Goal: Task Accomplishment & Management: Use online tool/utility

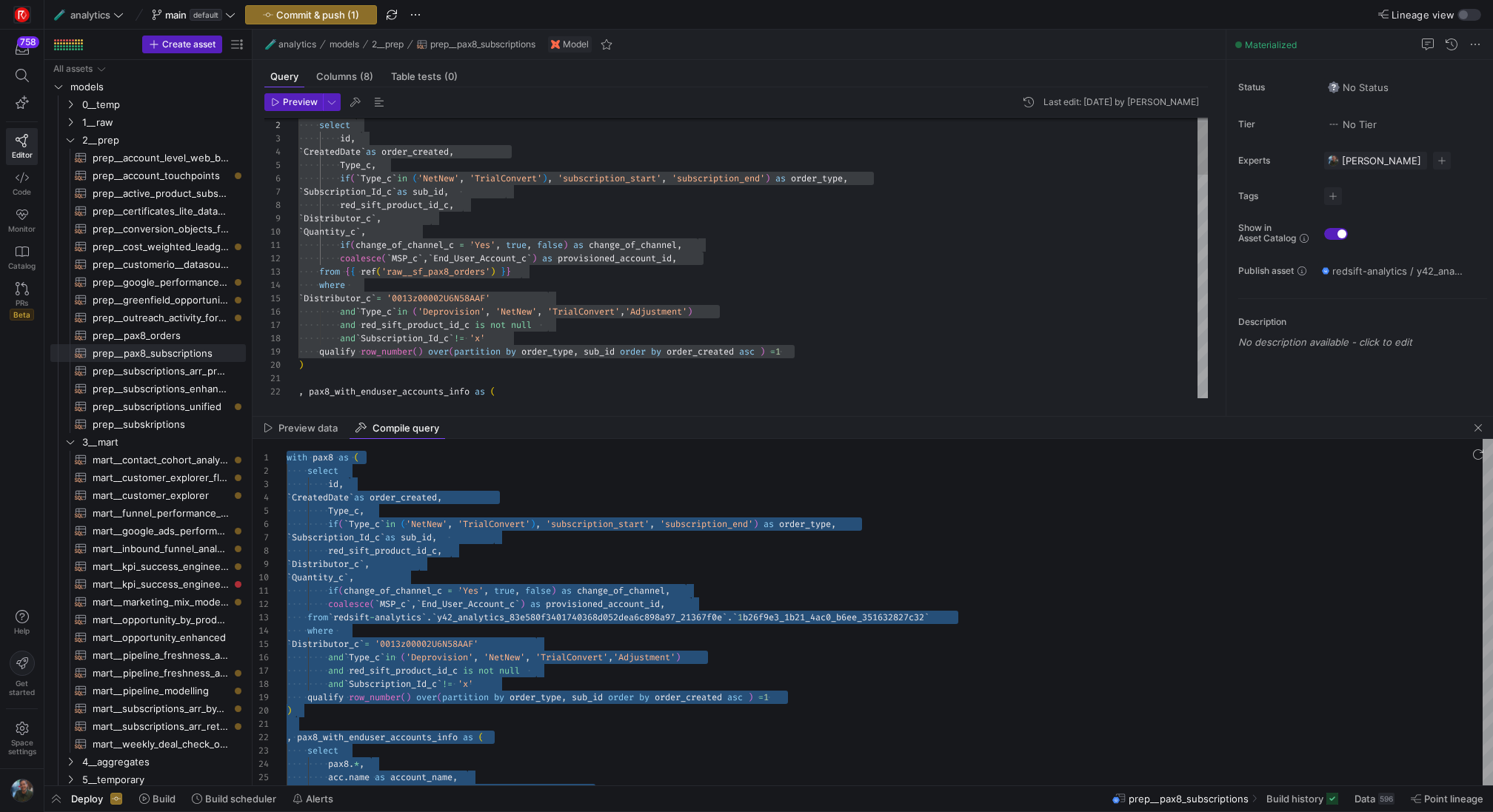
scroll to position [107, 128]
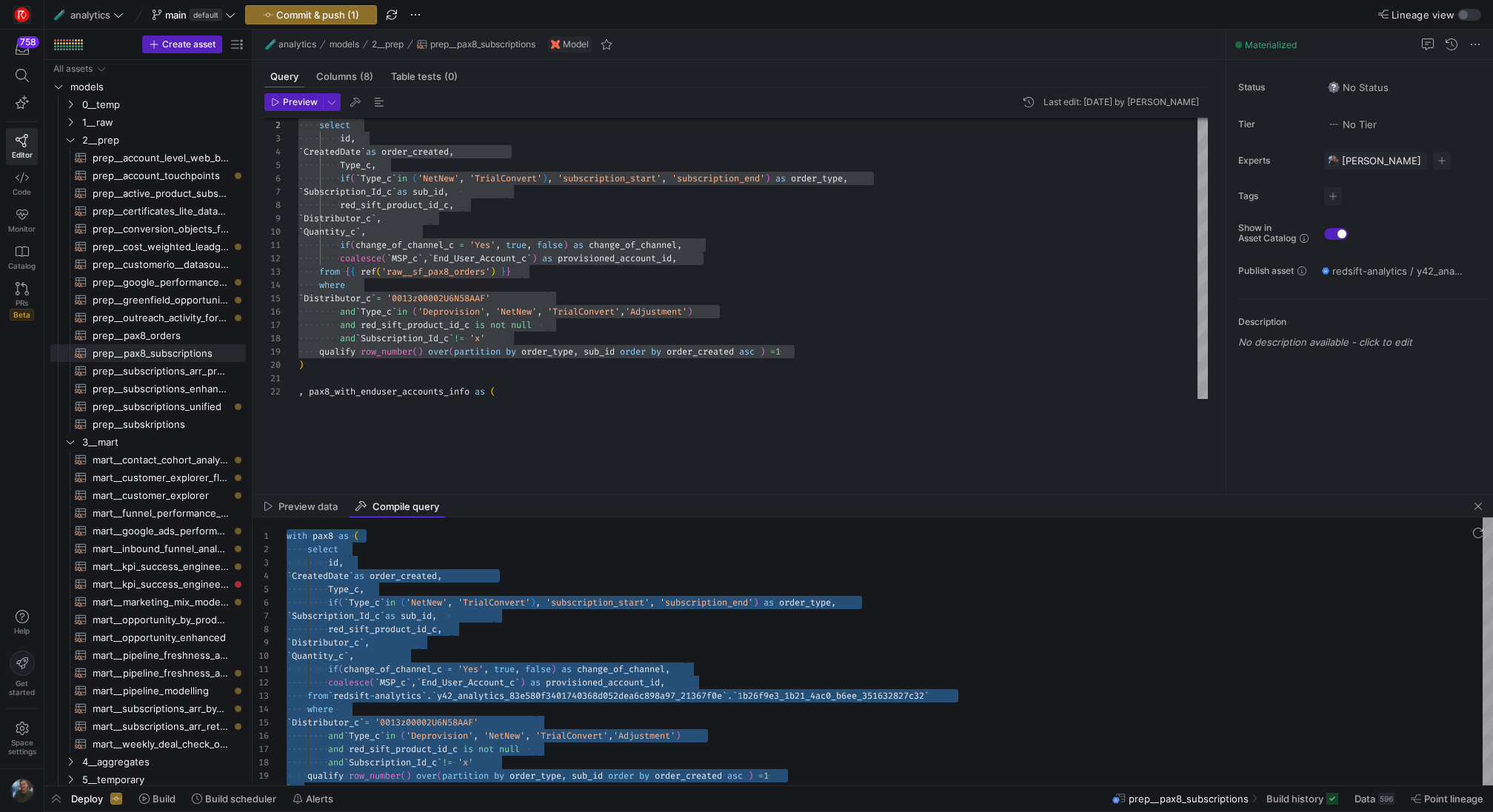
drag, startPoint x: 622, startPoint y: 414, endPoint x: 631, endPoint y: 493, distance: 79.5
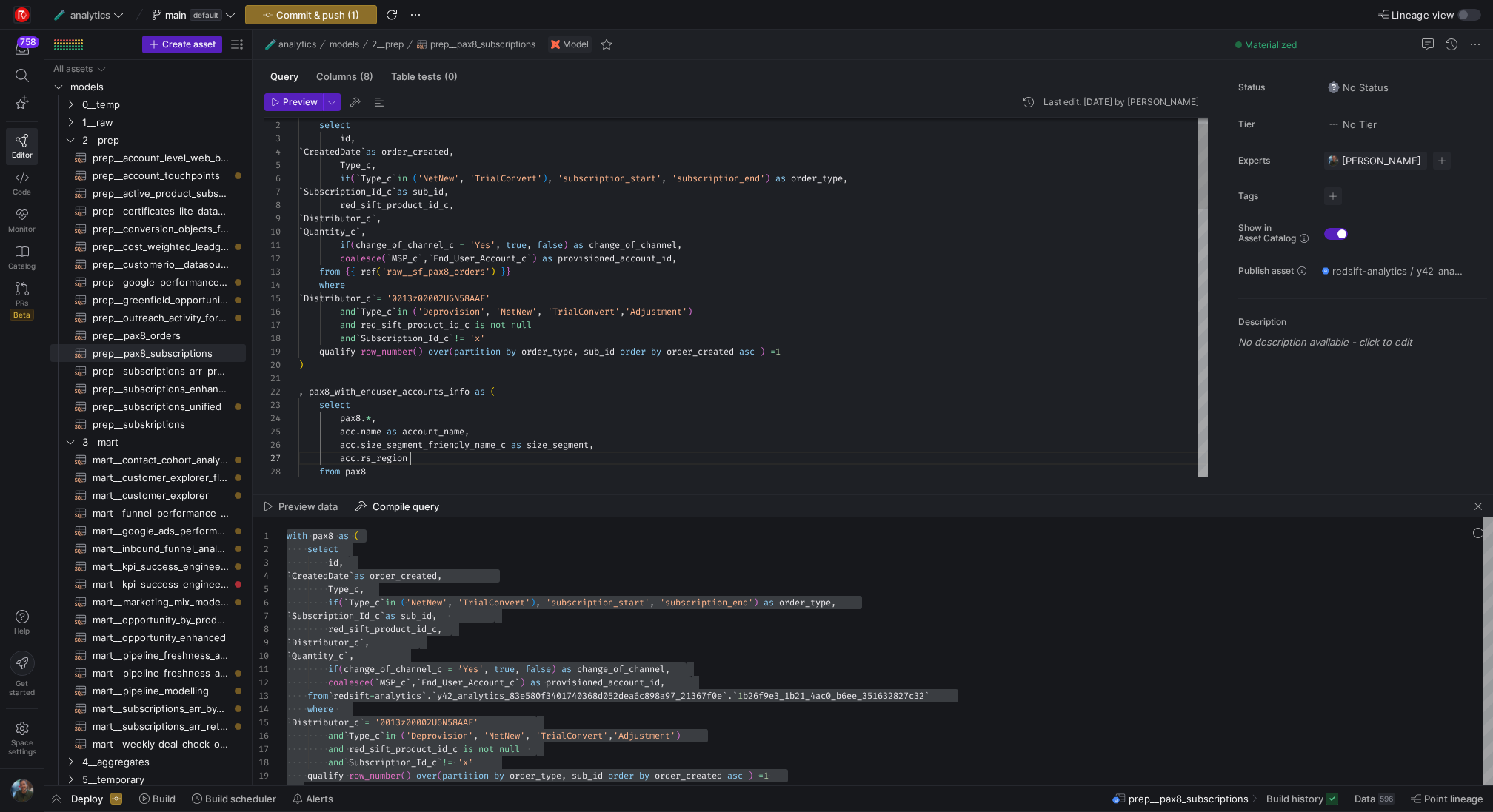
scroll to position [80, 112]
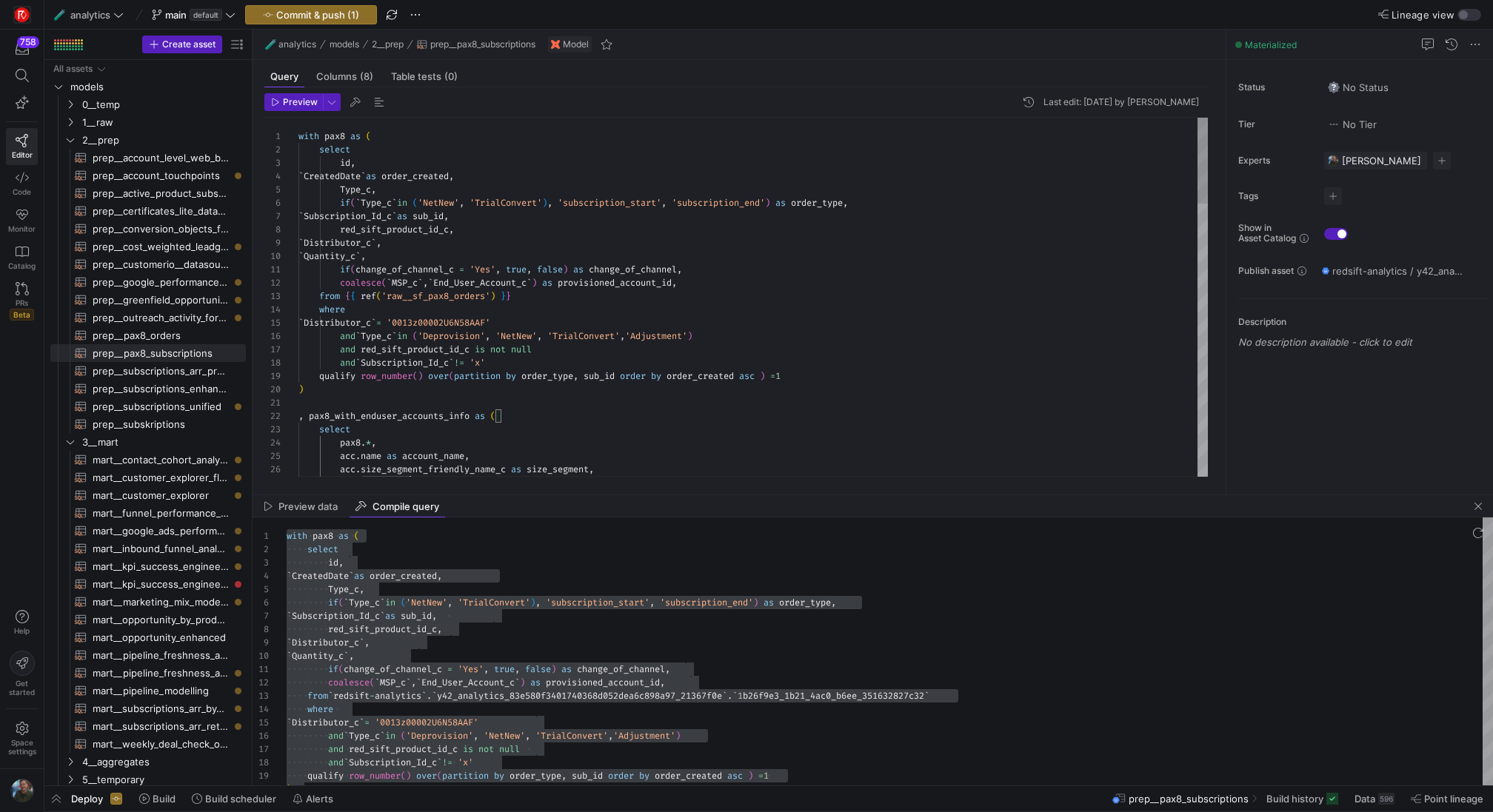
type textarea "if(change_of_channel_c = 'Yes', true, false) as change_of_channel, coalesce(`MS…"
click at [319, 505] on span "Preview data" at bounding box center [308, 507] width 59 height 10
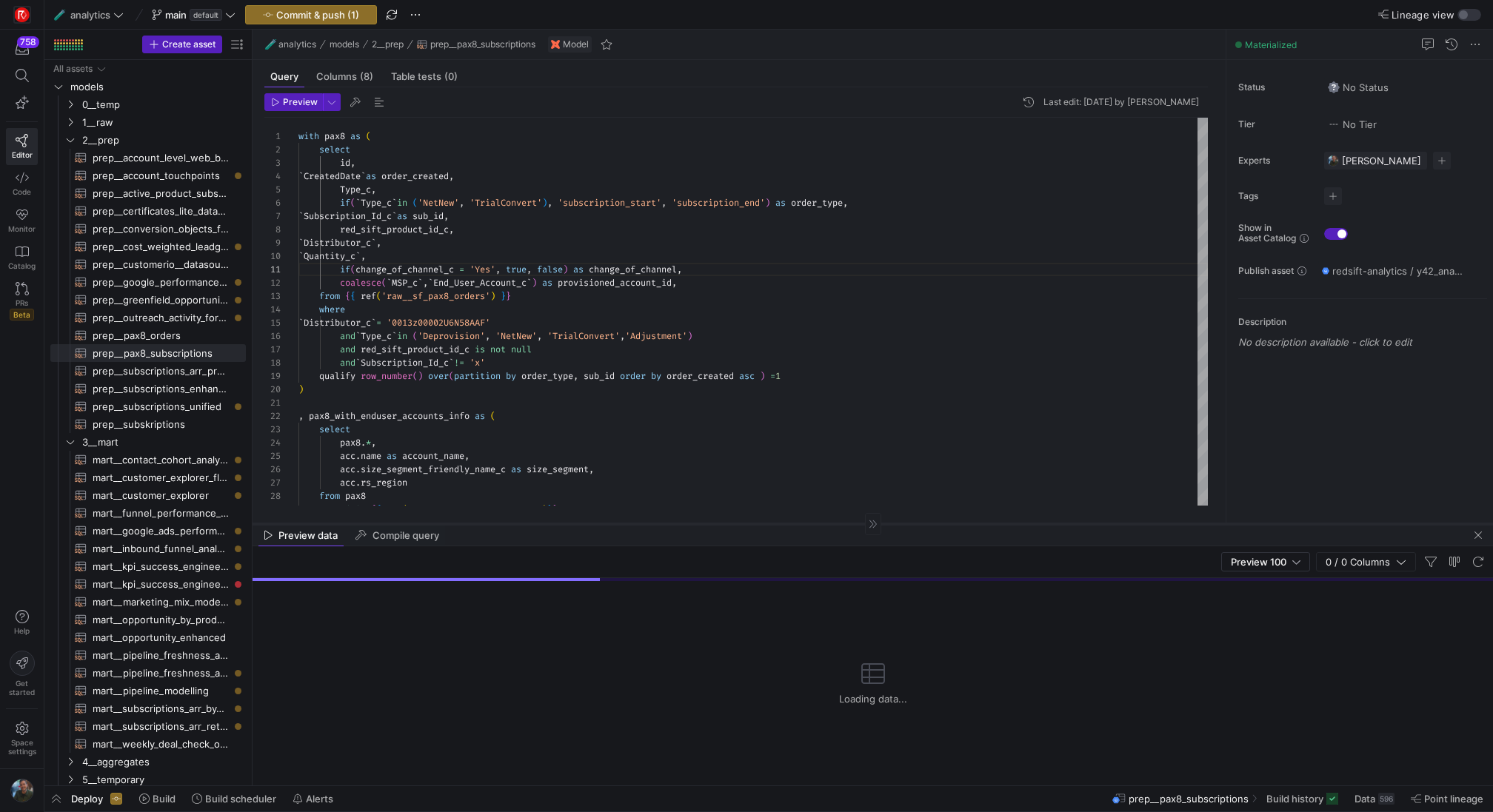
drag, startPoint x: 741, startPoint y: 494, endPoint x: 763, endPoint y: 523, distance: 36.4
click at [763, 524] on div at bounding box center [873, 524] width 1241 height 1
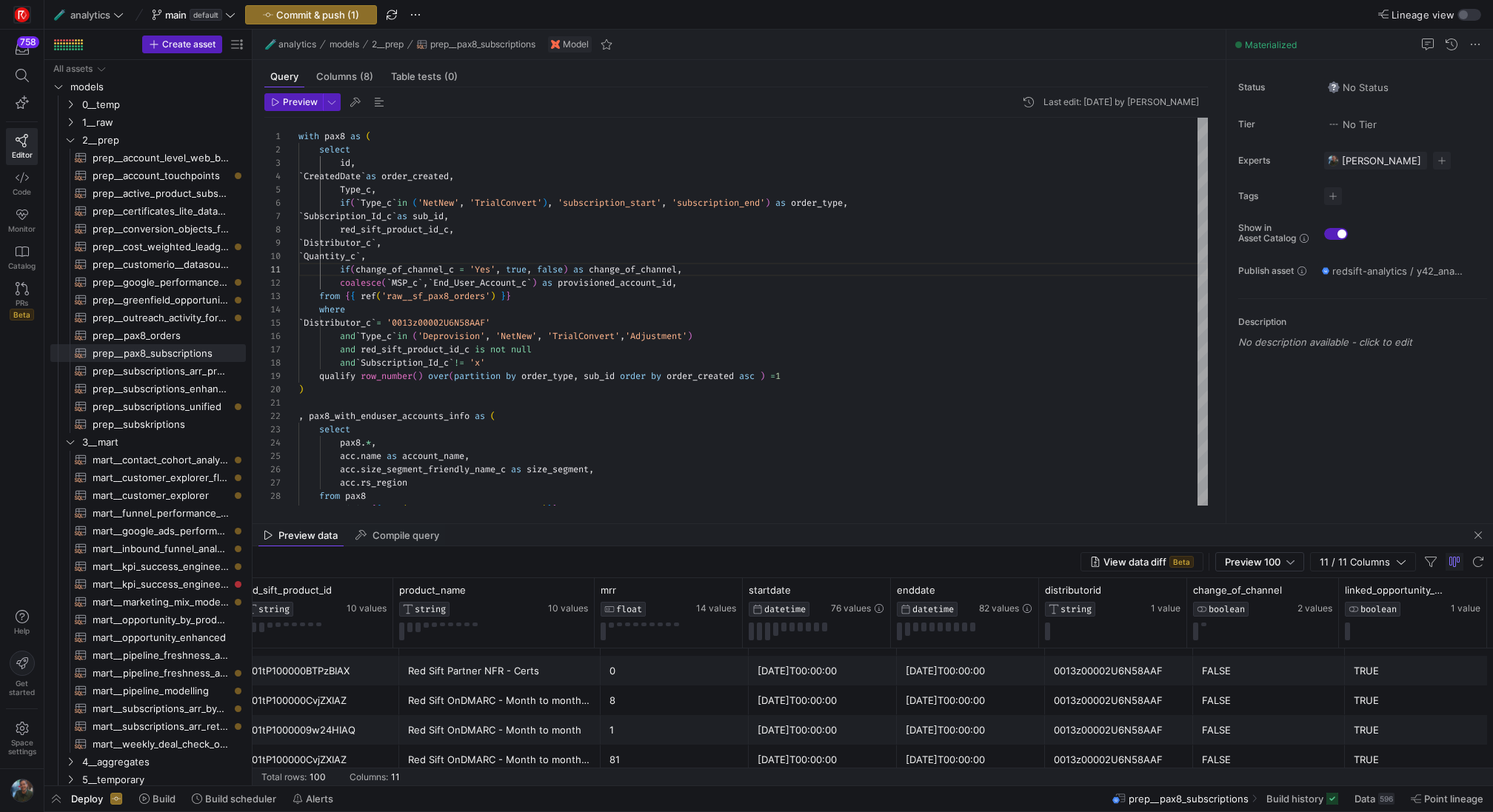
scroll to position [0, 0]
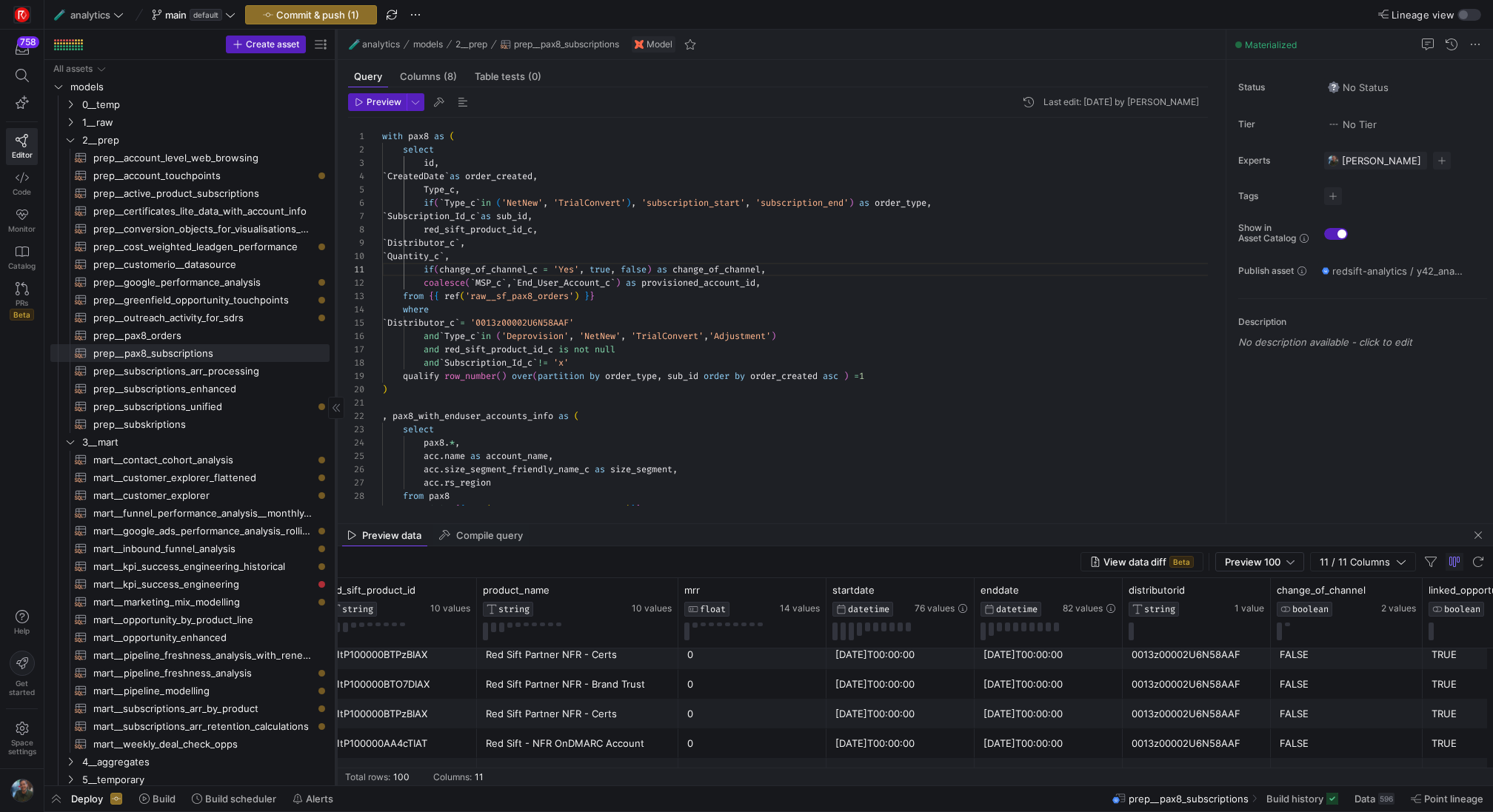
drag, startPoint x: 252, startPoint y: 343, endPoint x: 337, endPoint y: 370, distance: 89.2
click at [337, 370] on div at bounding box center [336, 408] width 1 height 756
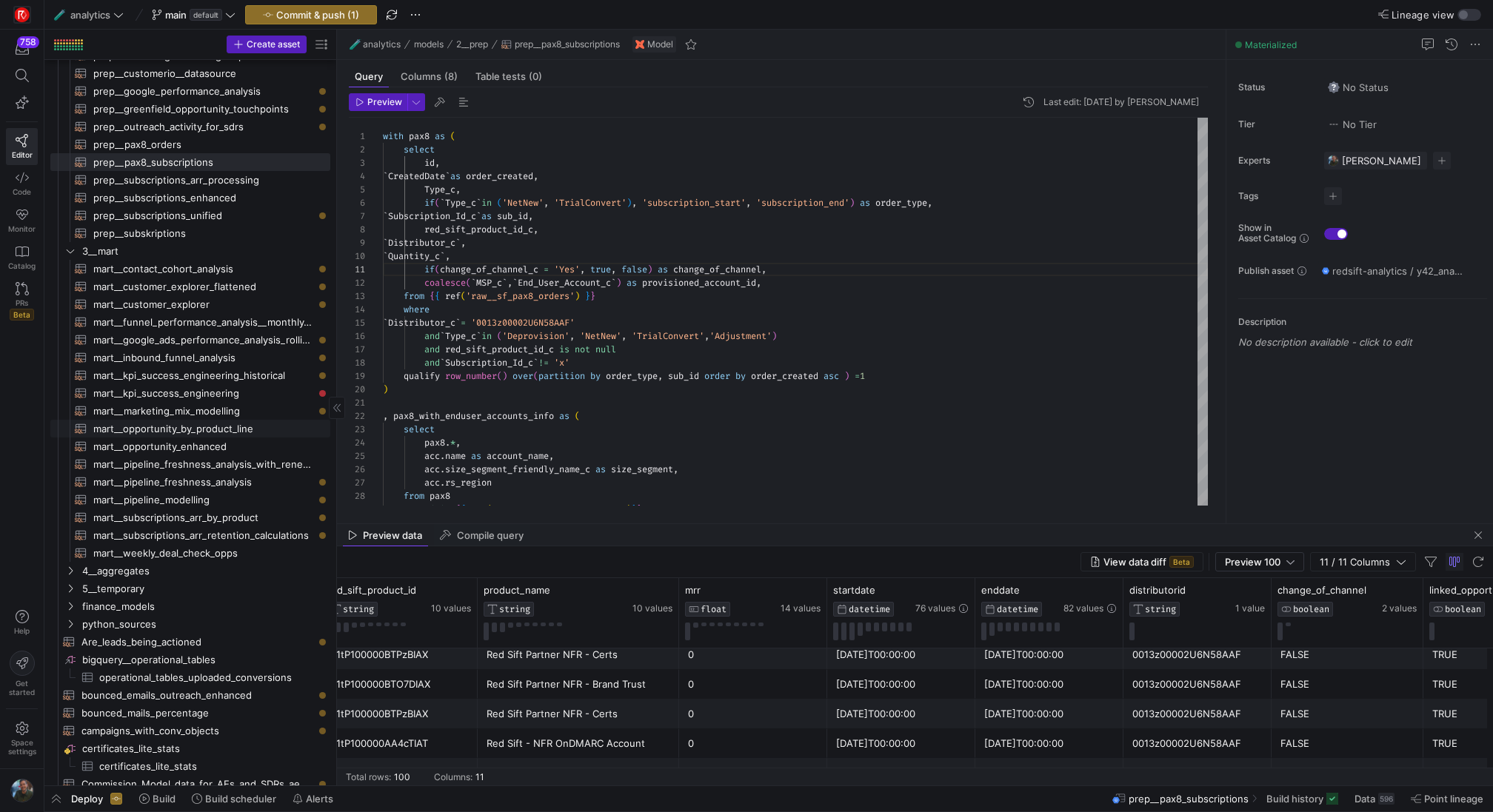
scroll to position [110, 0]
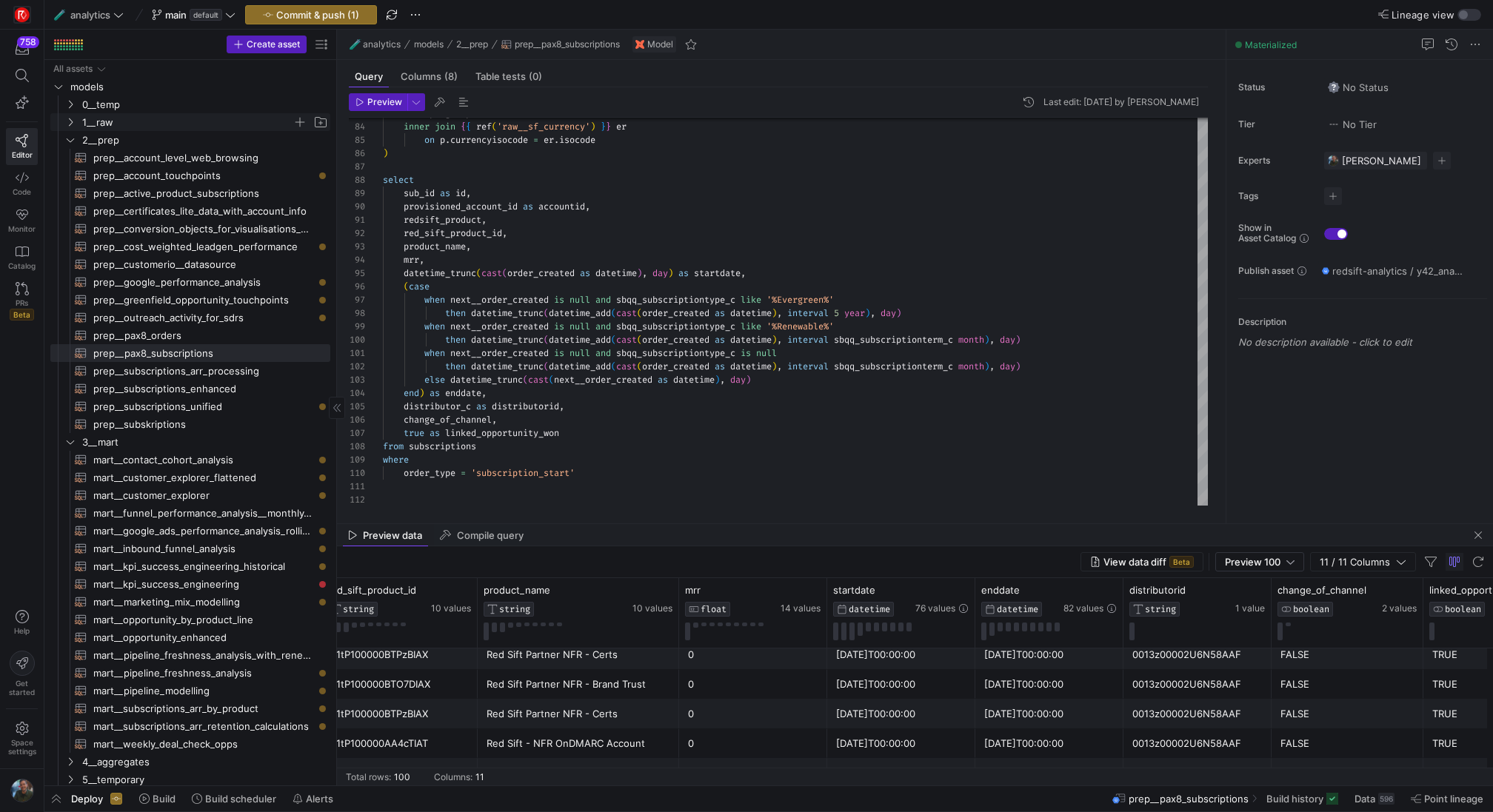
click at [155, 123] on span "1__raw" at bounding box center [187, 123] width 211 height 17
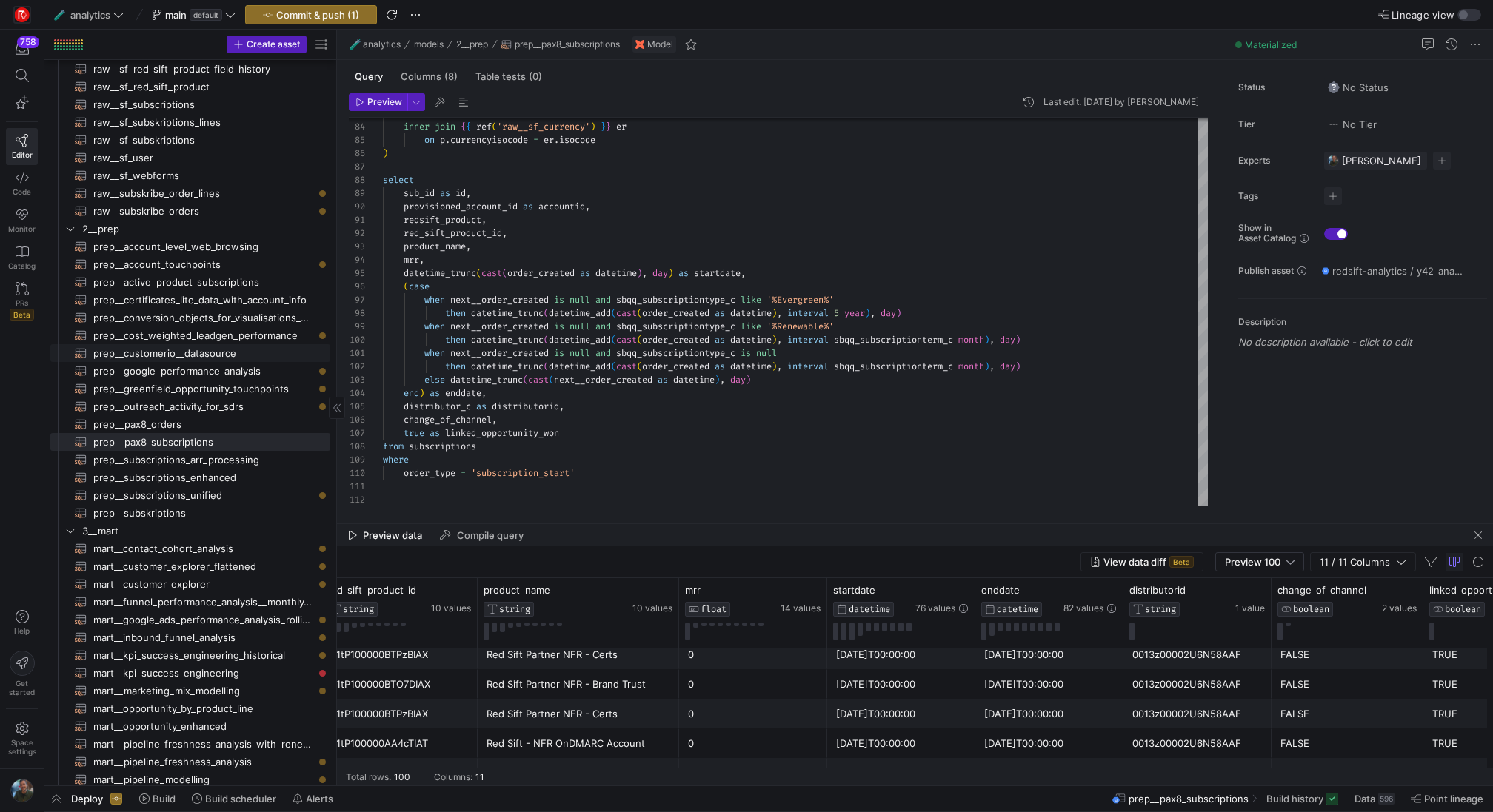
scroll to position [205, 0]
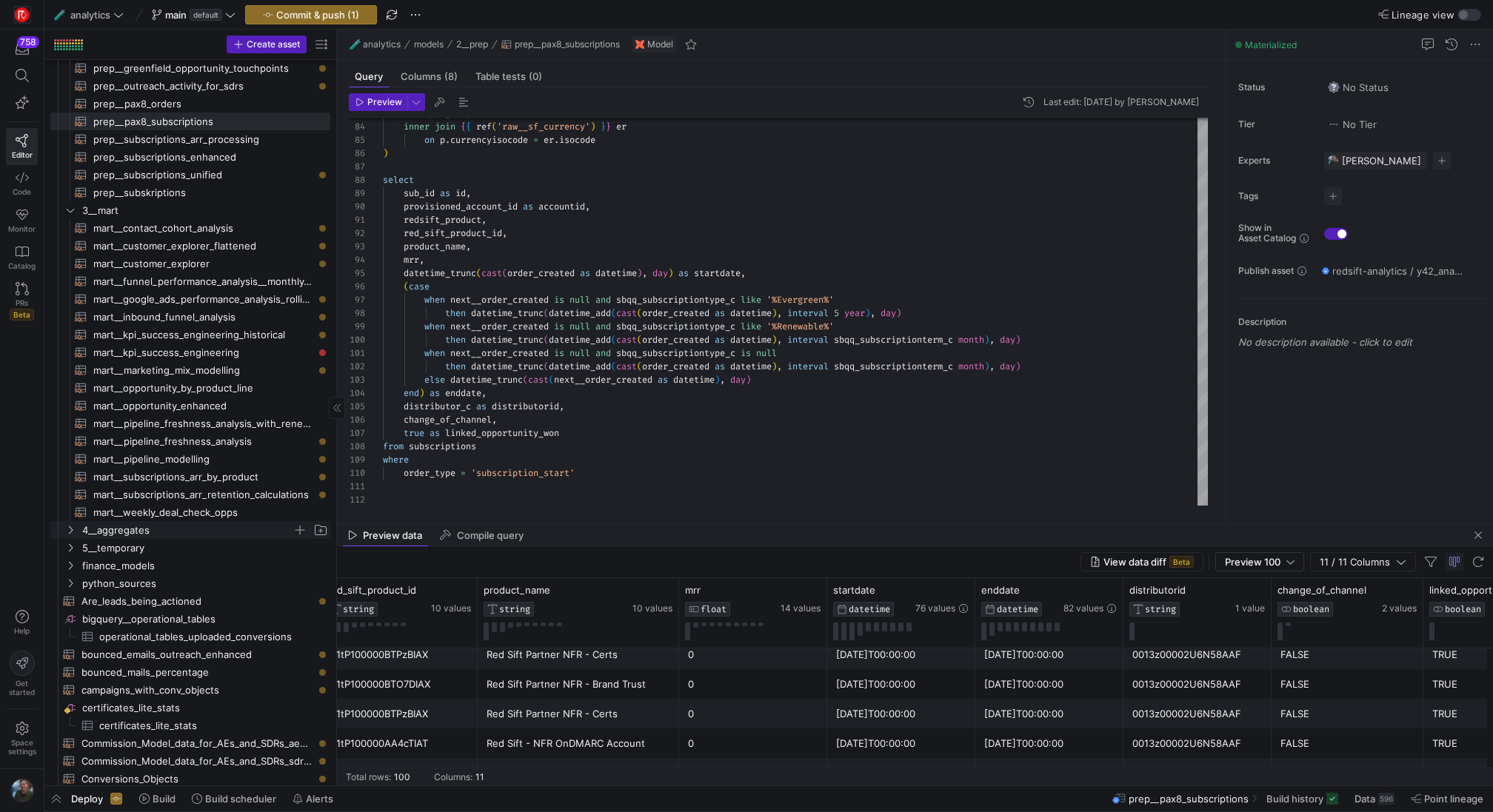
click at [163, 526] on span "4__aggregates" at bounding box center [187, 530] width 211 height 17
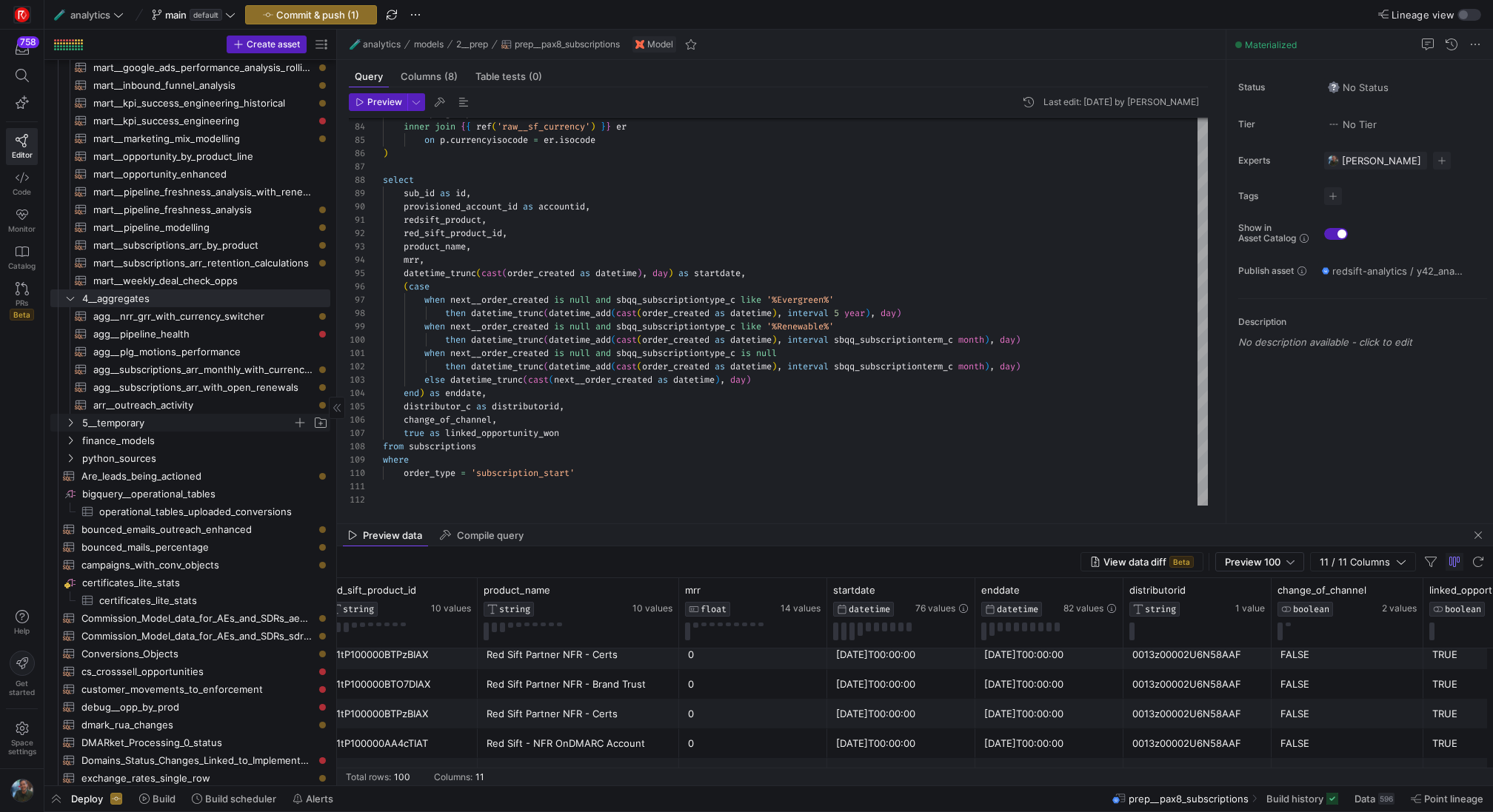
click at [160, 423] on span "5__temporary" at bounding box center [187, 423] width 211 height 17
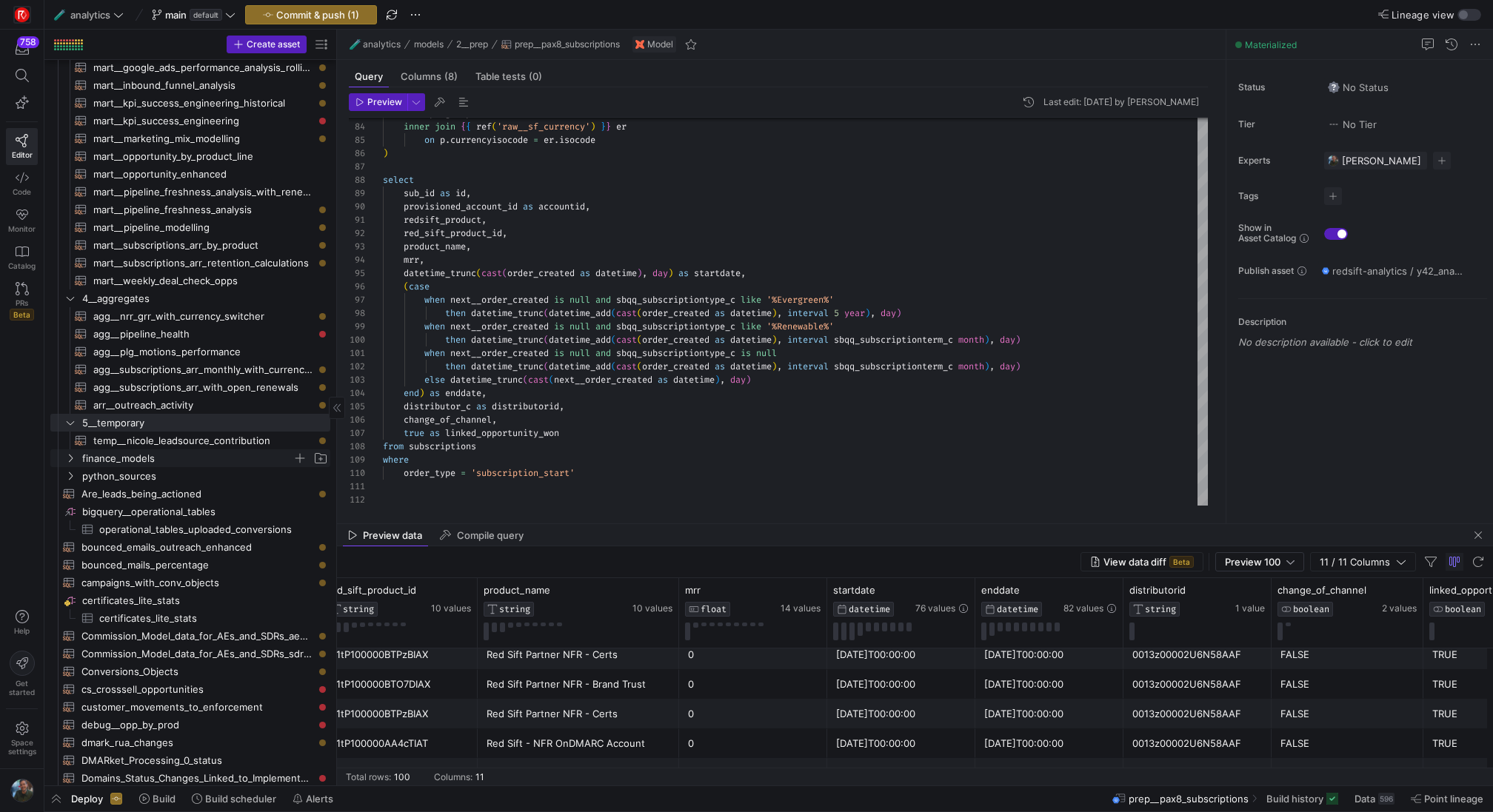
click at [177, 454] on span "finance_models" at bounding box center [187, 458] width 211 height 17
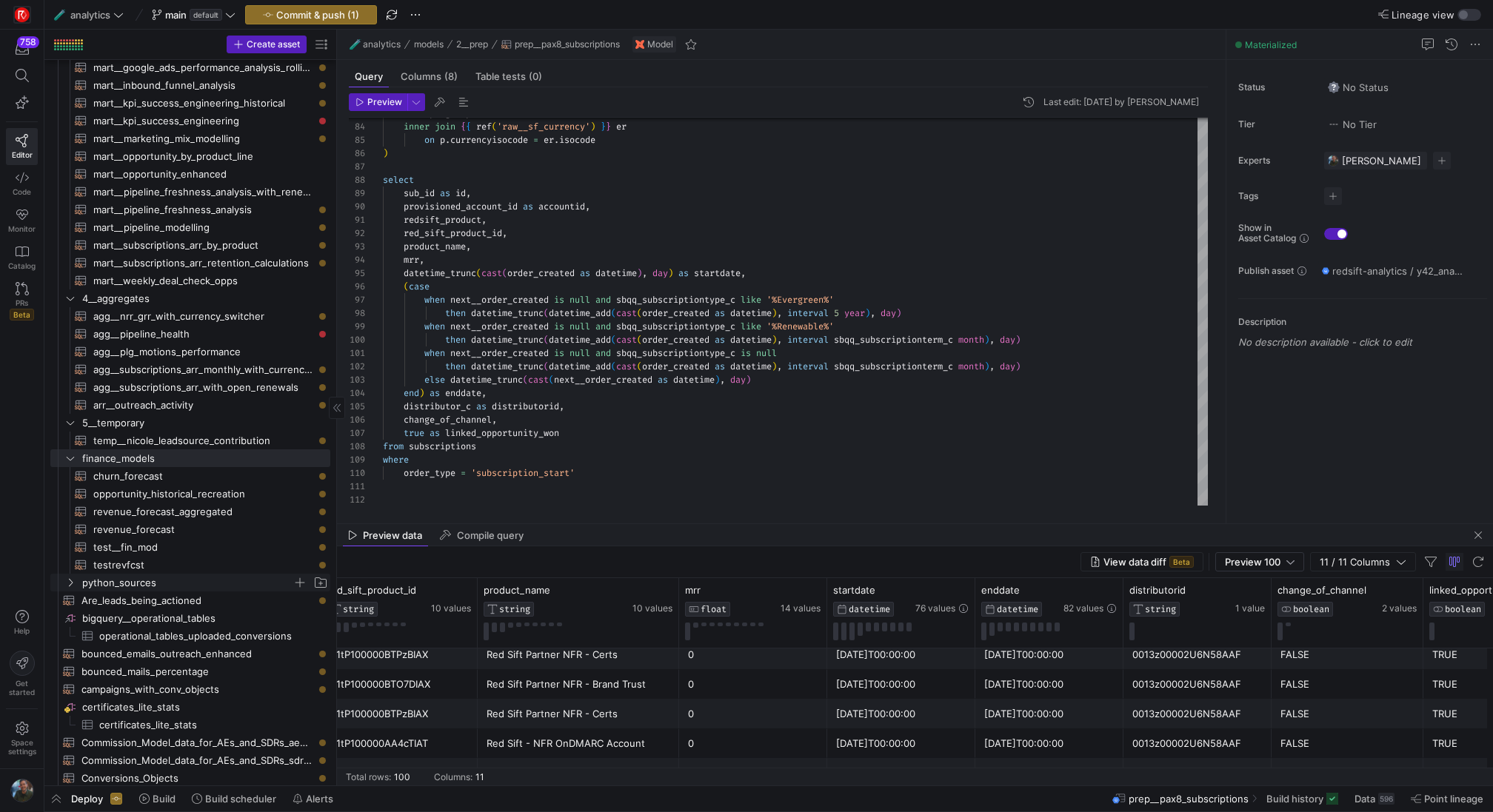
click at [179, 587] on span "python_sources" at bounding box center [187, 582] width 211 height 17
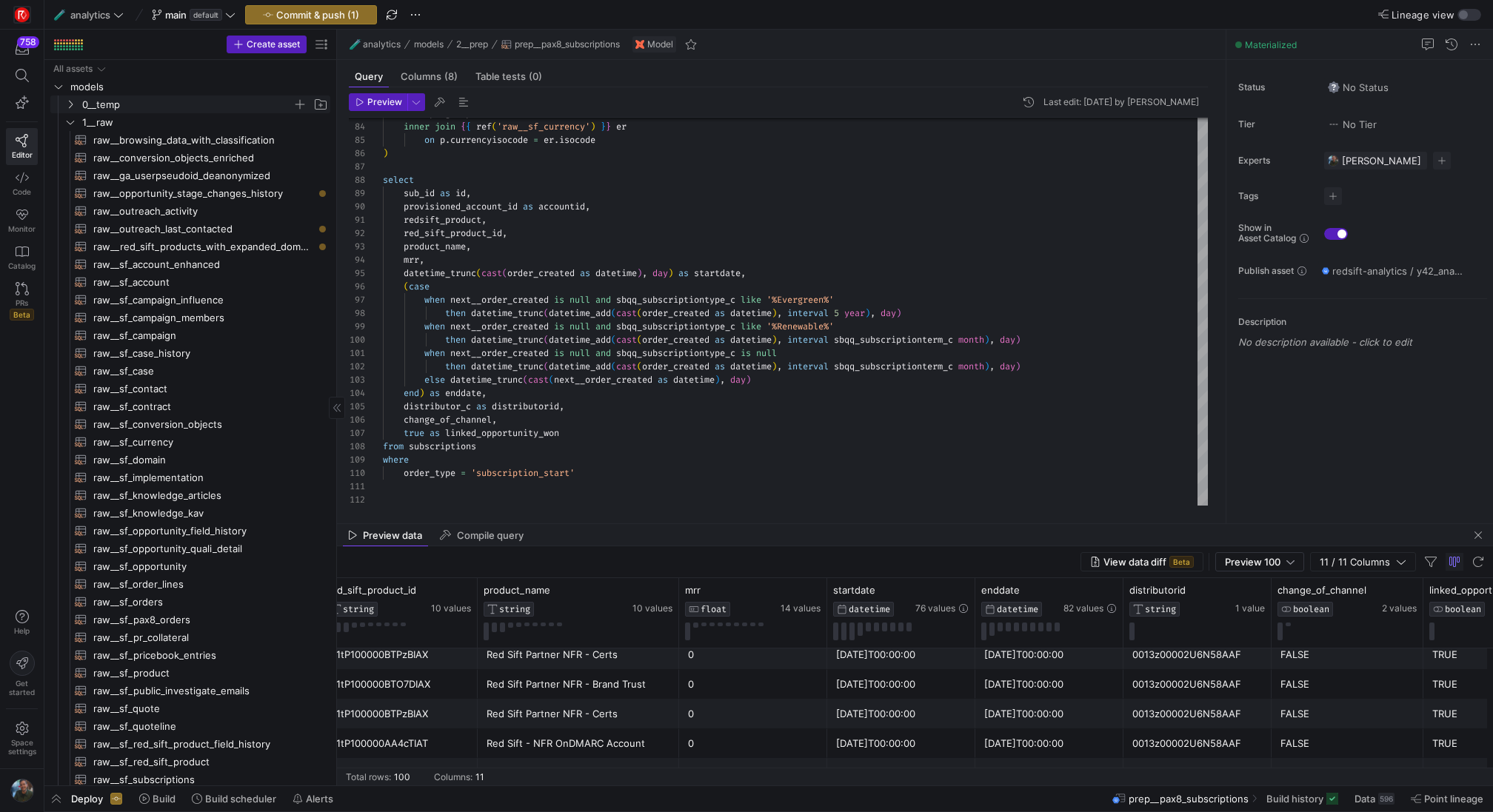
click at [187, 105] on span "0__temp" at bounding box center [187, 104] width 211 height 17
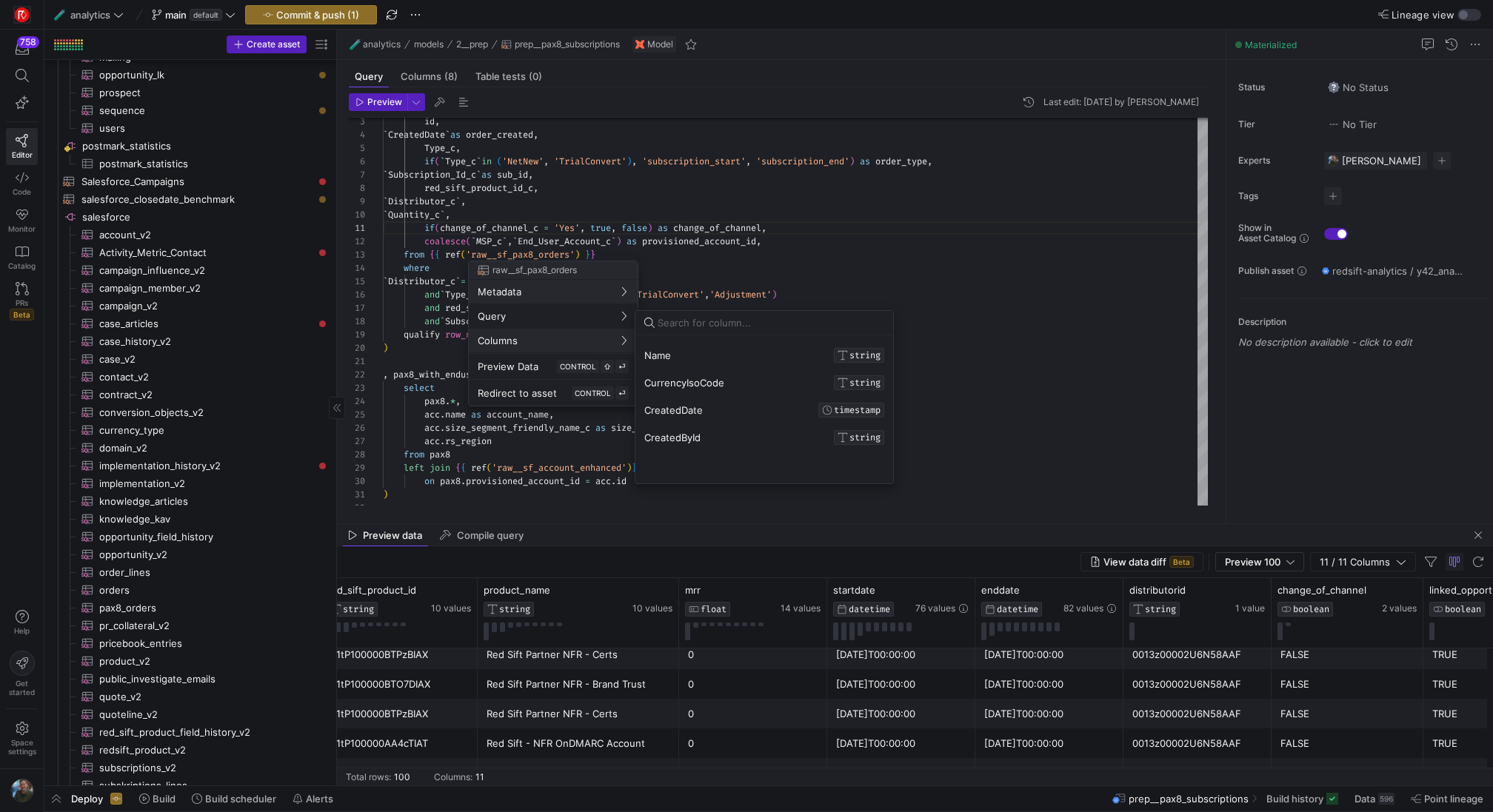
scroll to position [78, 0]
click at [727, 321] on input at bounding box center [770, 322] width 226 height 12
type input "d"
click at [929, 317] on div at bounding box center [746, 406] width 1493 height 812
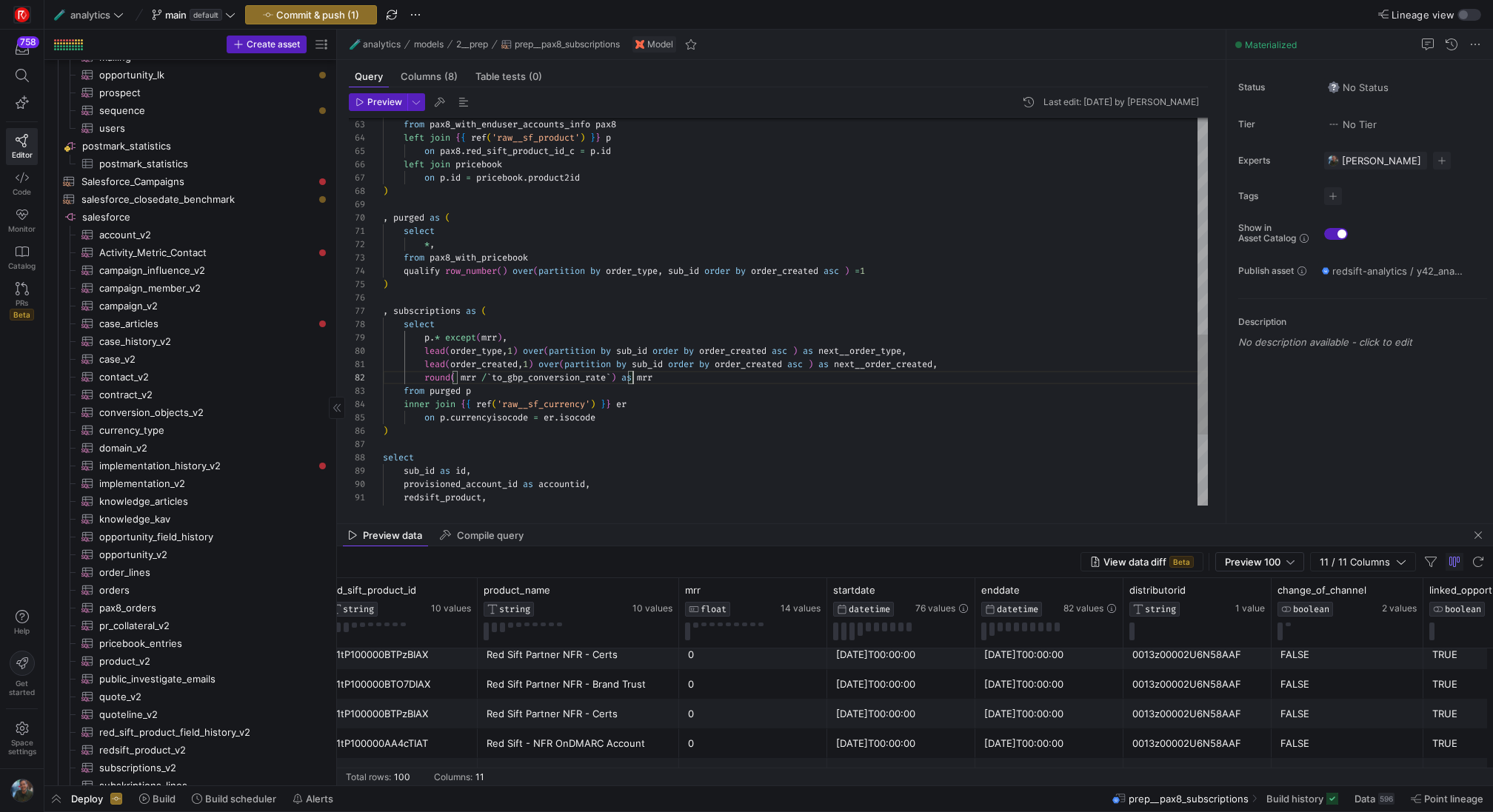
click at [632, 379] on div "from pax8_with_enduser_accounts_info pax8 left join { { ref ( 'raw__sf_product'…" at bounding box center [795, 32] width 825 height 1505
click at [758, 373] on div "from pax8_with_enduser_accounts_info pax8 left join { { ref ( 'raw__sf_product'…" at bounding box center [795, 32] width 825 height 1505
click at [776, 383] on div "from pax8_with_enduser_accounts_info pax8 left join { { ref ( 'raw__sf_product'…" at bounding box center [795, 32] width 825 height 1505
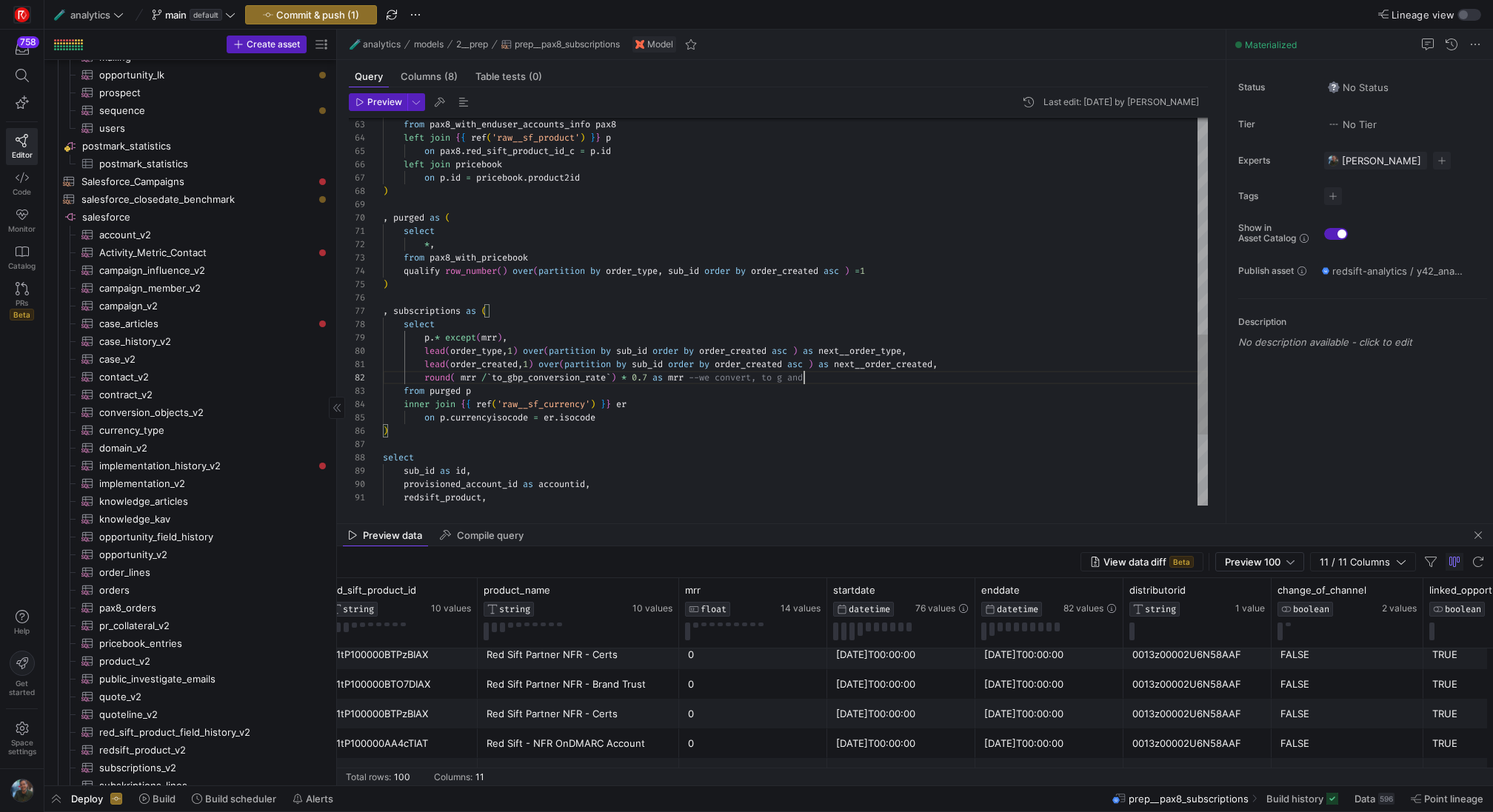
scroll to position [13, 432]
click at [778, 377] on div "from pax8_with_enduser_accounts_info pax8 left join { { ref ( 'raw__sf_product'…" at bounding box center [795, 32] width 825 height 1505
click at [927, 379] on div "from pax8_with_enduser_accounts_info pax8 left join { { ref ( 'raw__sf_product'…" at bounding box center [795, 32] width 825 height 1505
click at [947, 486] on div "from pax8_with_enduser_accounts_info pax8 left join { { ref ( 'raw__sf_product'…" at bounding box center [795, 32] width 825 height 1505
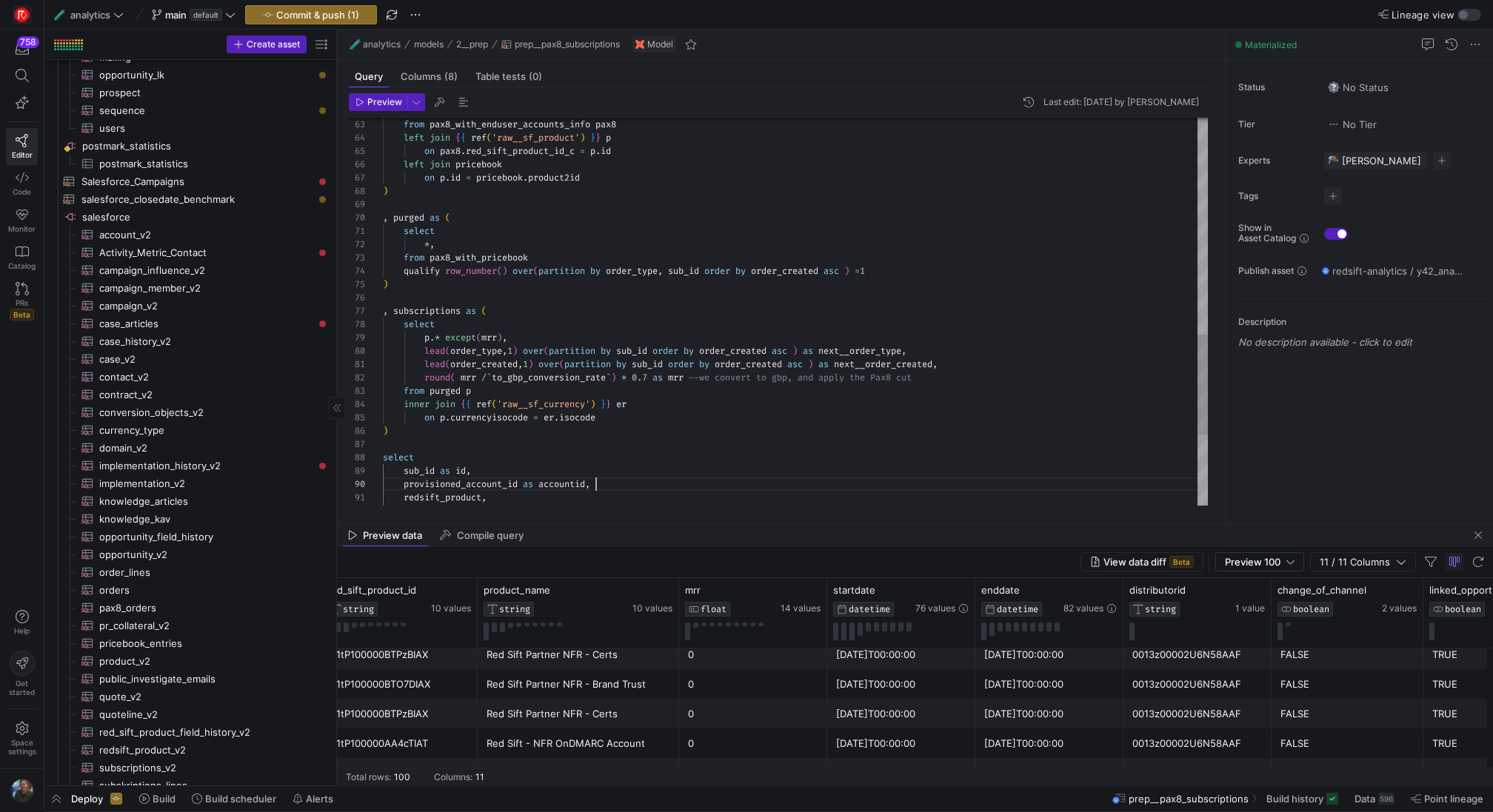
scroll to position [94, 37]
click at [808, 459] on div "from pax8_with_enduser_accounts_info pax8 left join { { ref ( 'raw__sf_product'…" at bounding box center [795, 32] width 825 height 1505
click at [647, 378] on div "from pax8_with_enduser_accounts_info pax8 left join { { ref ( 'raw__sf_product'…" at bounding box center [795, 32] width 825 height 1505
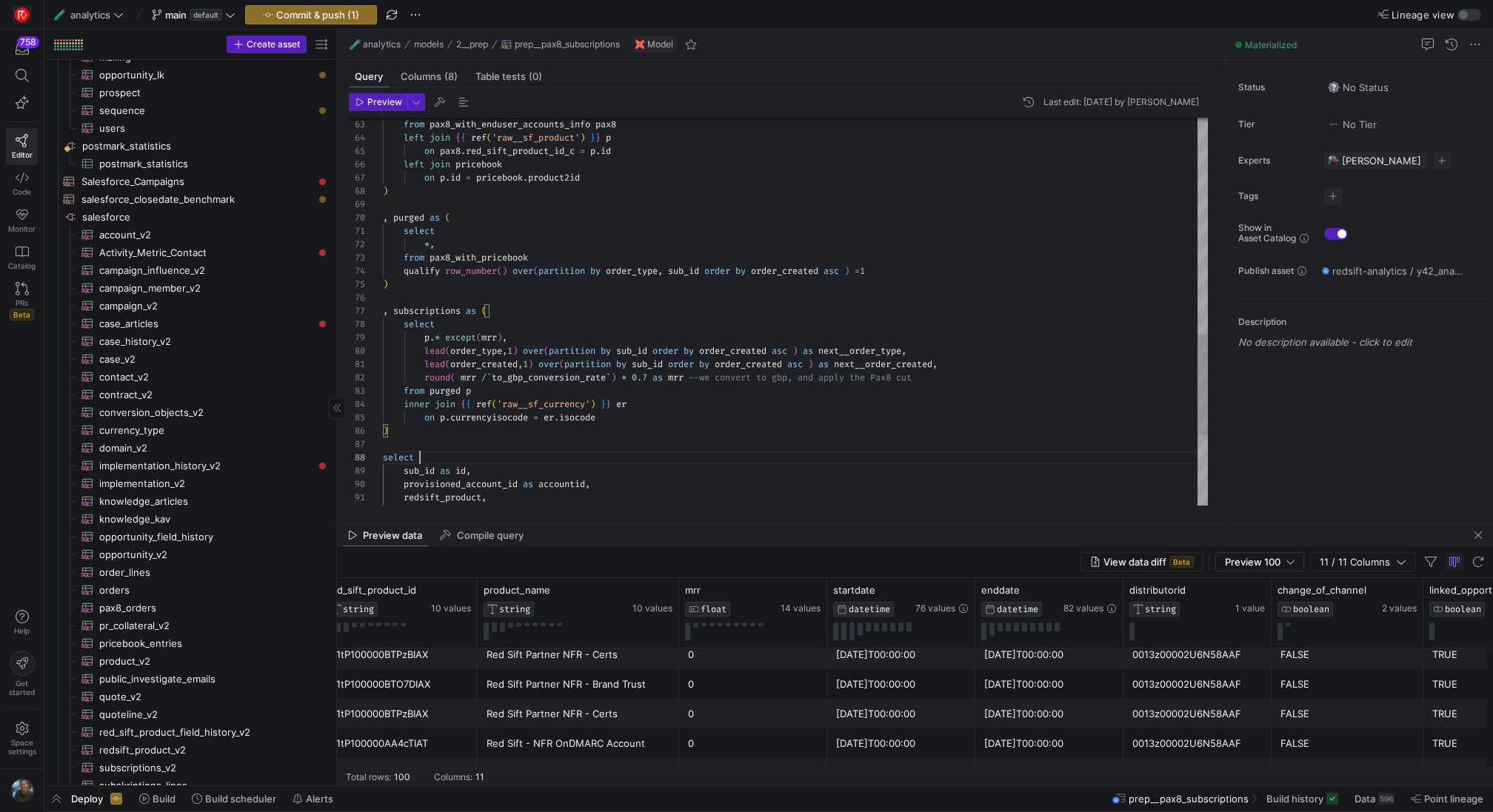
click at [706, 452] on div "from pax8_with_enduser_accounts_info pax8 left join { { ref ( 'raw__sf_product'…" at bounding box center [795, 32] width 825 height 1505
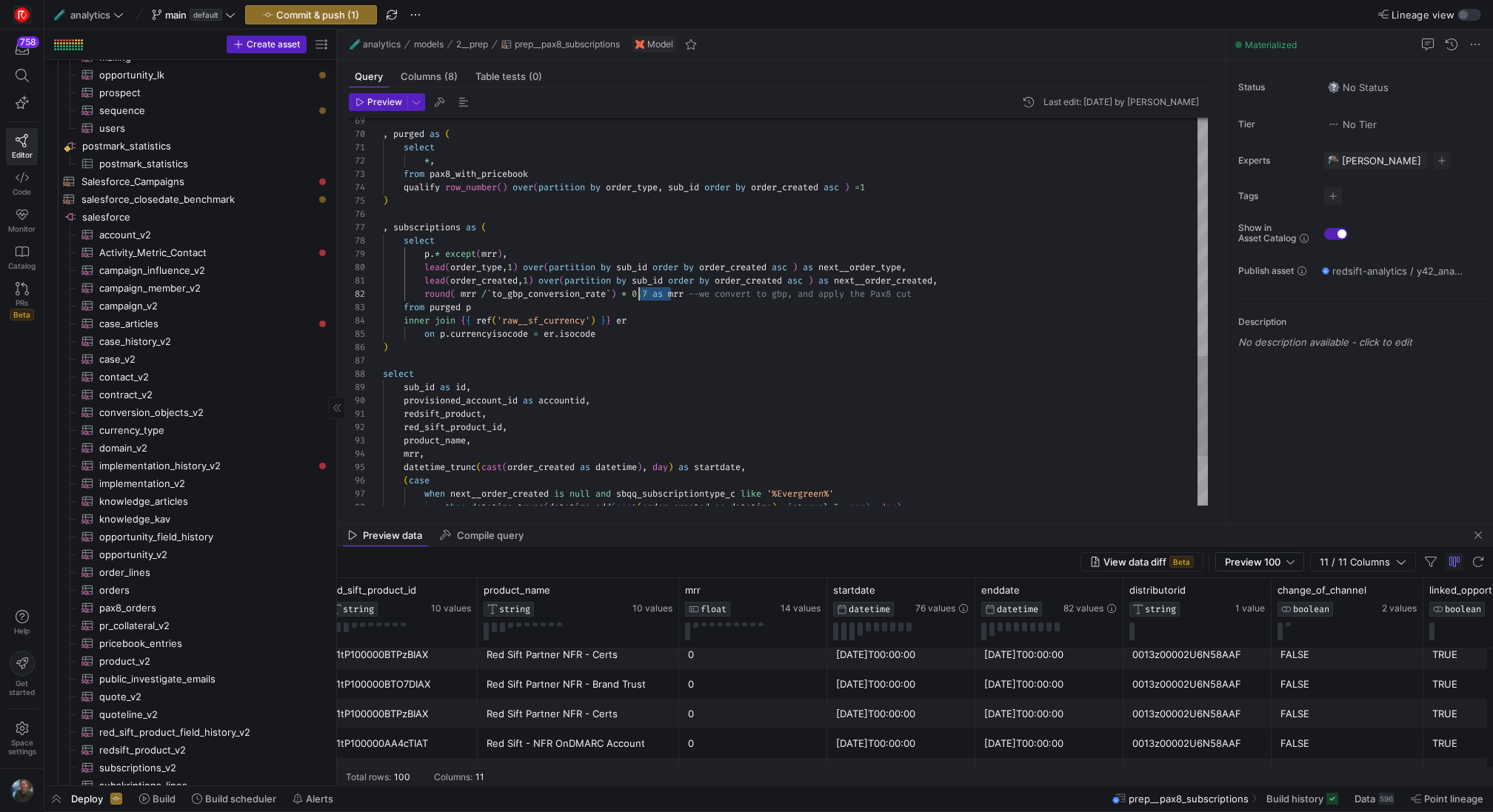
scroll to position [13, 256]
drag, startPoint x: 669, startPoint y: 292, endPoint x: 639, endPoint y: 292, distance: 30.0
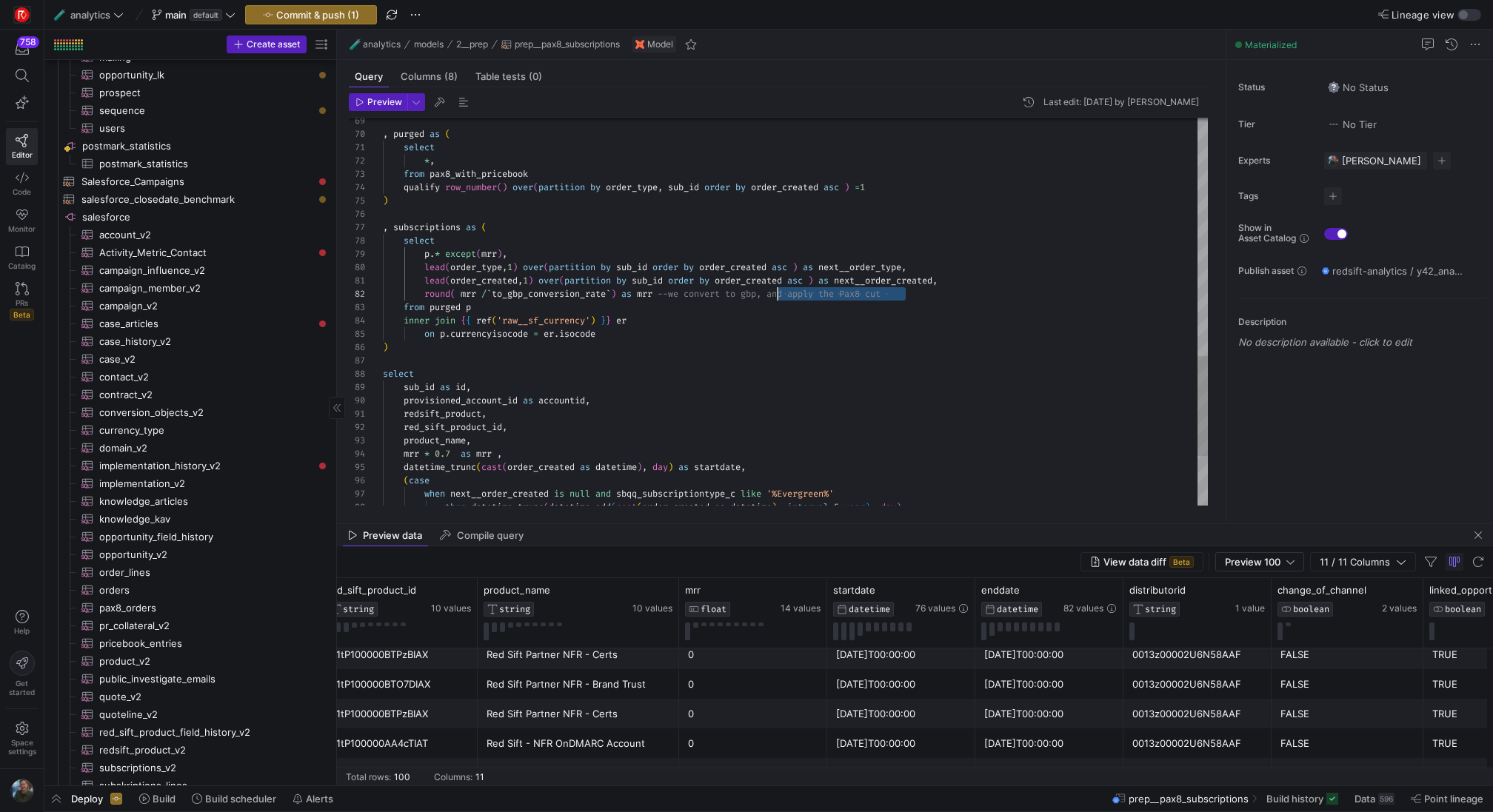
drag, startPoint x: 922, startPoint y: 292, endPoint x: 778, endPoint y: 291, distance: 144.0
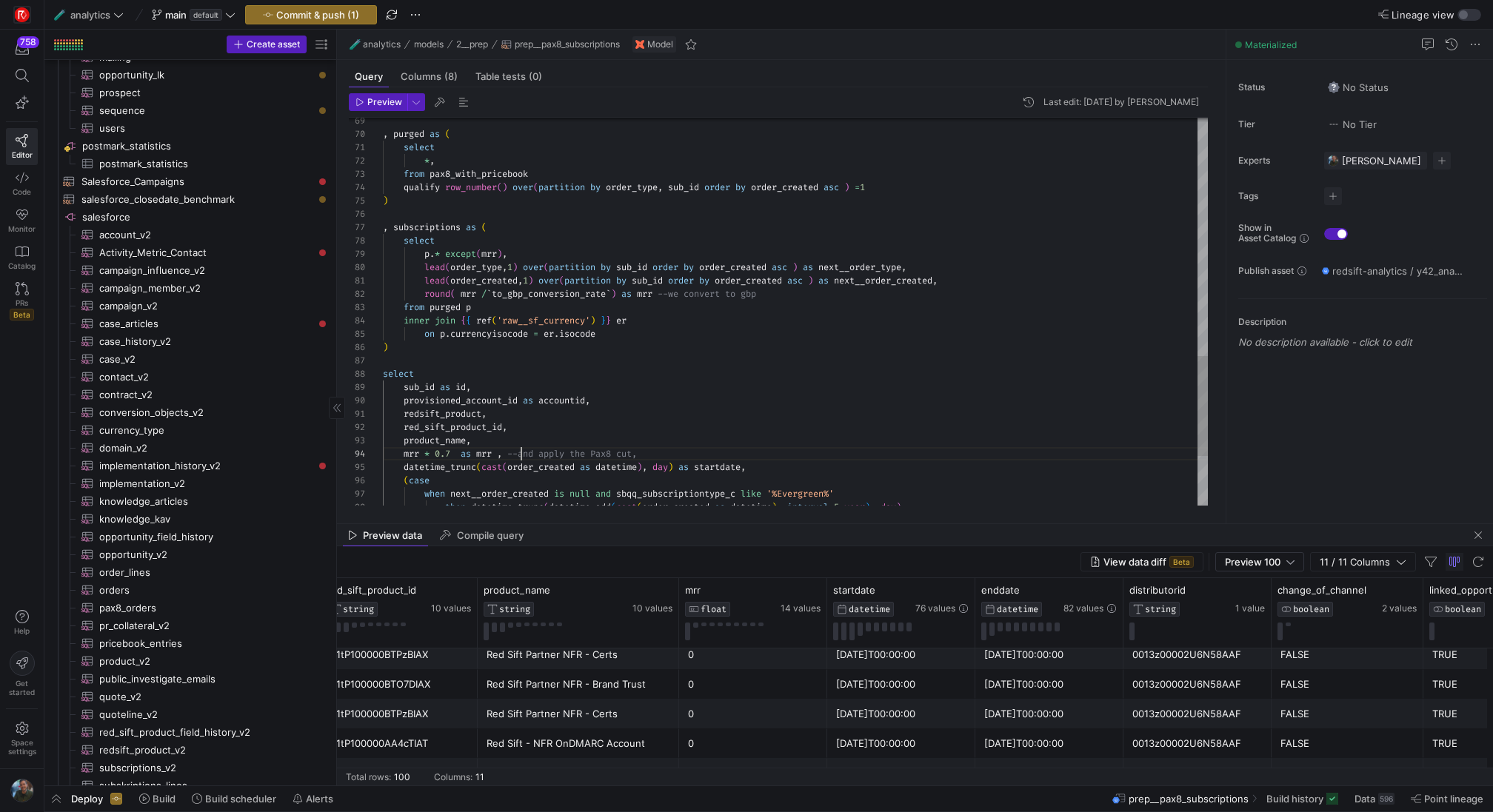
scroll to position [40, 143]
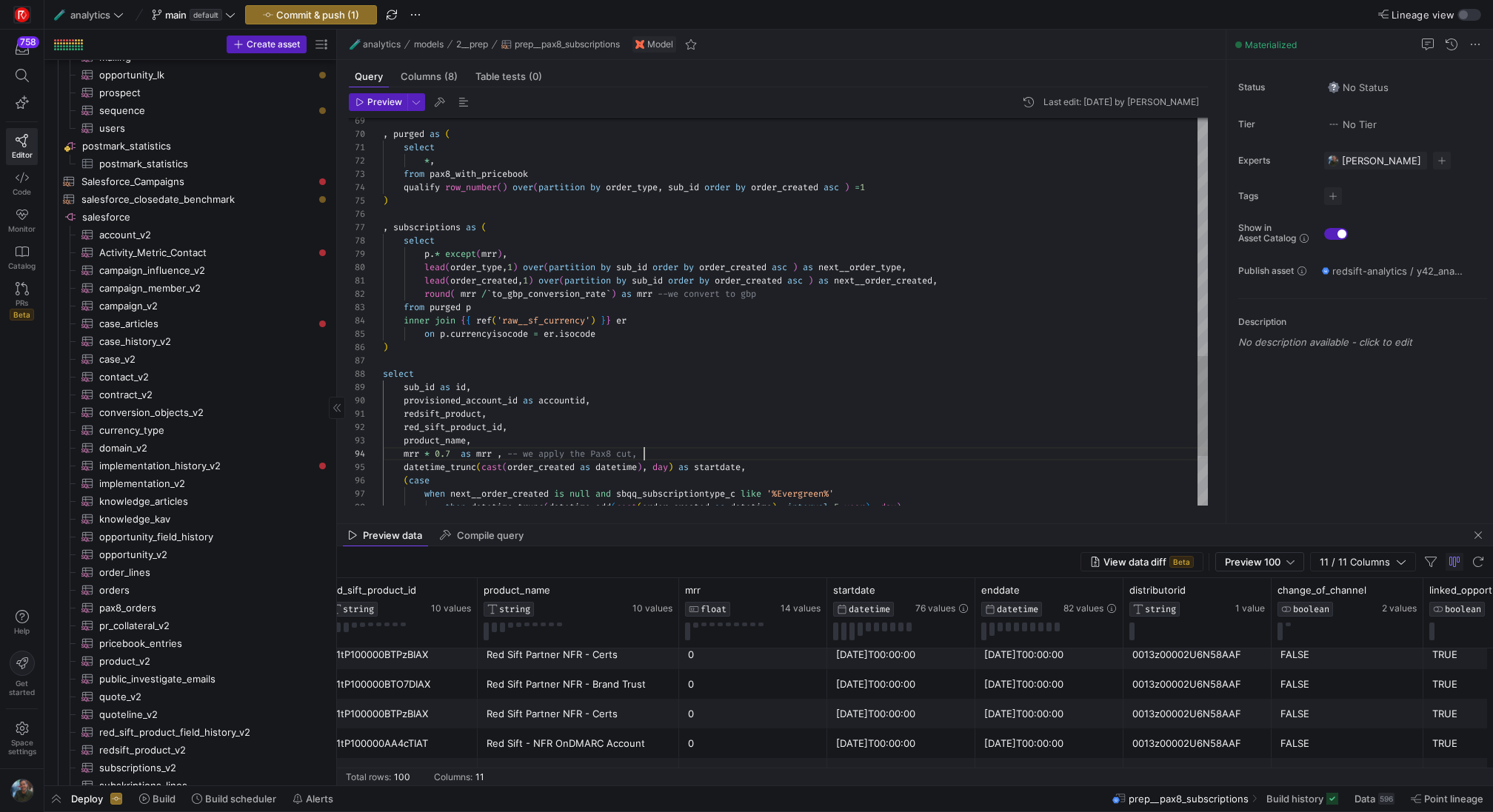
scroll to position [40, 256]
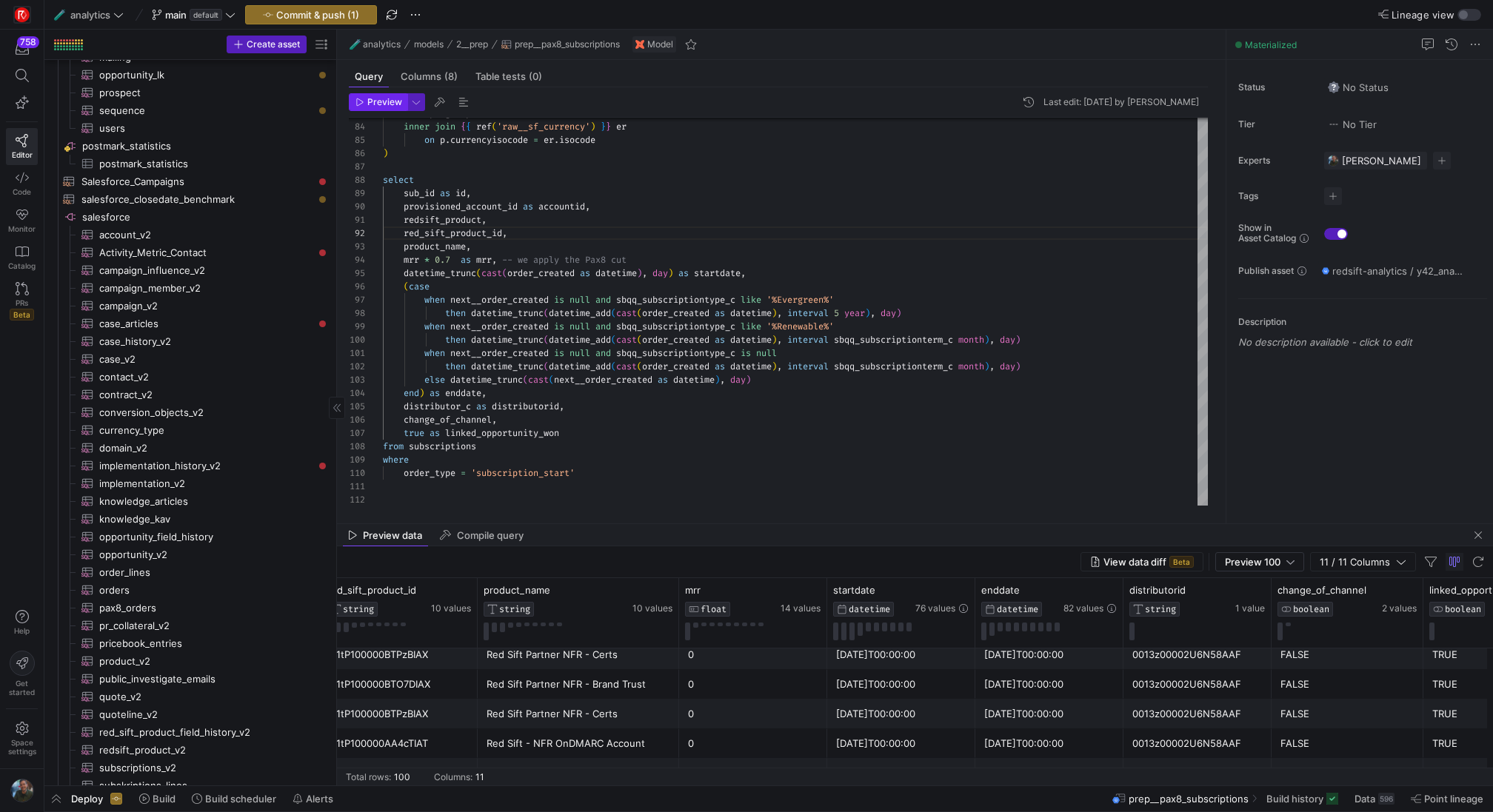
click at [380, 108] on span "button" at bounding box center [378, 102] width 57 height 17
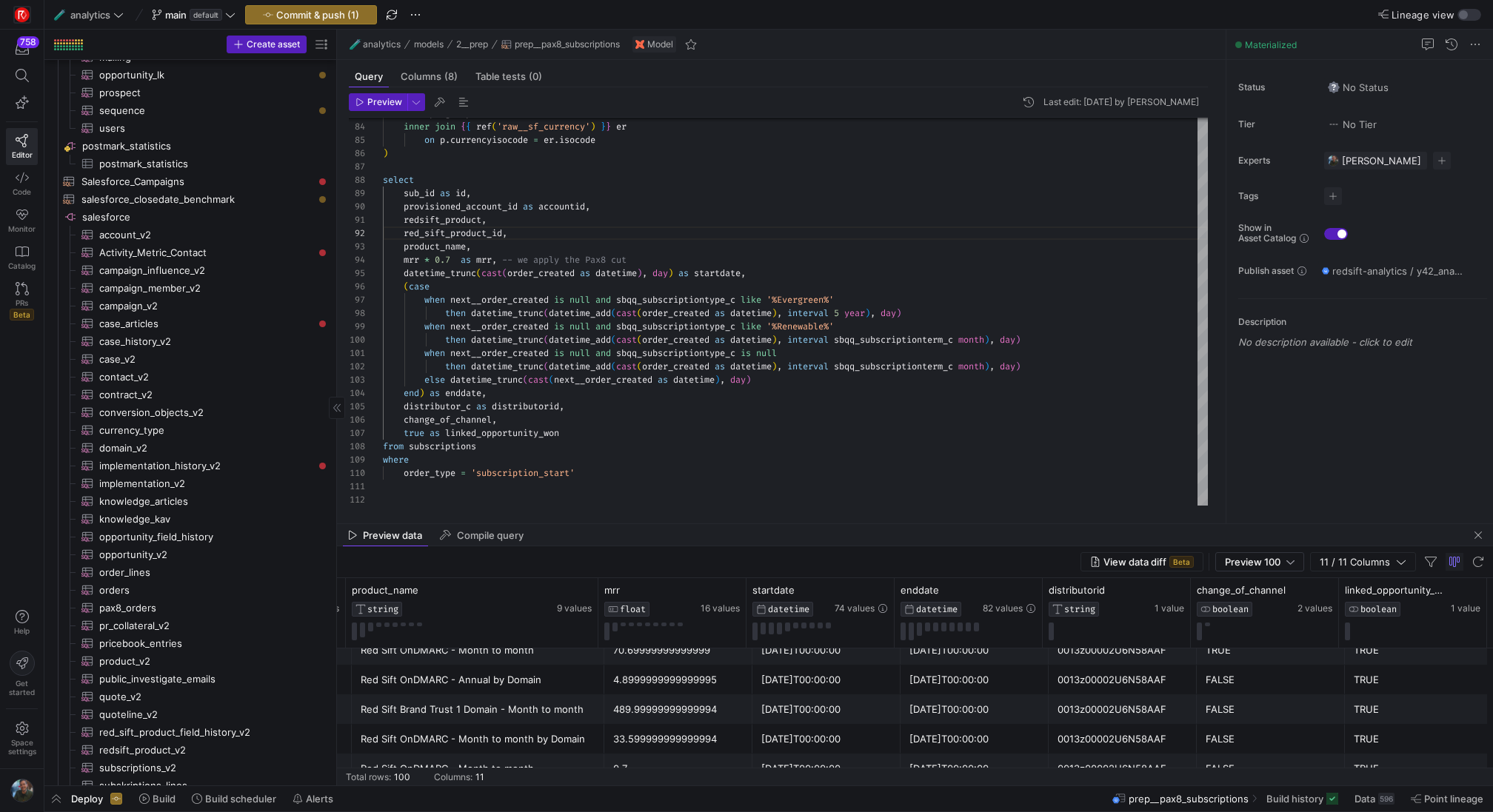
scroll to position [489, 0]
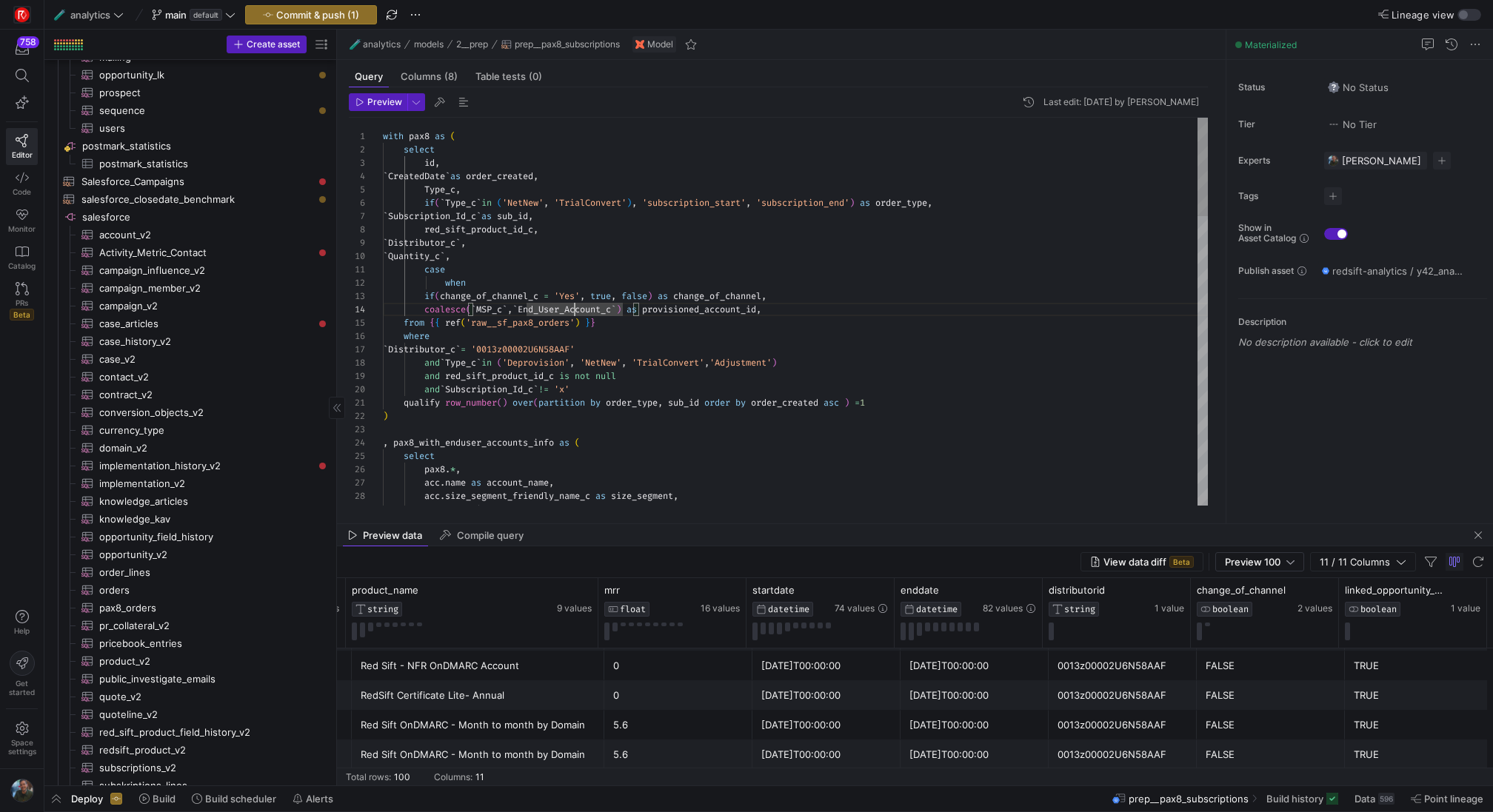
scroll to position [40, 240]
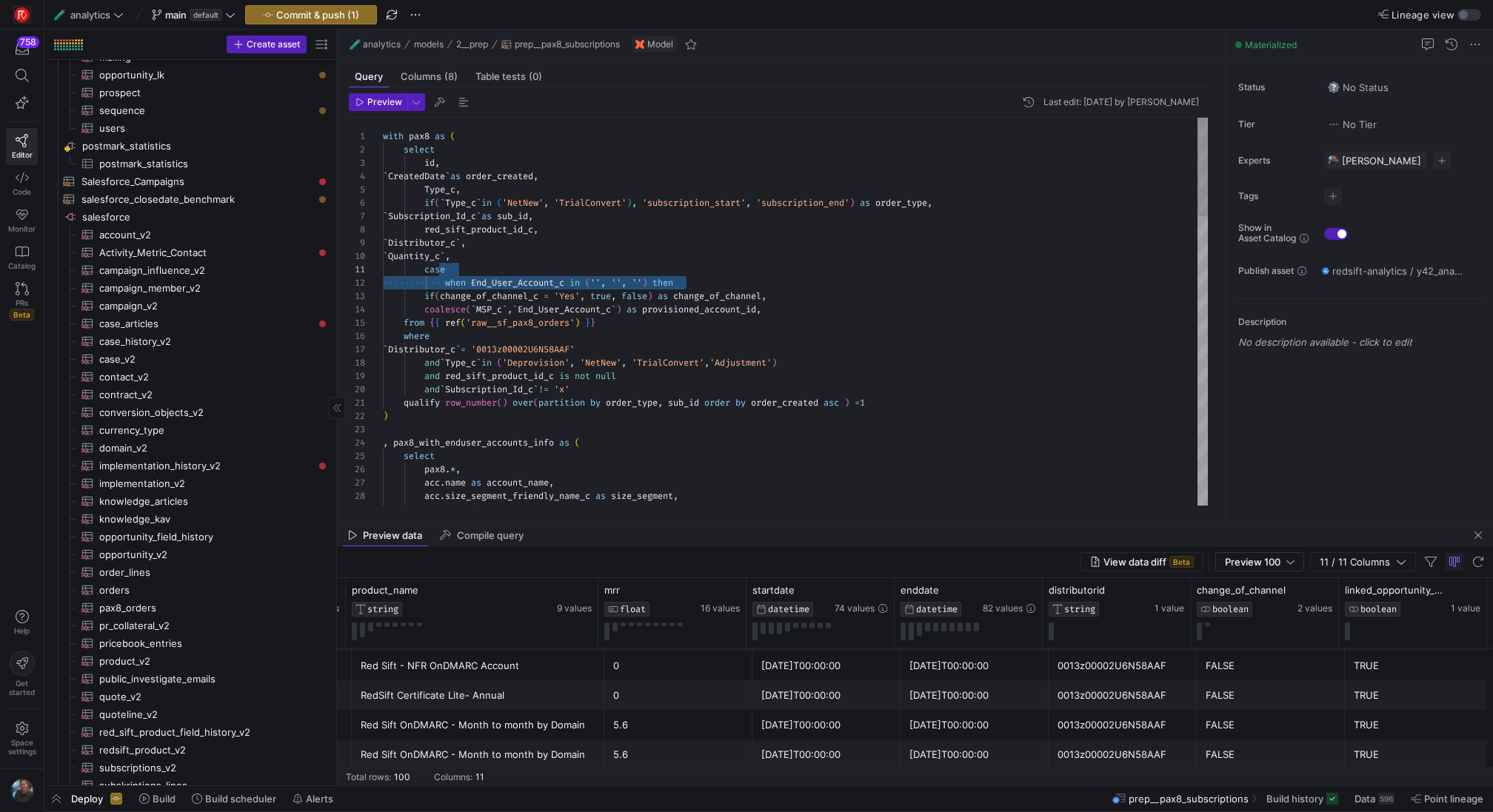
scroll to position [13, 191]
drag, startPoint x: 693, startPoint y: 283, endPoint x: 574, endPoint y: 277, distance: 119.2
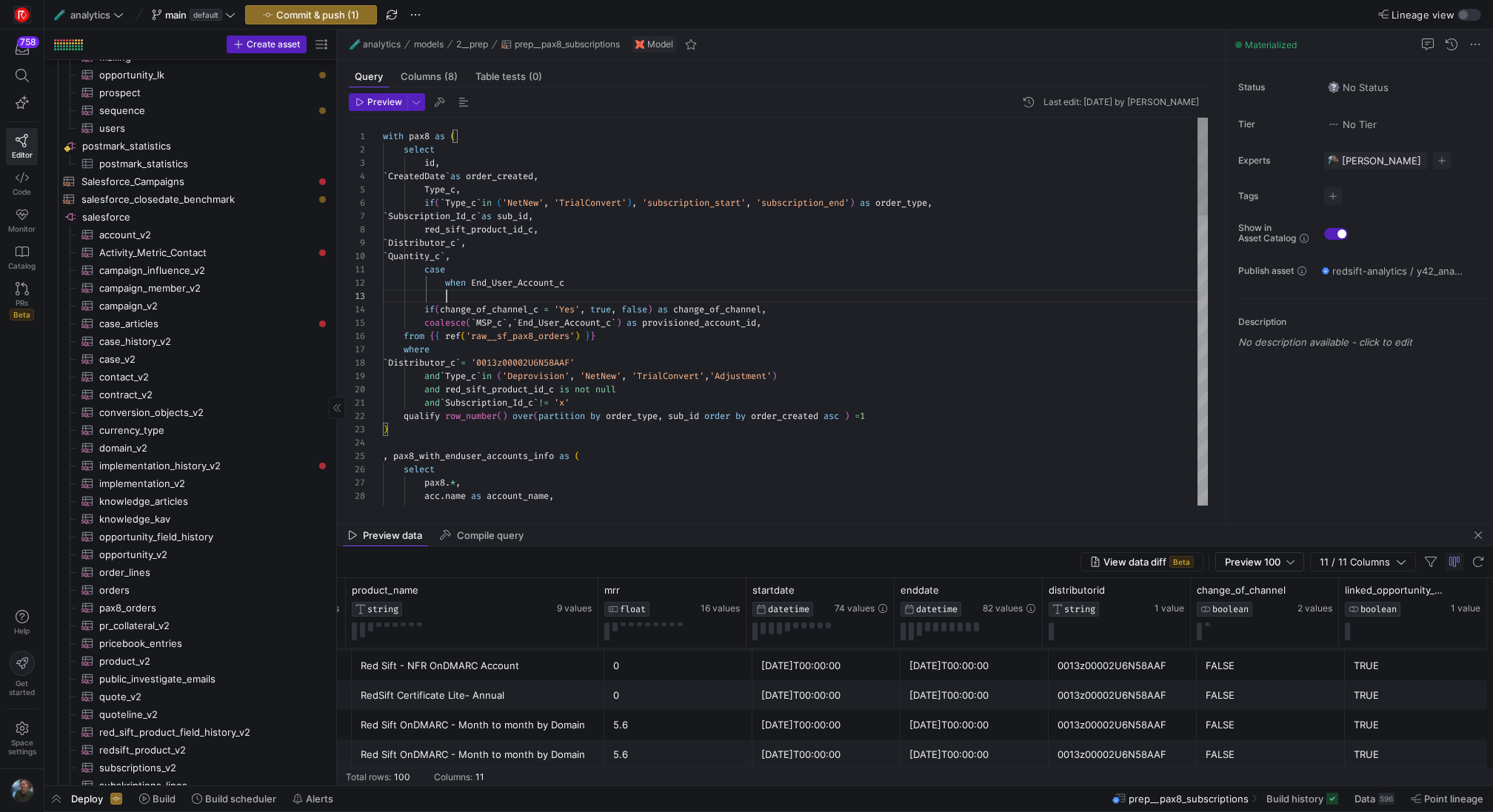
scroll to position [27, 64]
drag, startPoint x: 654, startPoint y: 278, endPoint x: 448, endPoint y: 285, distance: 206.1
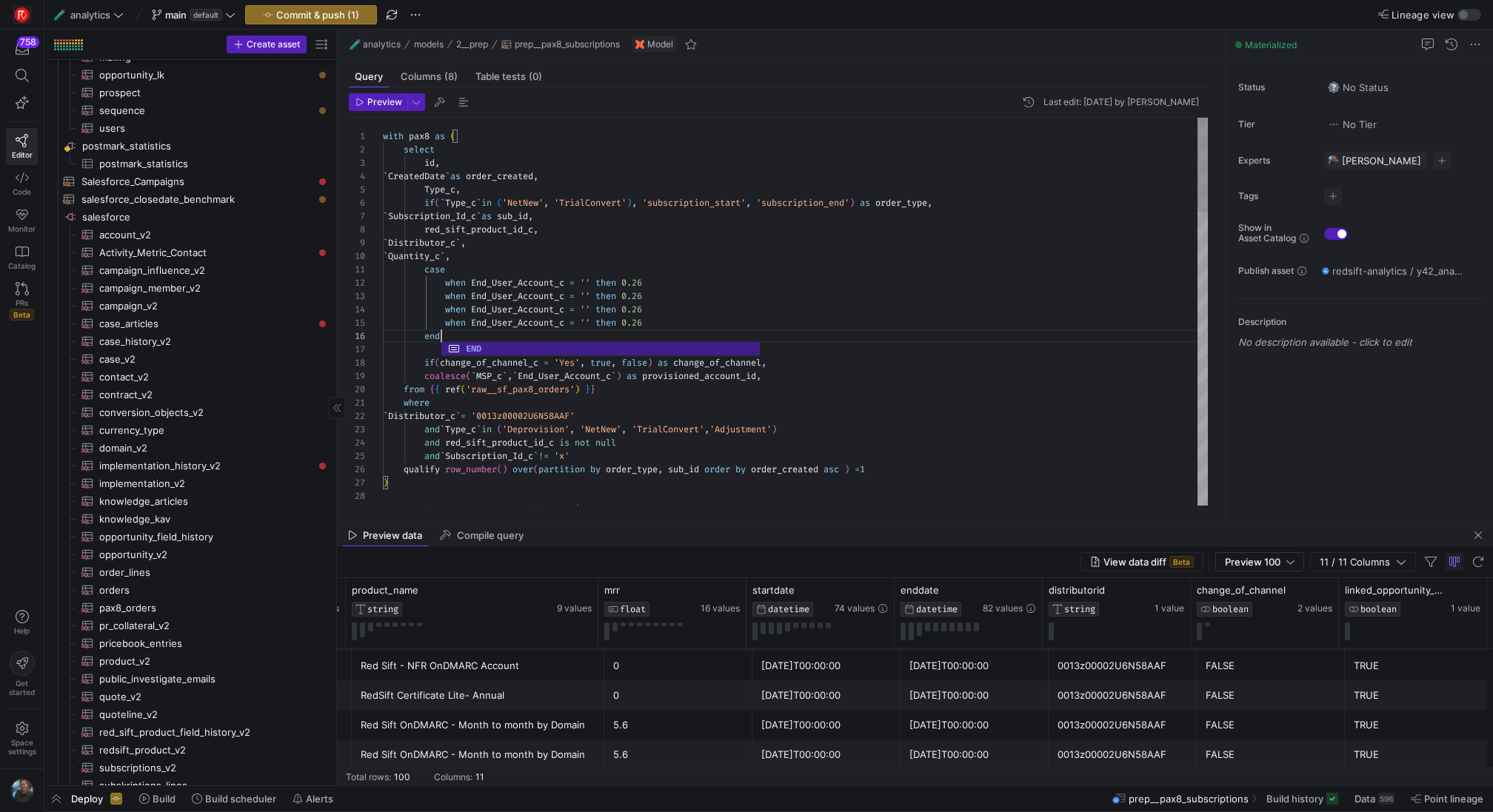
scroll to position [66, 64]
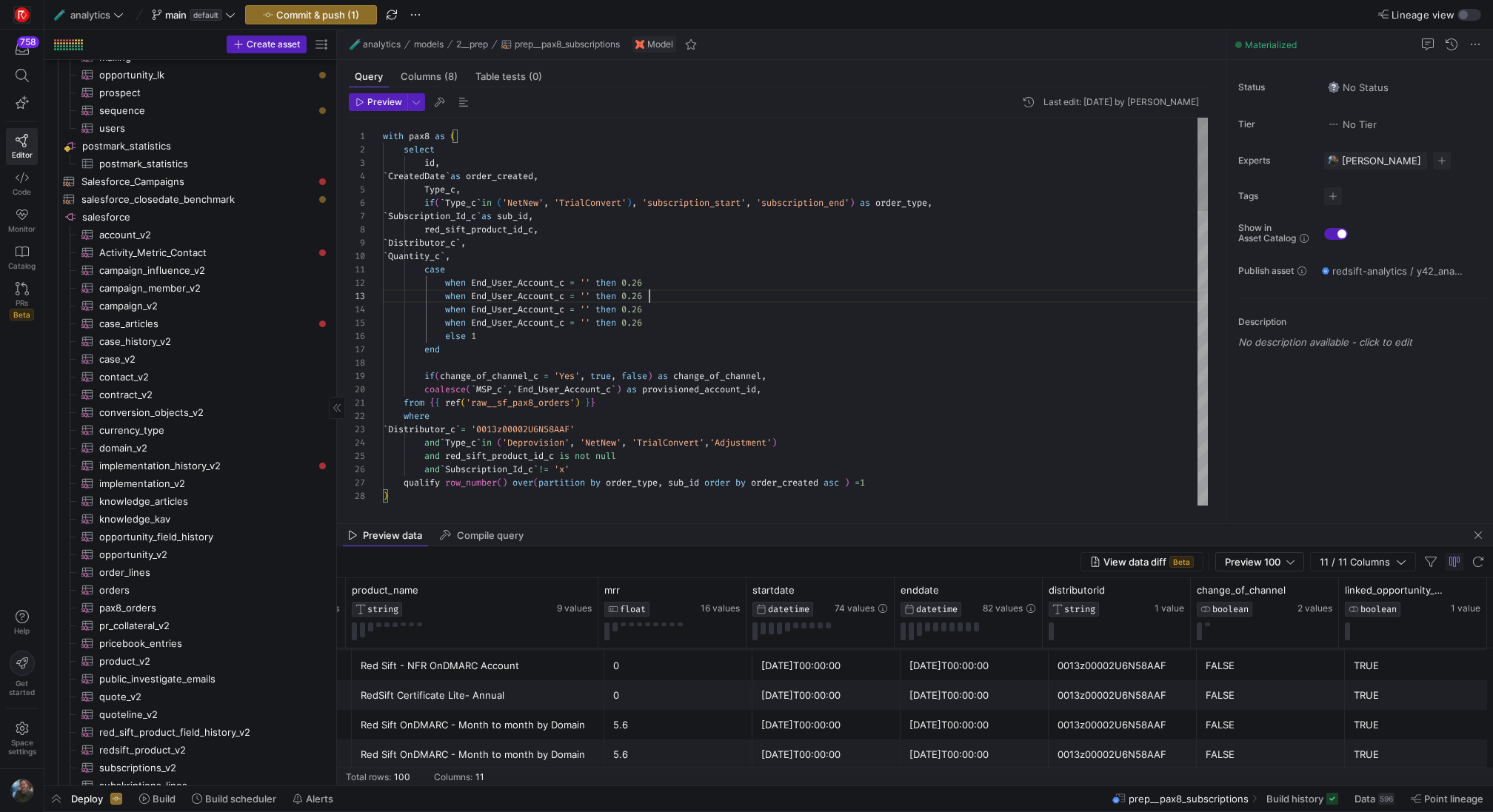
scroll to position [27, 267]
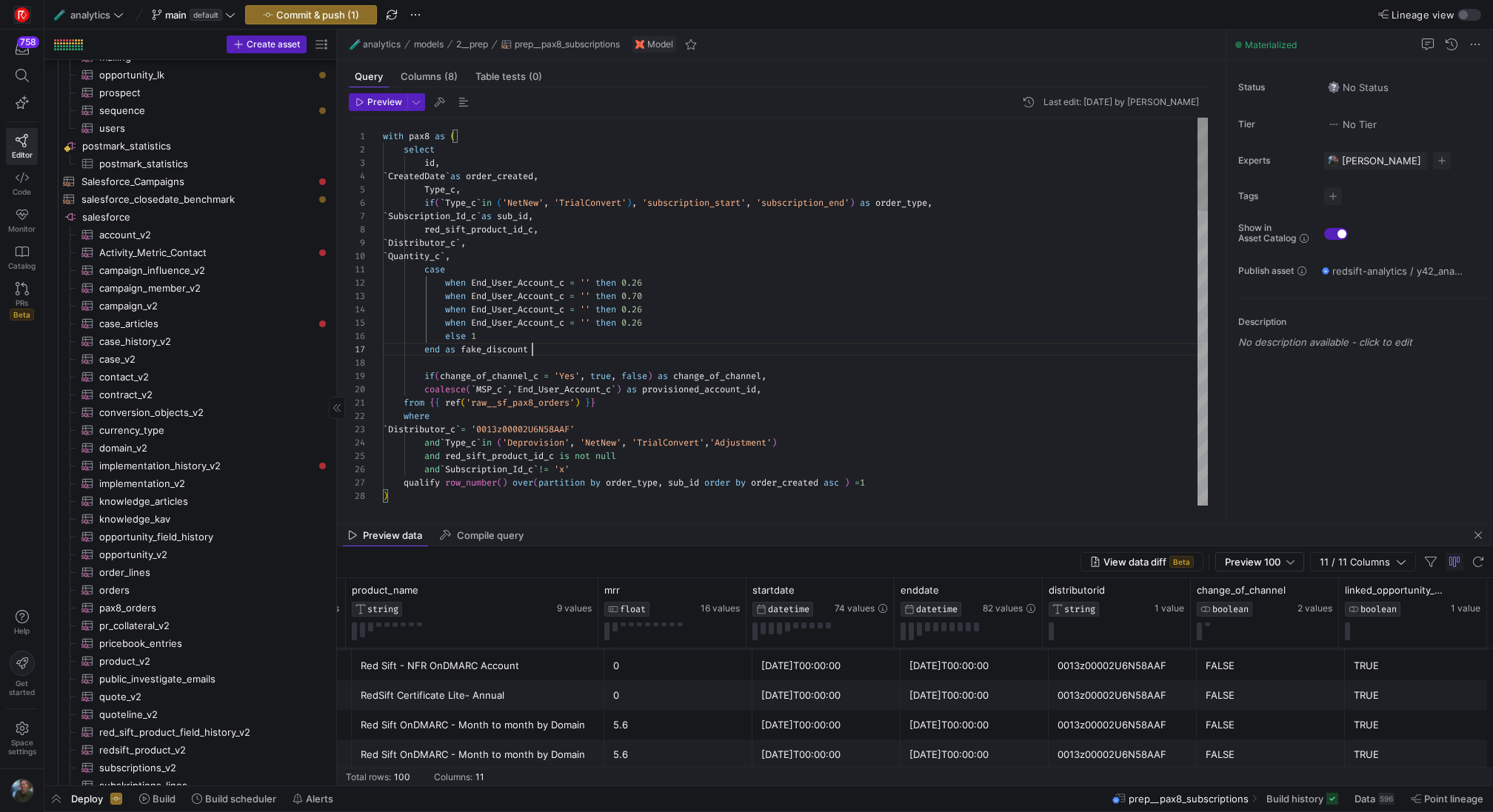
scroll to position [80, 149]
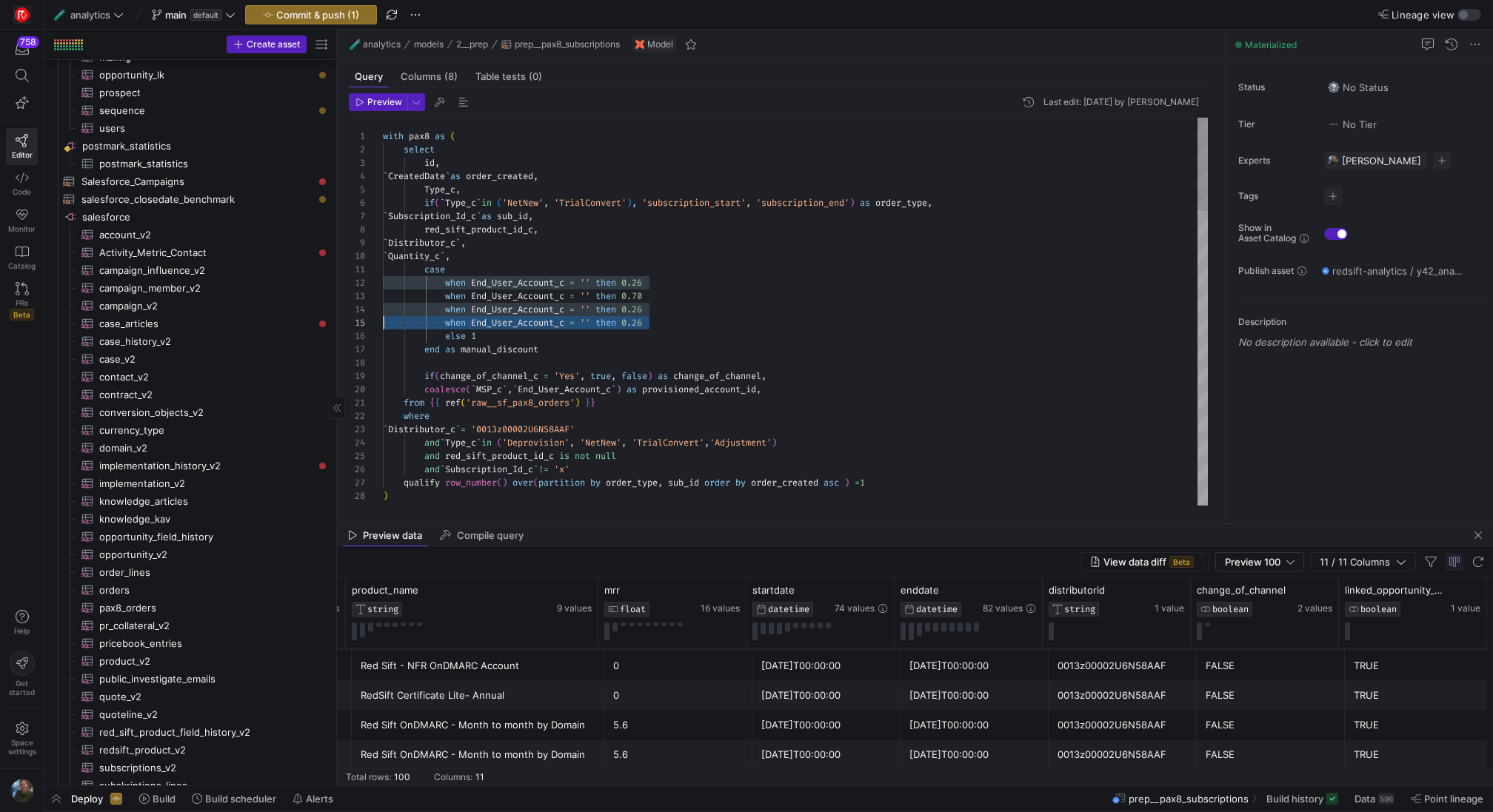
drag, startPoint x: 667, startPoint y: 320, endPoint x: 357, endPoint y: 328, distance: 310.1
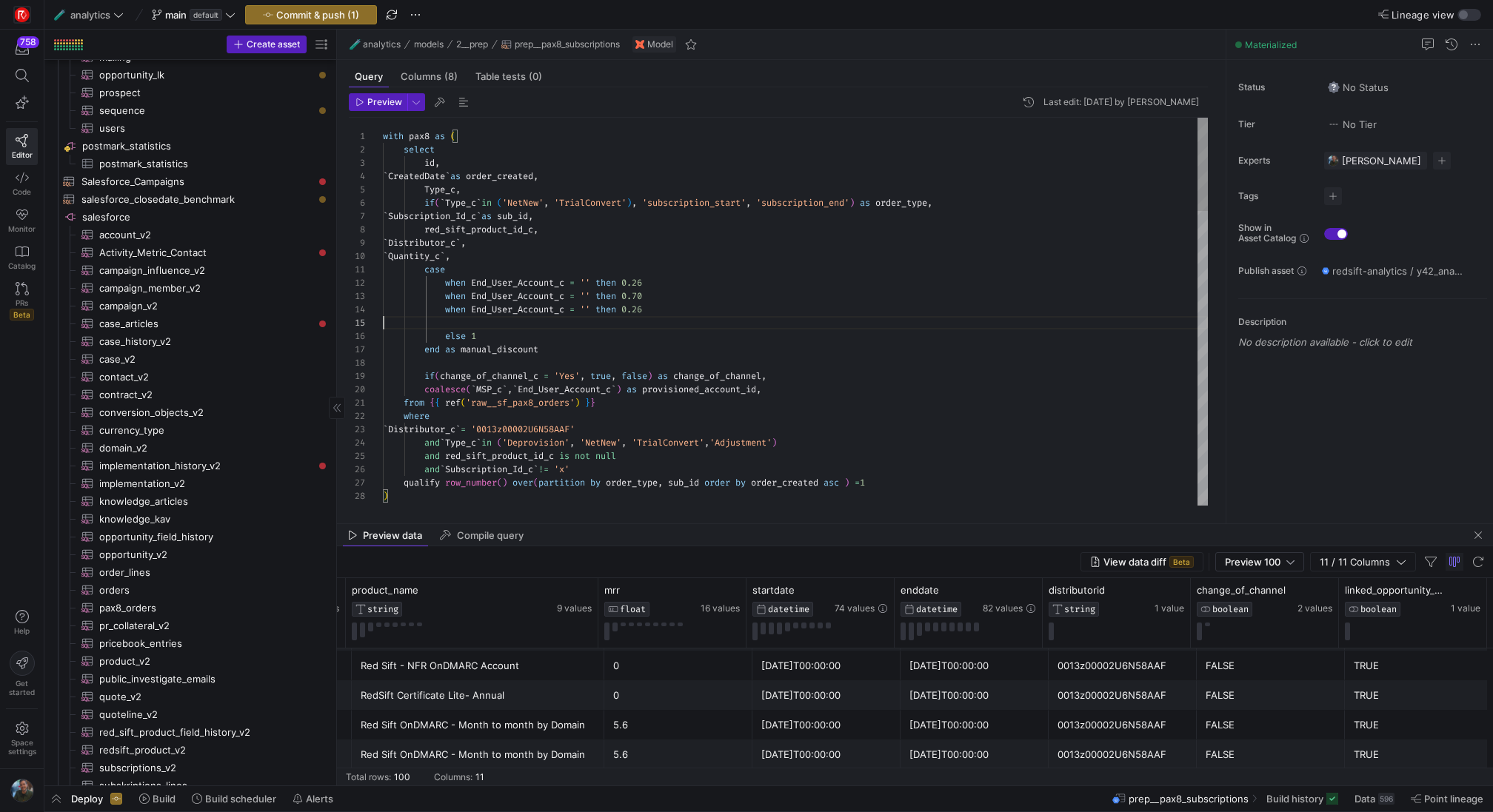
scroll to position [40, 267]
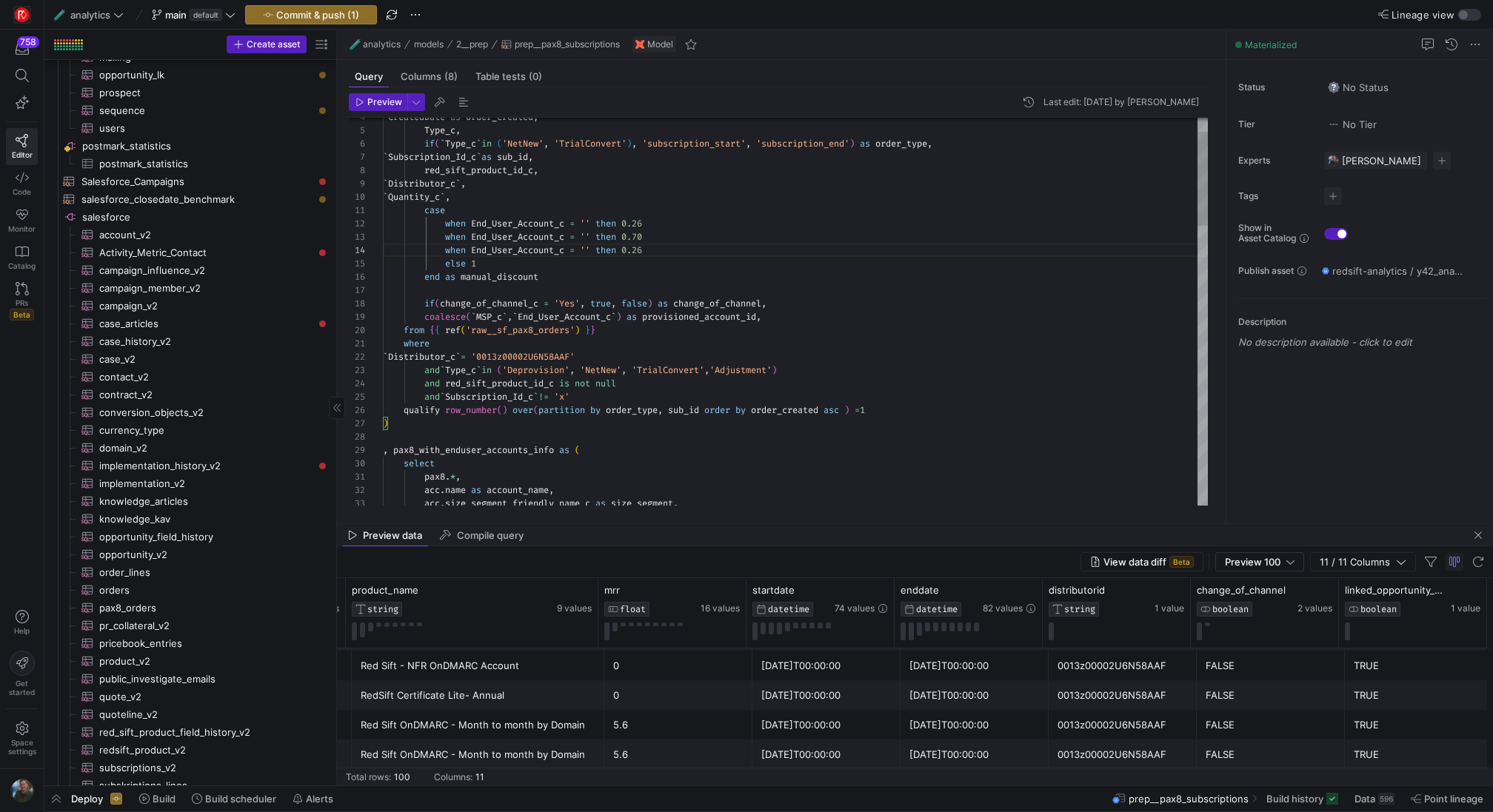
type textarea "case when End_User_Account_c = '' then 0.26 when End_User_Account_c = '' then 0…"
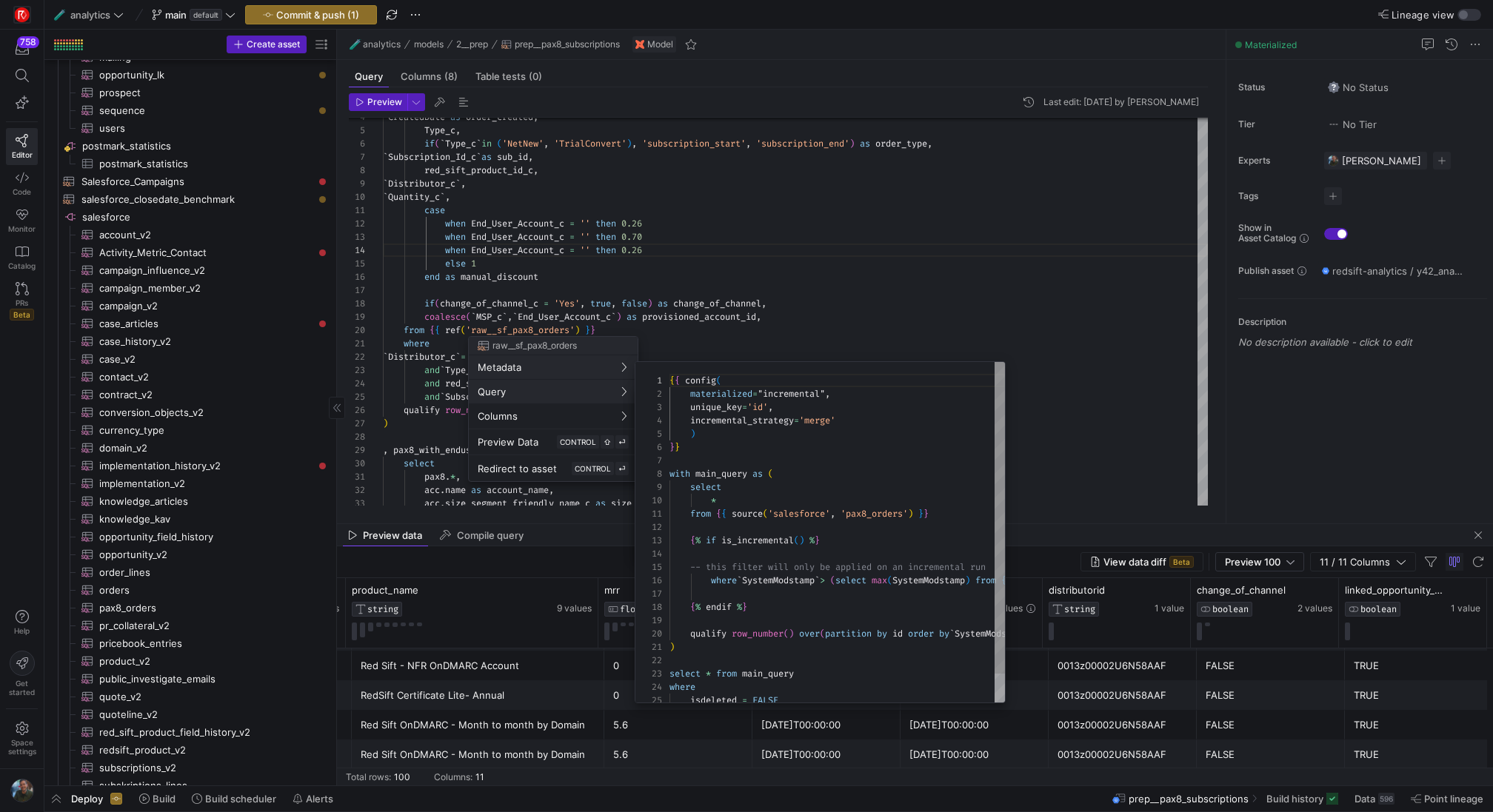
scroll to position [133, 0]
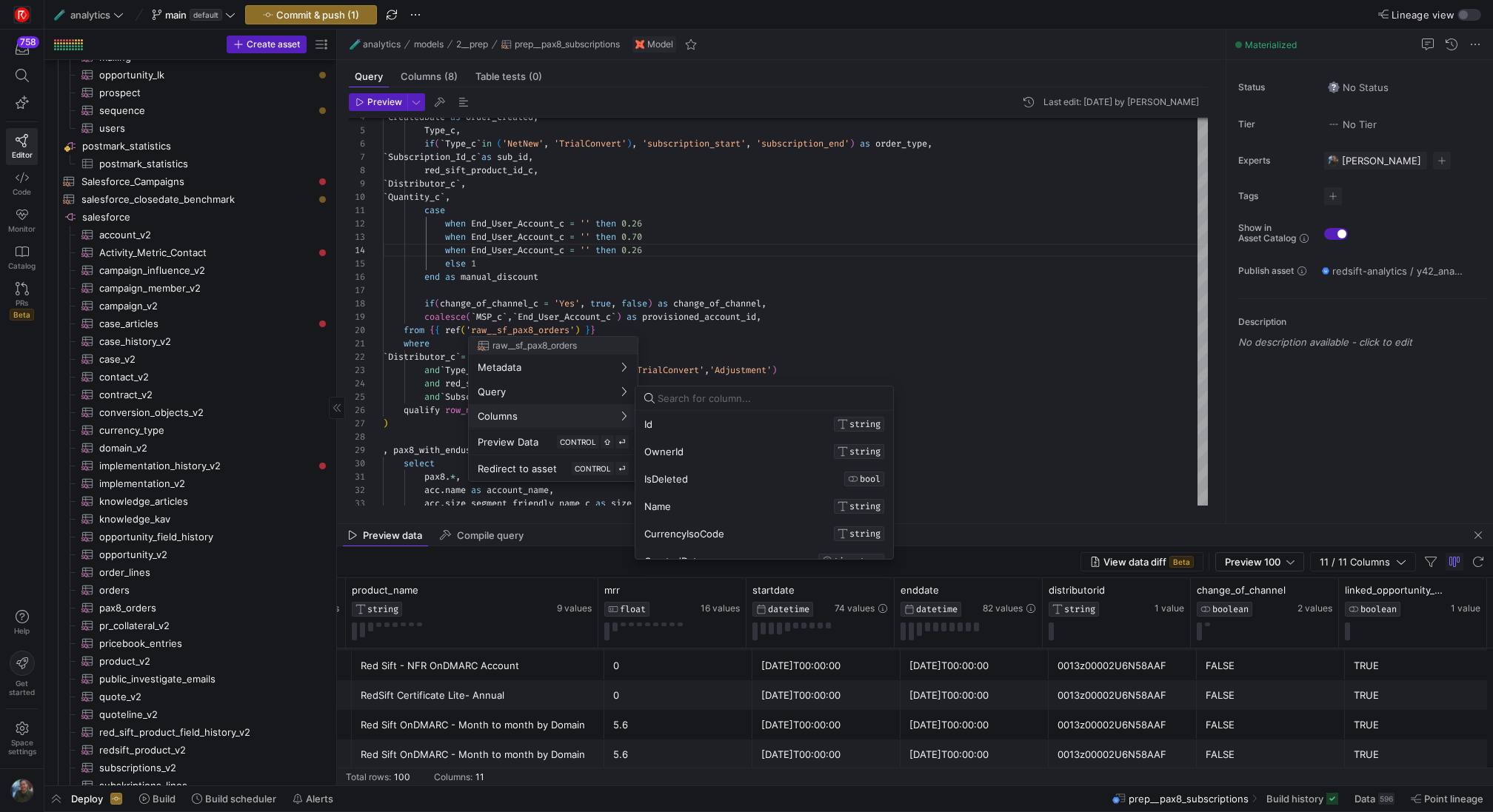
click at [686, 402] on input at bounding box center [770, 399] width 226 height 12
type input "end"
click at [612, 220] on div at bounding box center [746, 406] width 1493 height 812
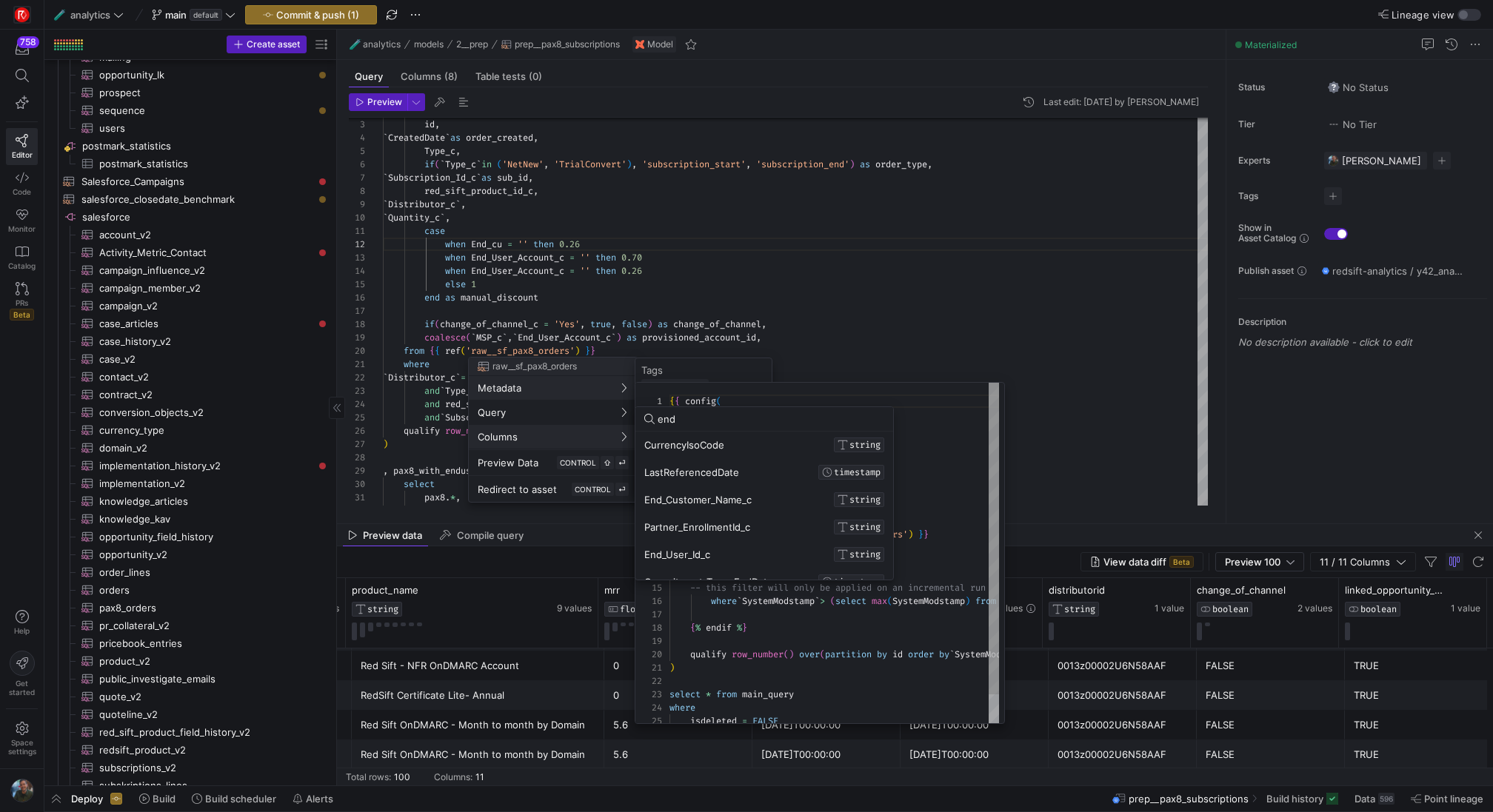
scroll to position [0, 0]
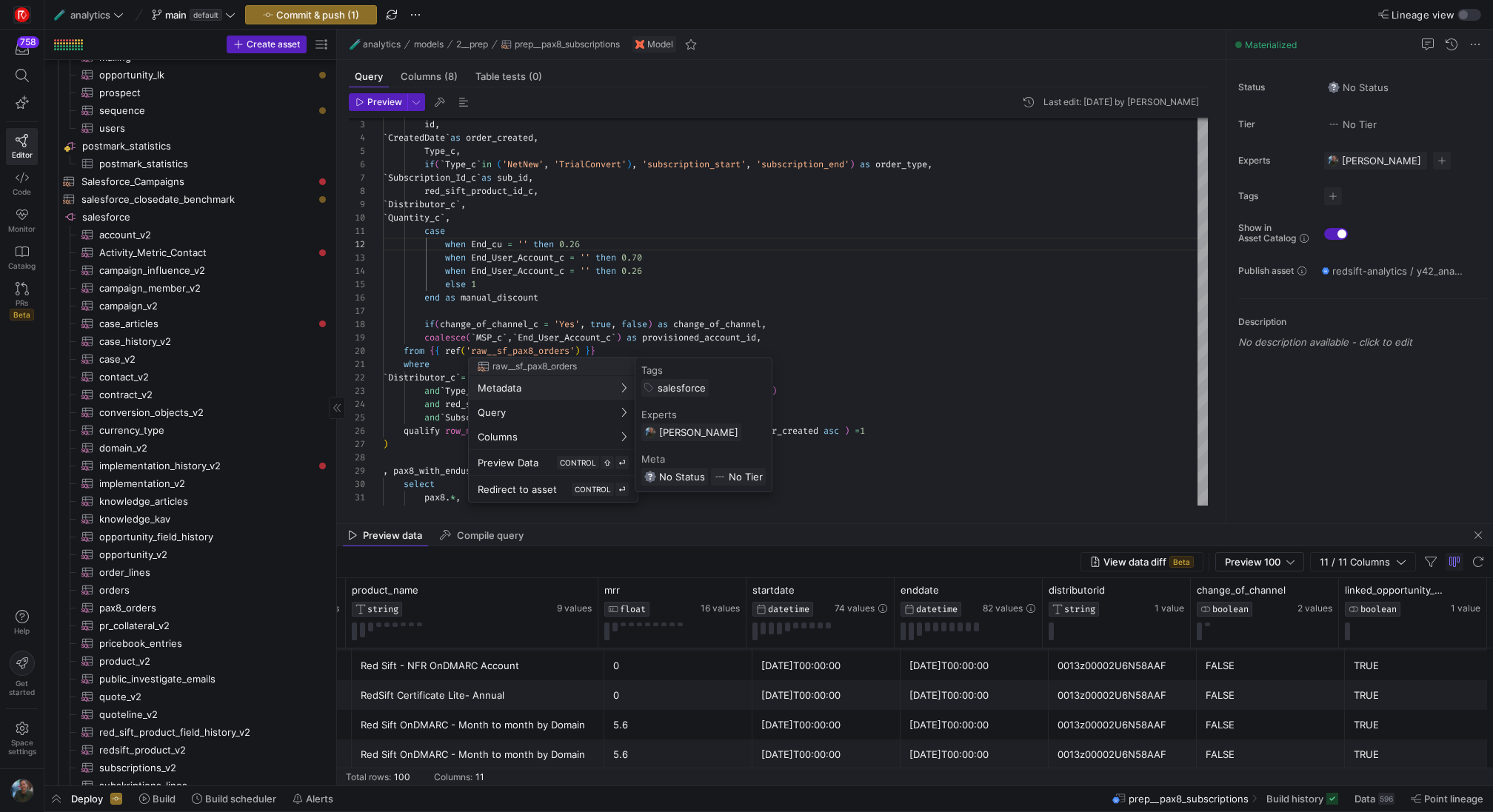
click at [491, 244] on div at bounding box center [746, 406] width 1493 height 812
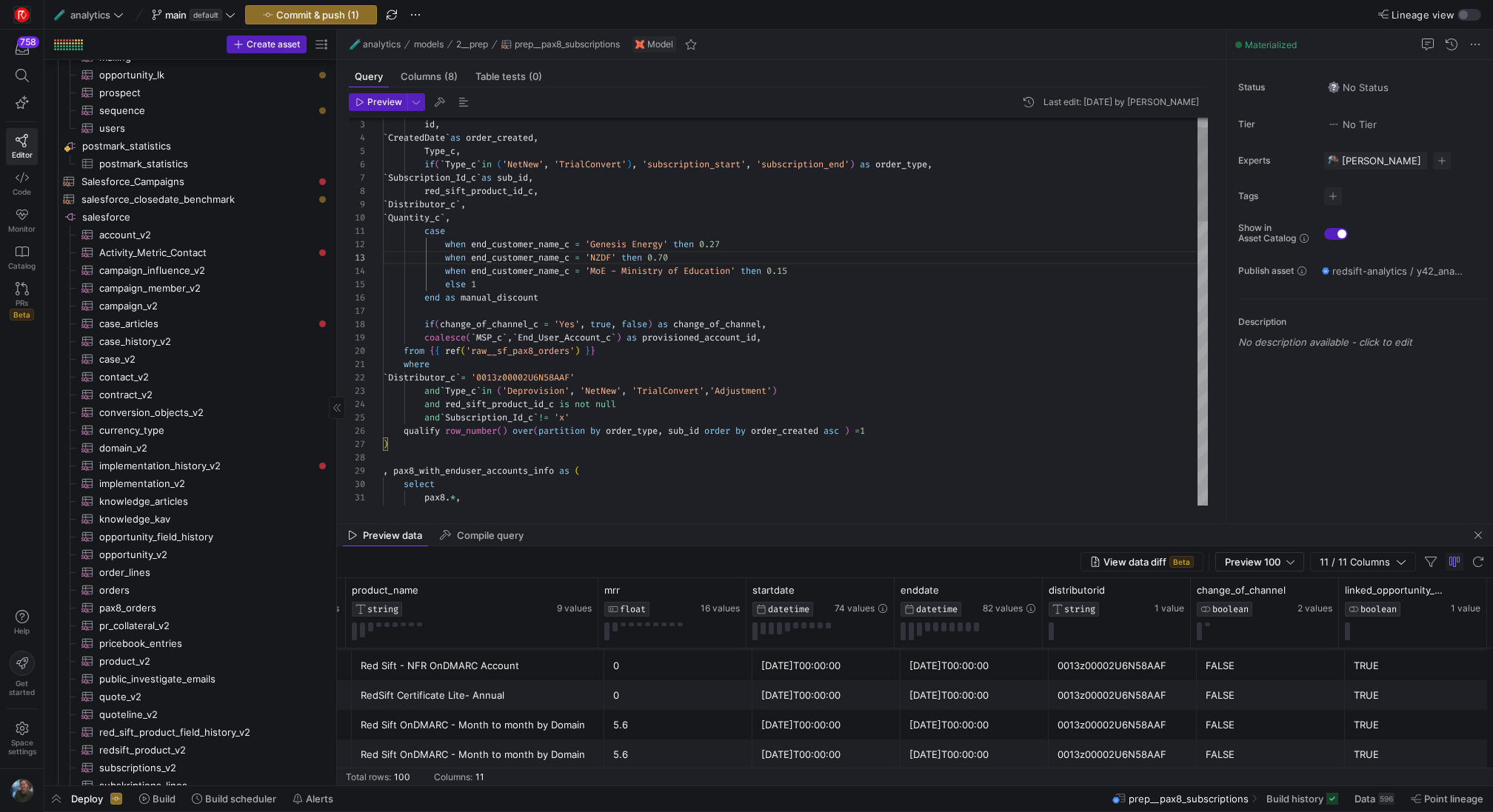
scroll to position [13, 325]
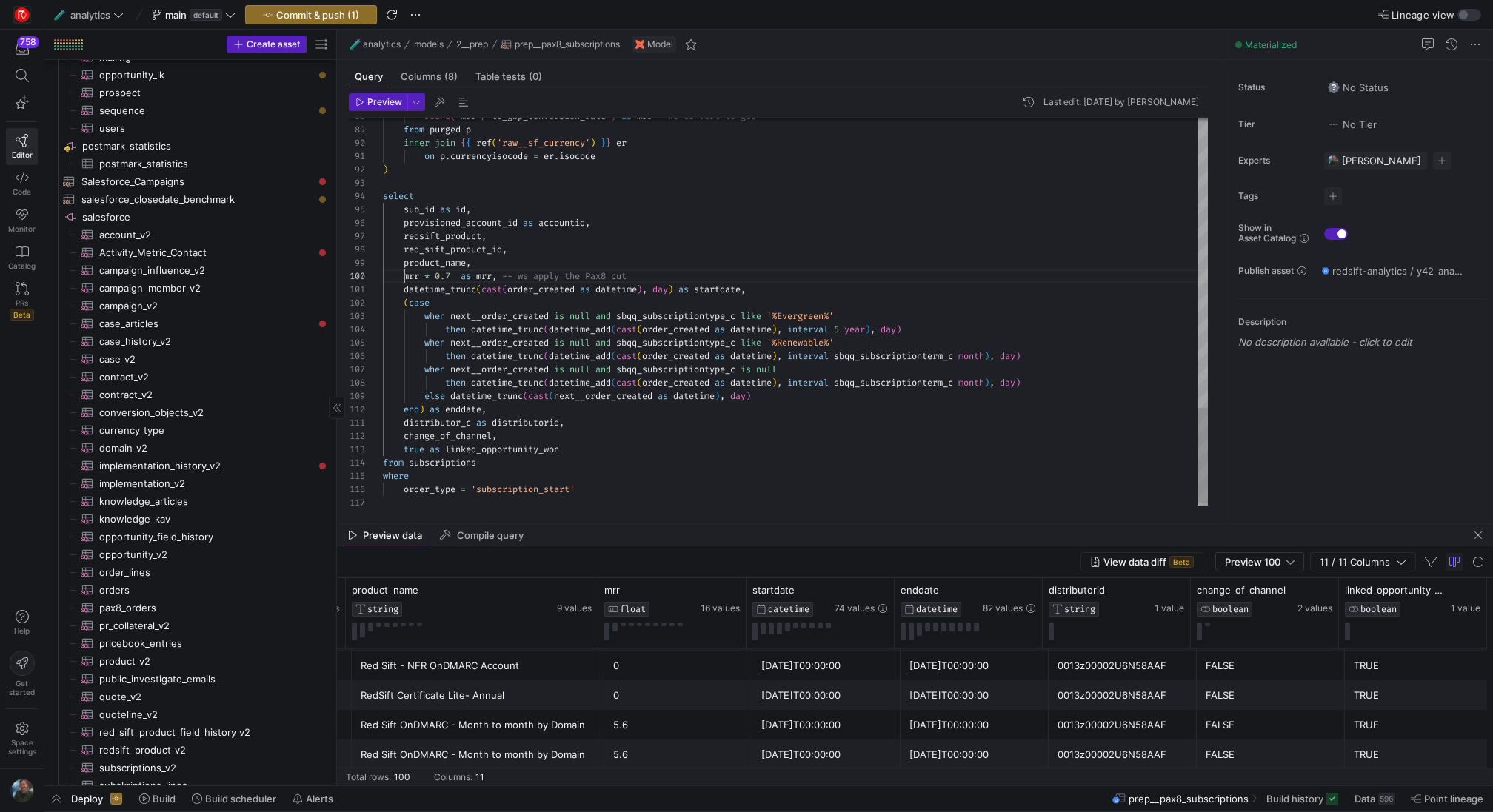
scroll to position [120, 22]
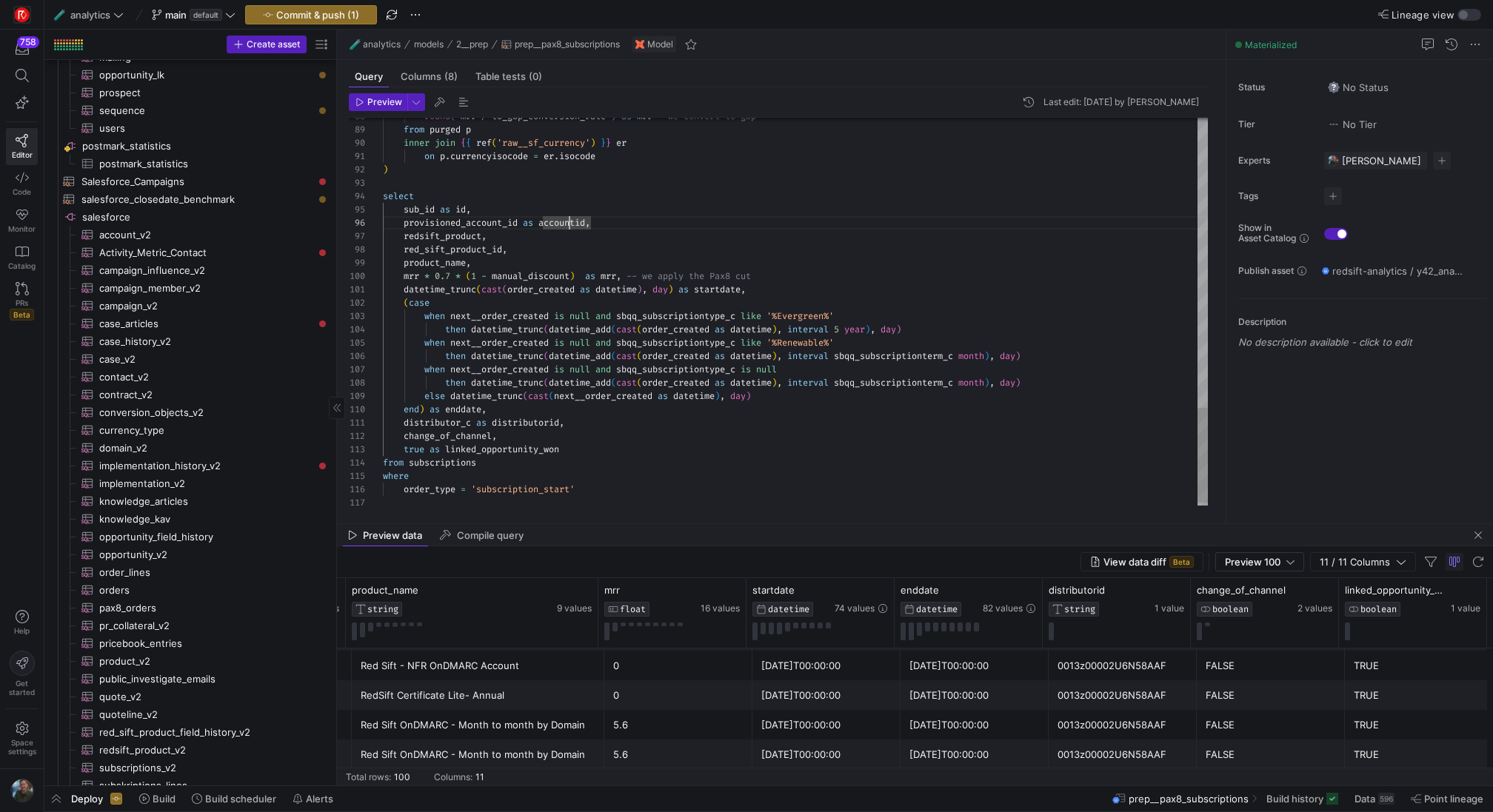
scroll to position [94, 128]
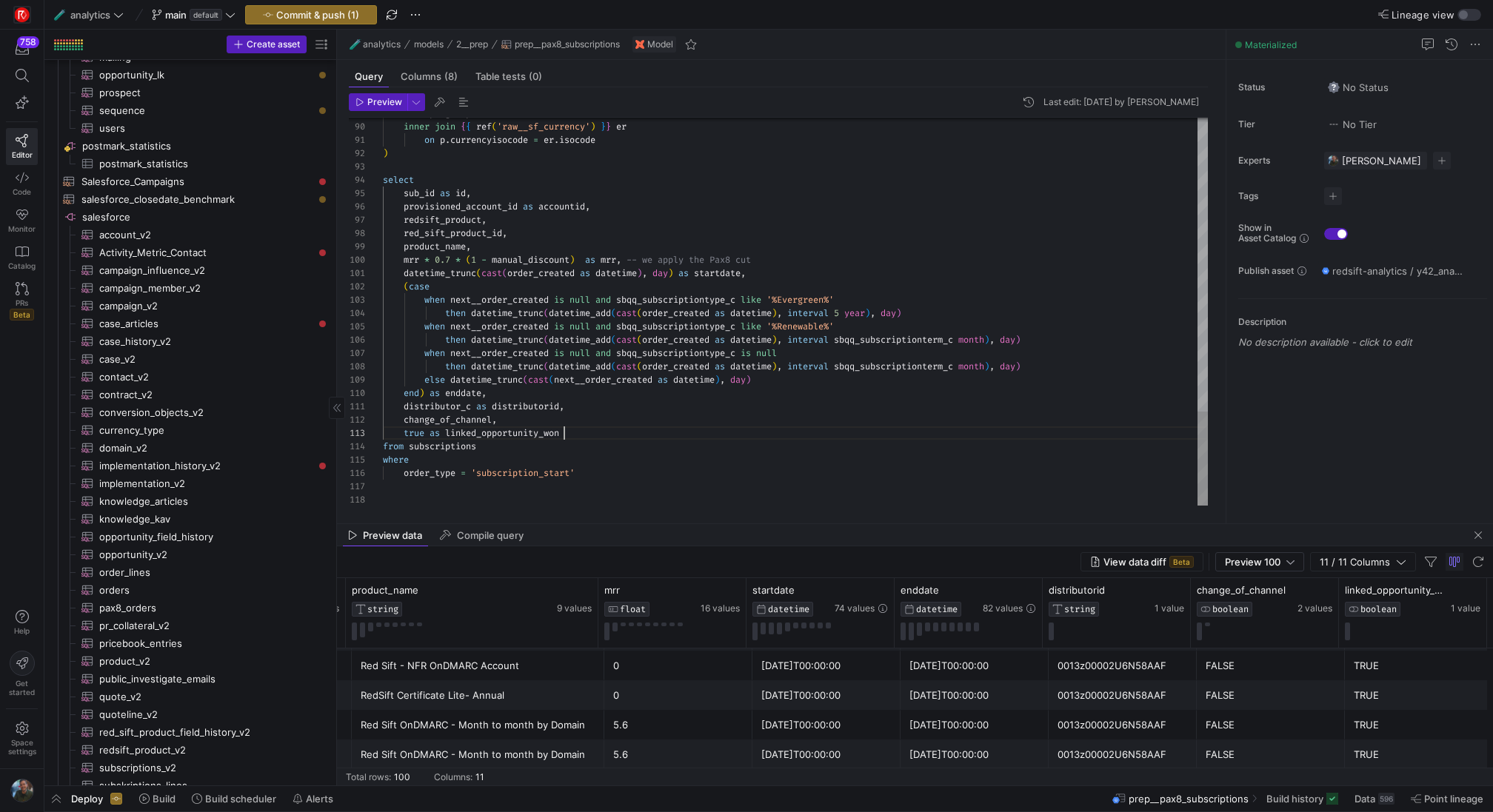
click at [360, 99] on icon "button" at bounding box center [360, 102] width 9 height 9
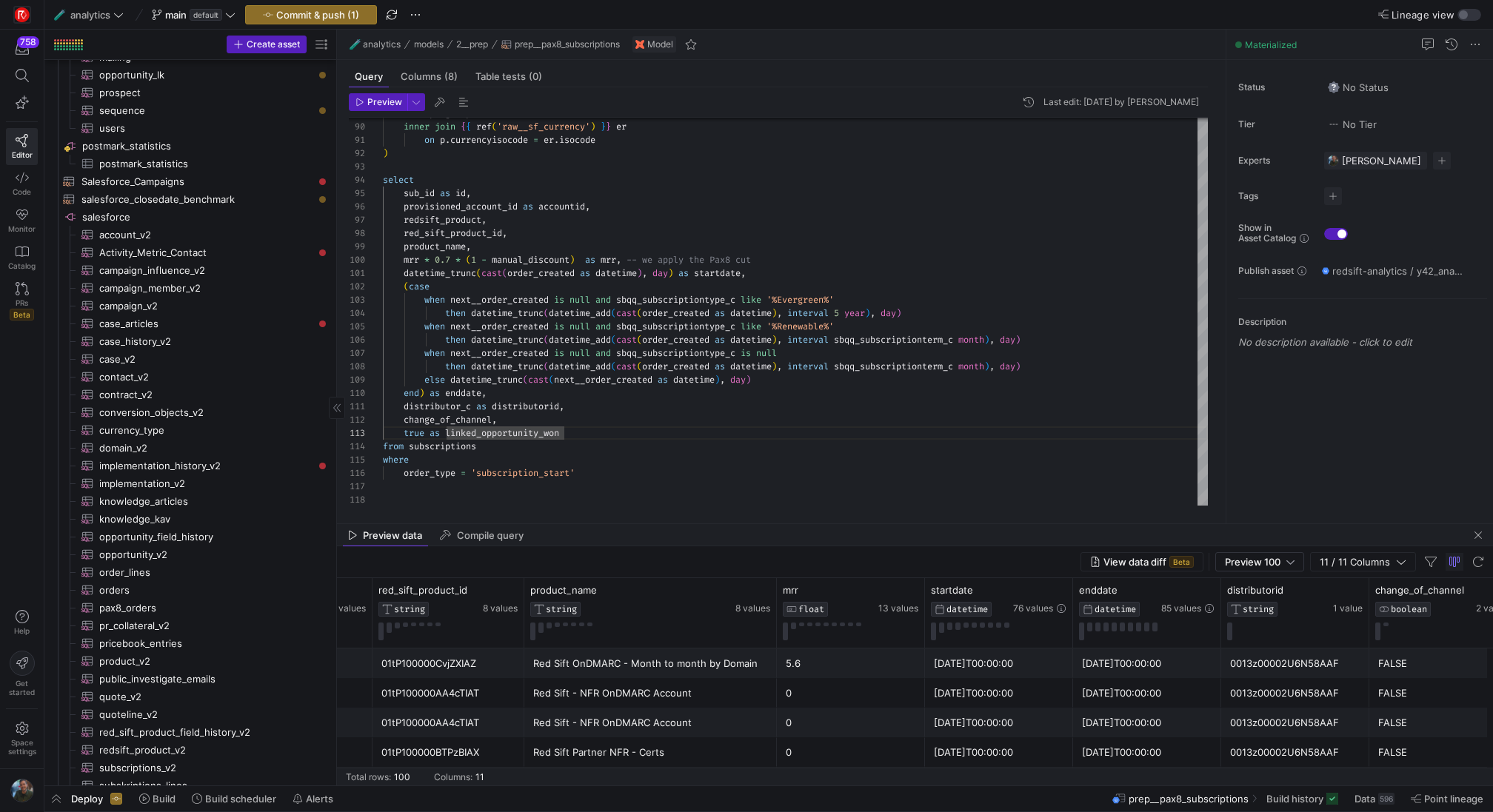
scroll to position [0, 676]
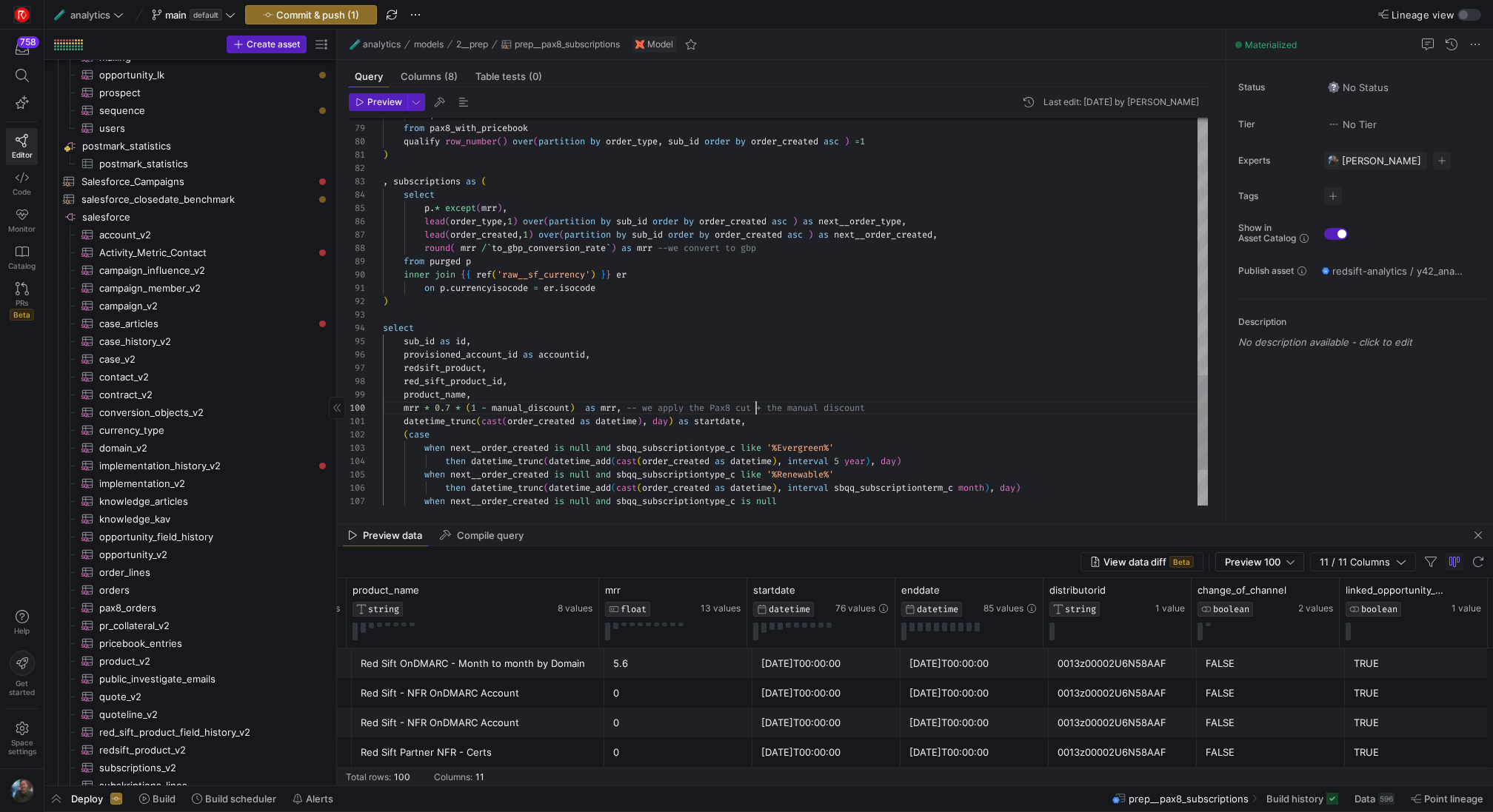
scroll to position [120, 373]
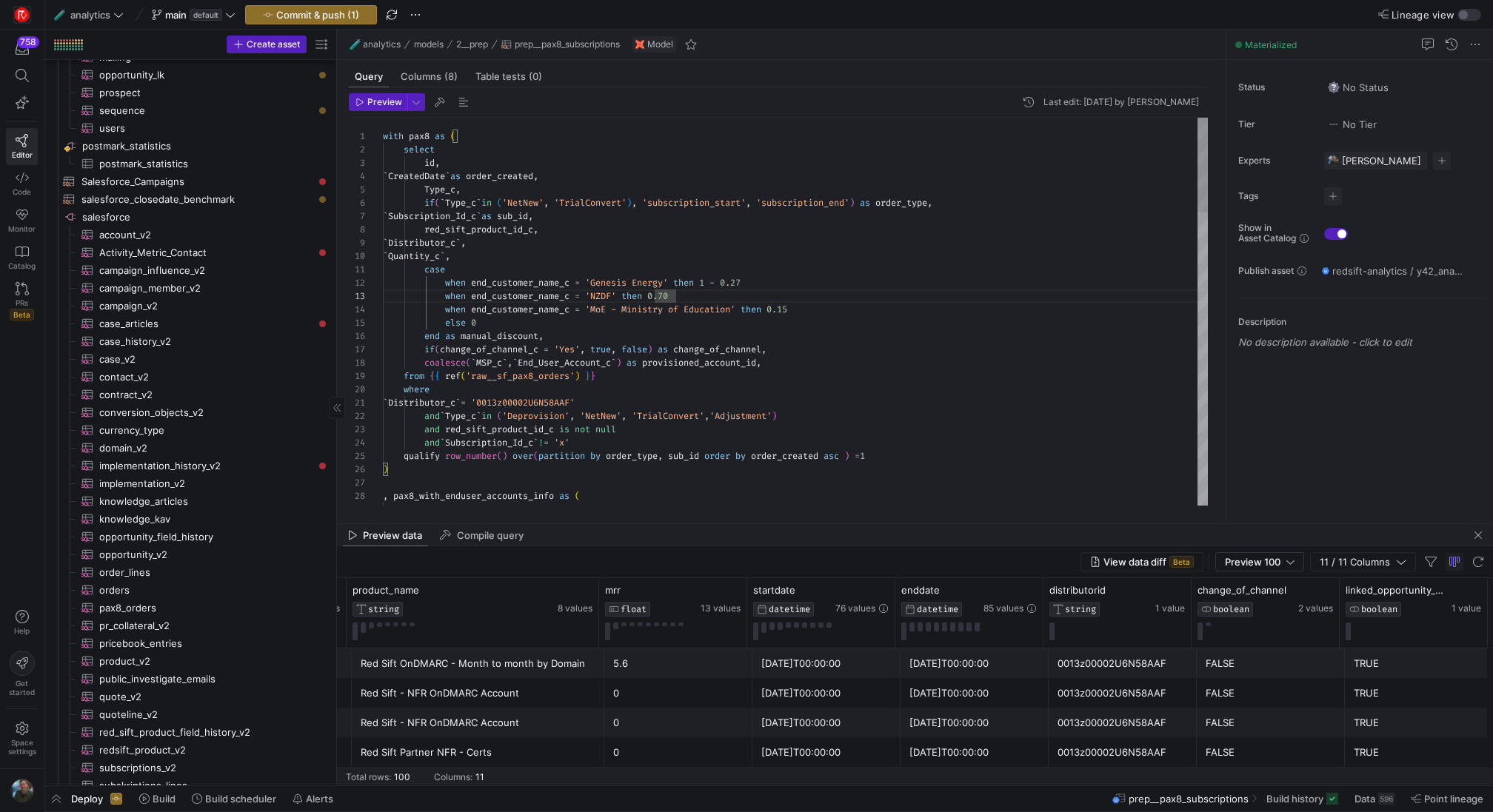
scroll to position [27, 272]
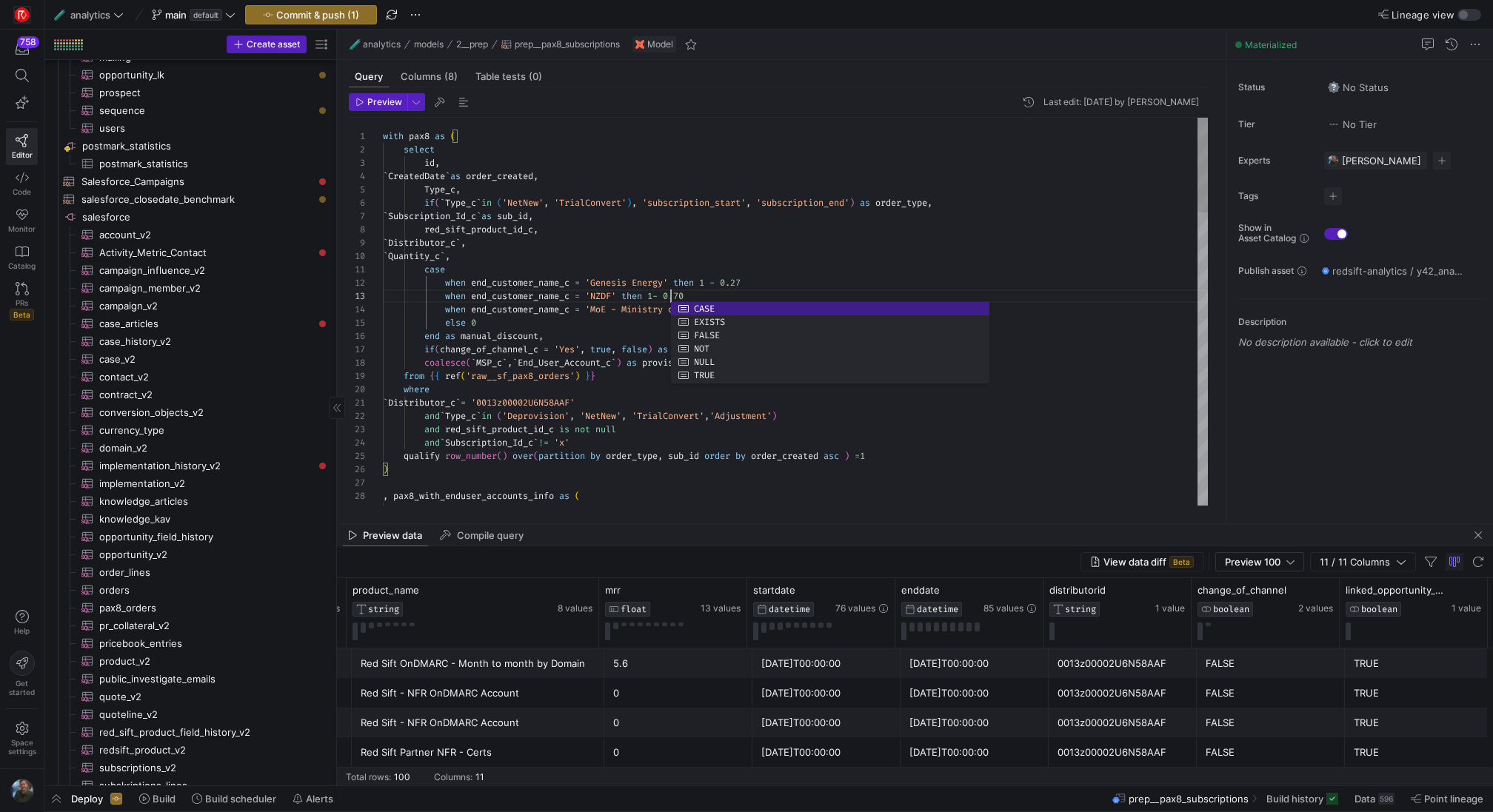
scroll to position [27, 288]
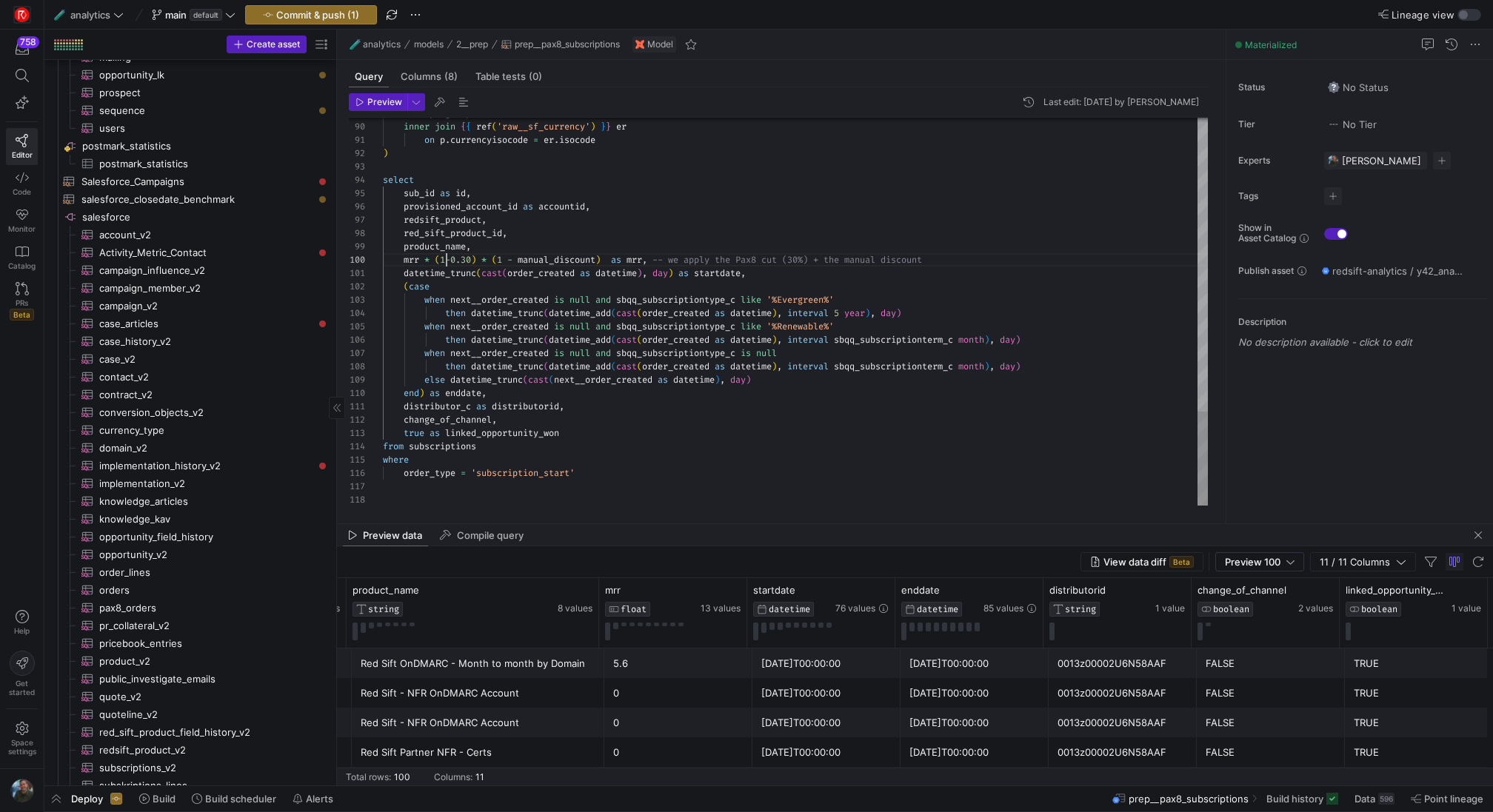
scroll to position [120, 64]
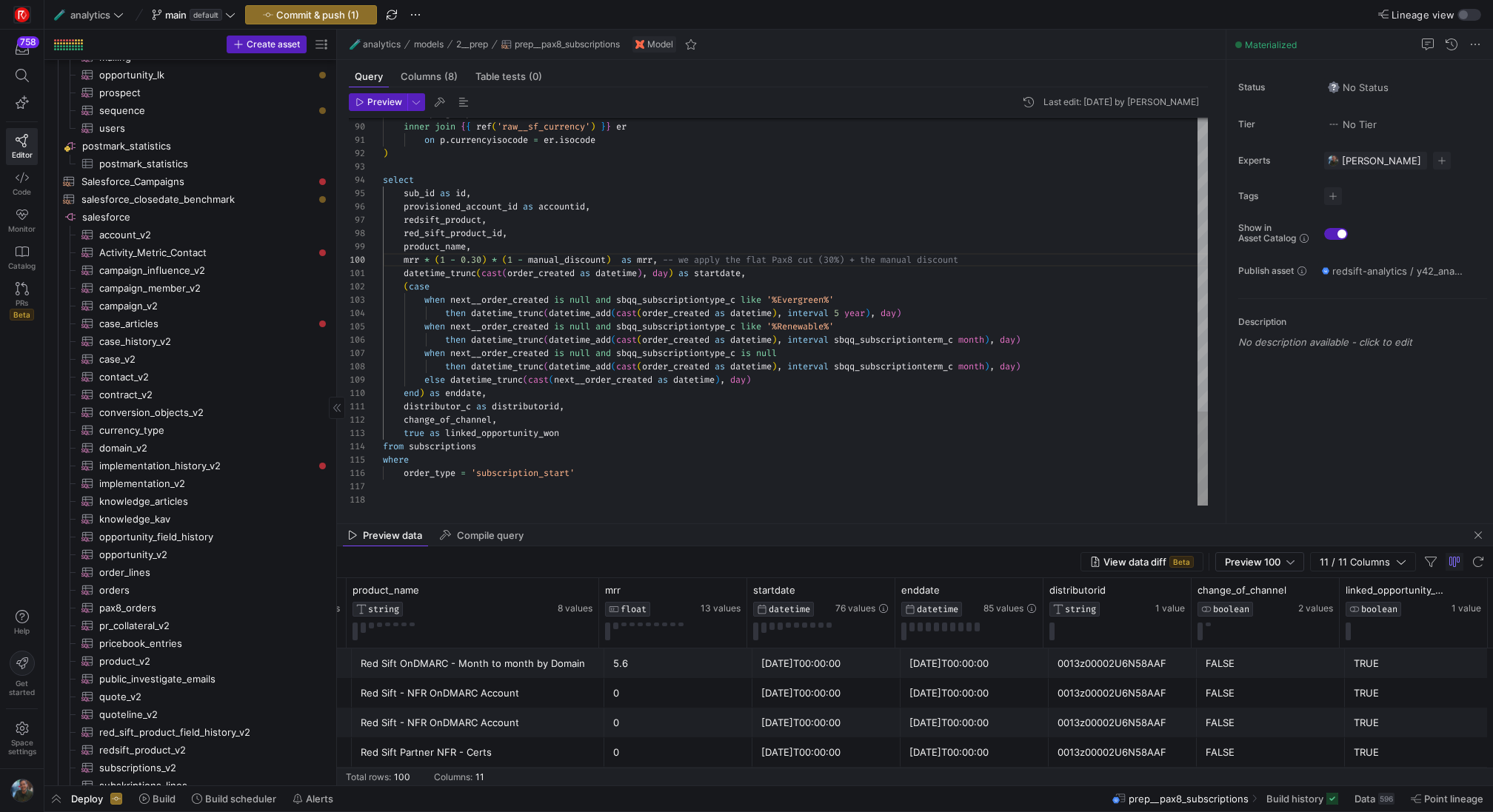
scroll to position [27, 475]
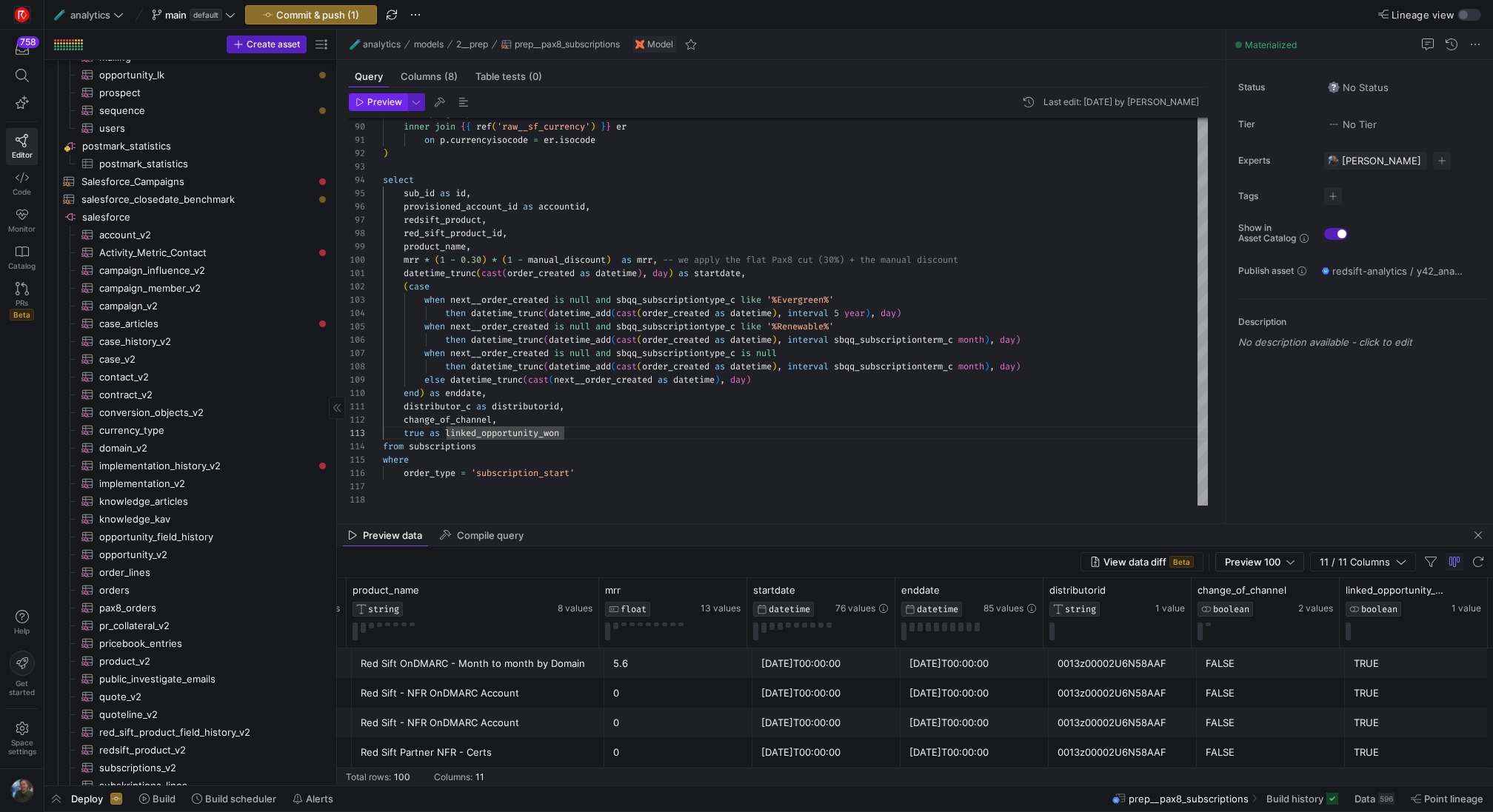
click at [371, 103] on span "Preview" at bounding box center [385, 102] width 35 height 11
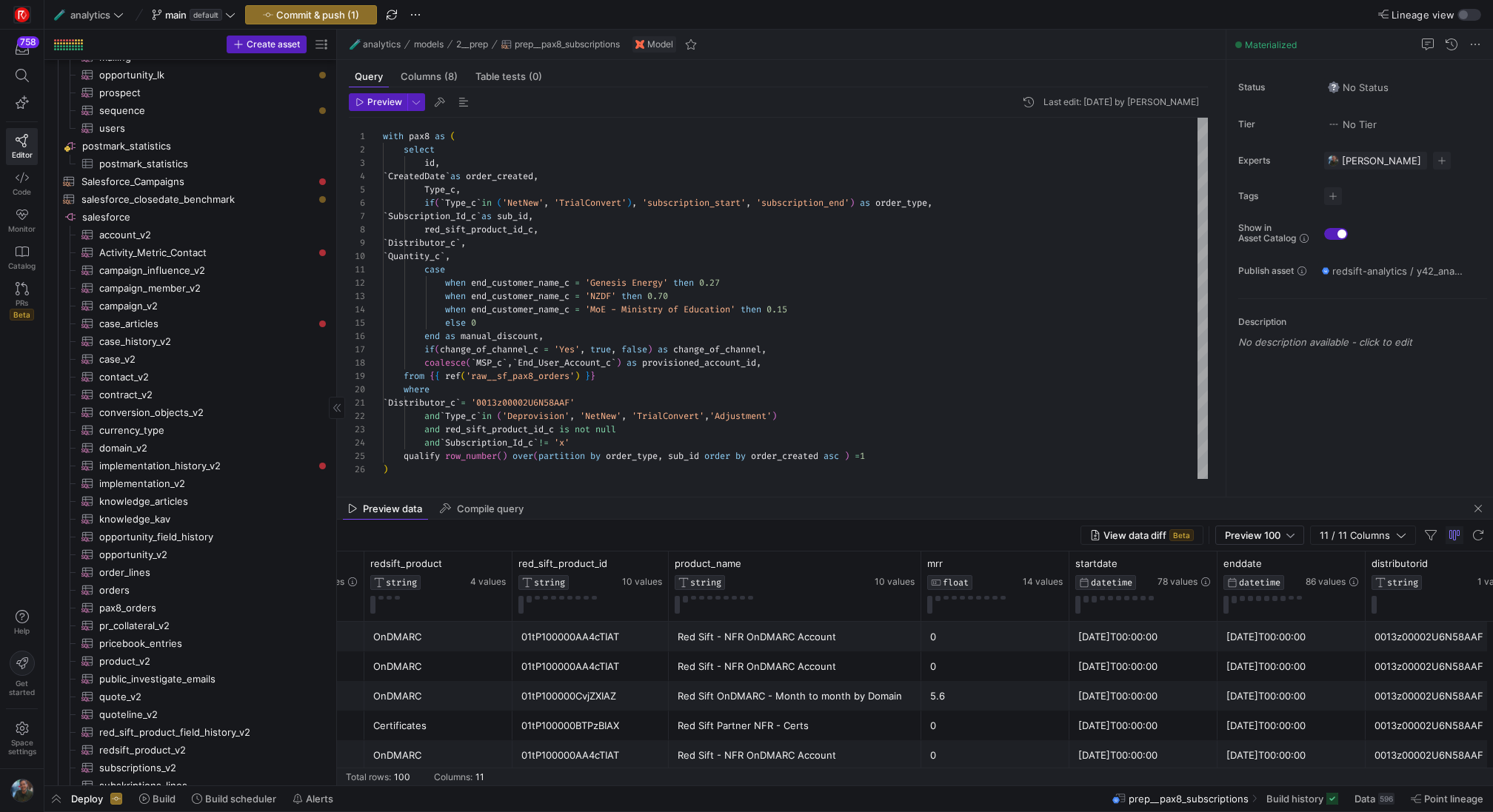
scroll to position [0, 497]
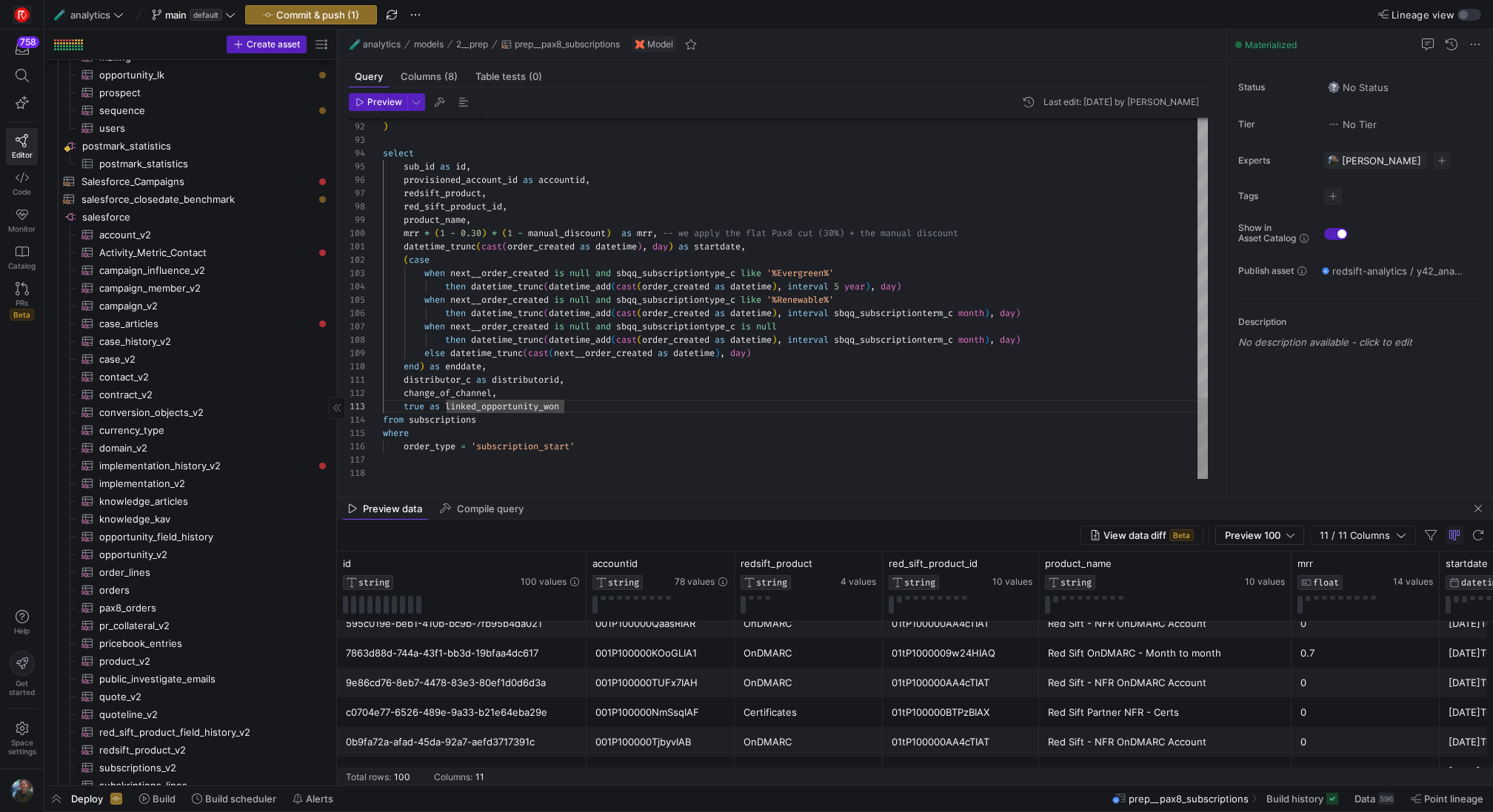
click at [376, 98] on span "Preview" at bounding box center [385, 102] width 35 height 11
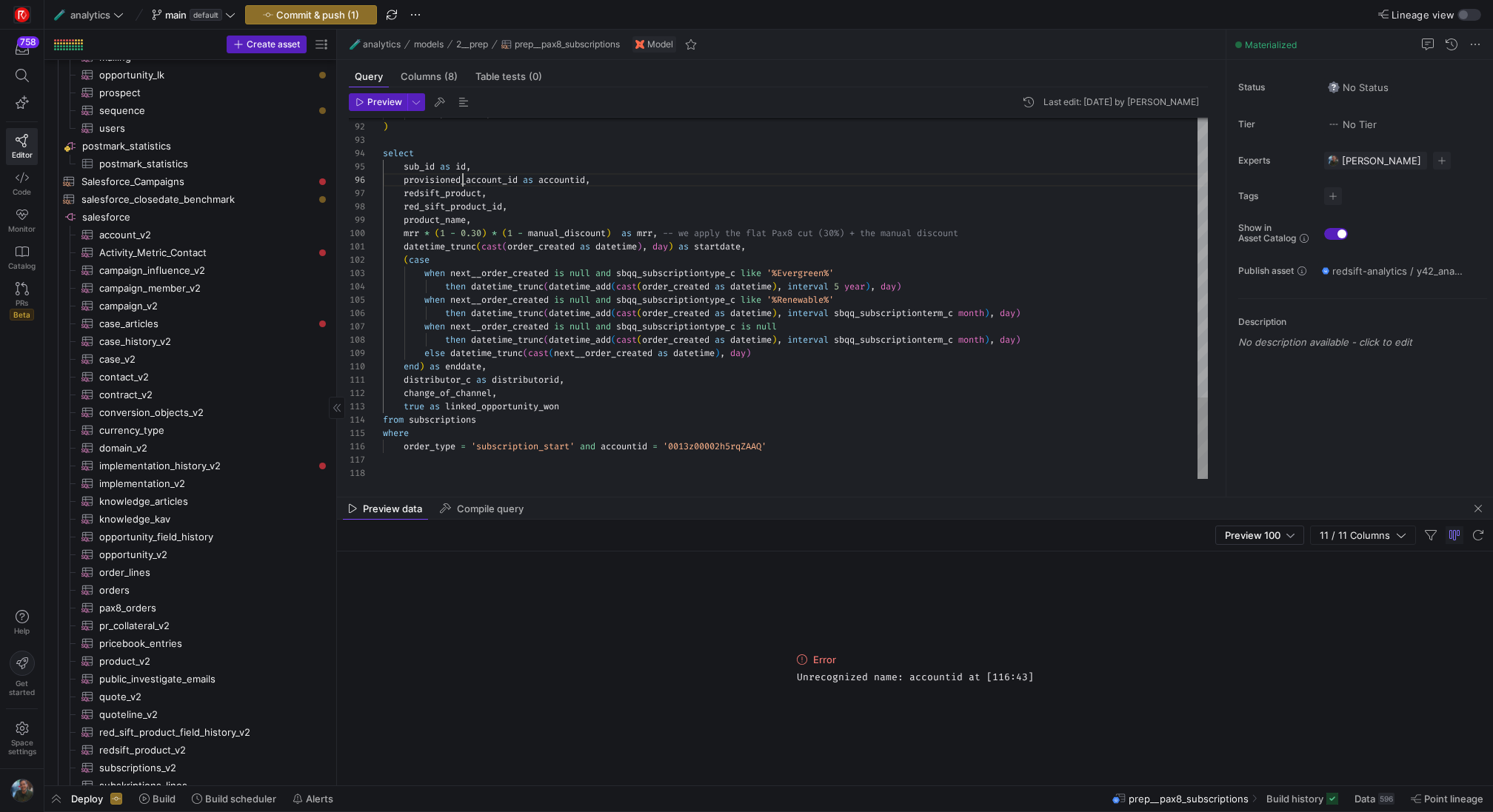
click at [400, 101] on span "Preview" at bounding box center [385, 102] width 35 height 11
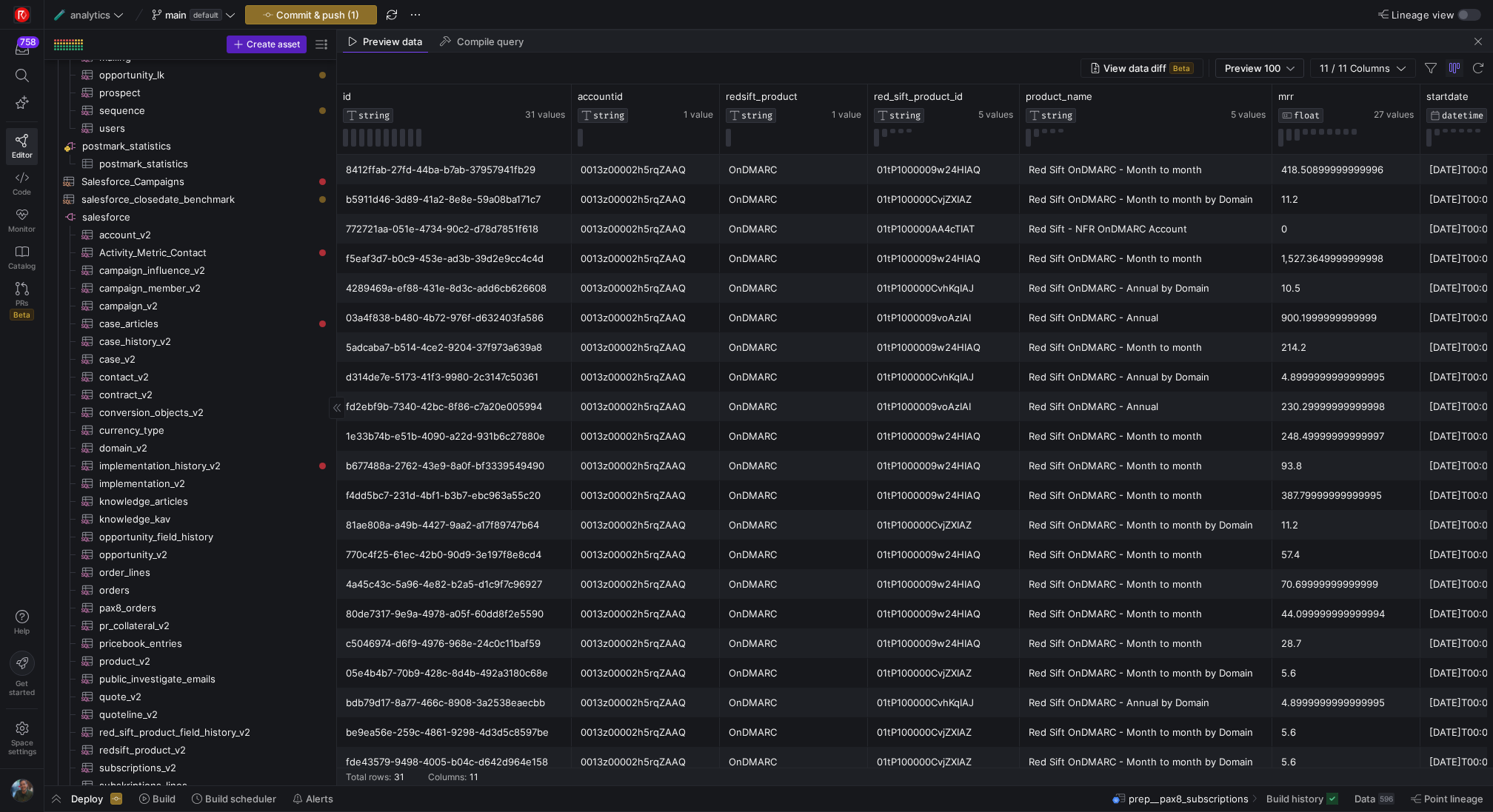
drag, startPoint x: 1011, startPoint y: 496, endPoint x: 1038, endPoint y: 0, distance: 496.7
click at [1038, 0] on y42-editor-shell "🧪 analytics main default Commit & push (1) Lineage view Create asset Drag here …" at bounding box center [769, 393] width 1449 height 785
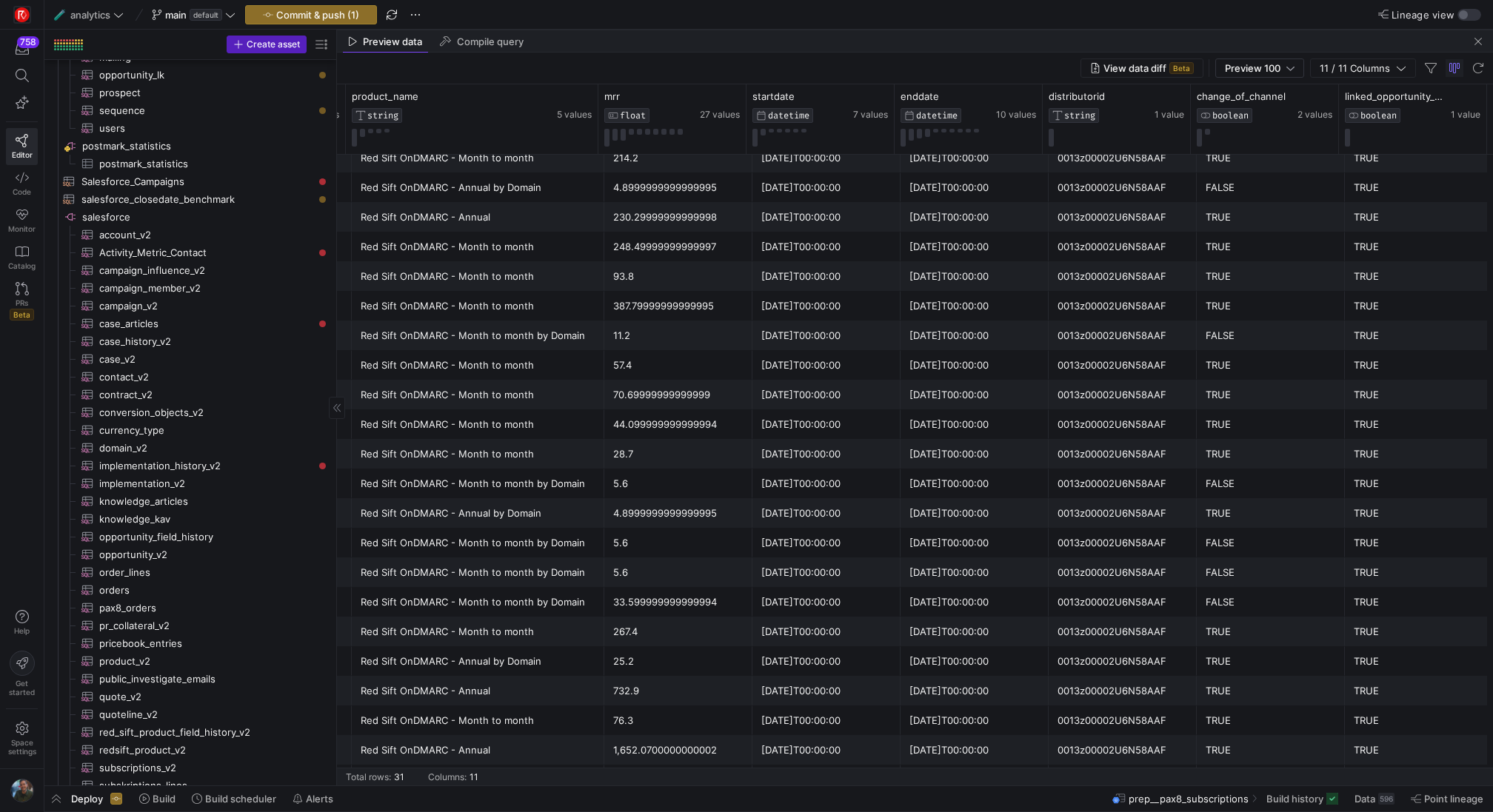
scroll to position [99, 0]
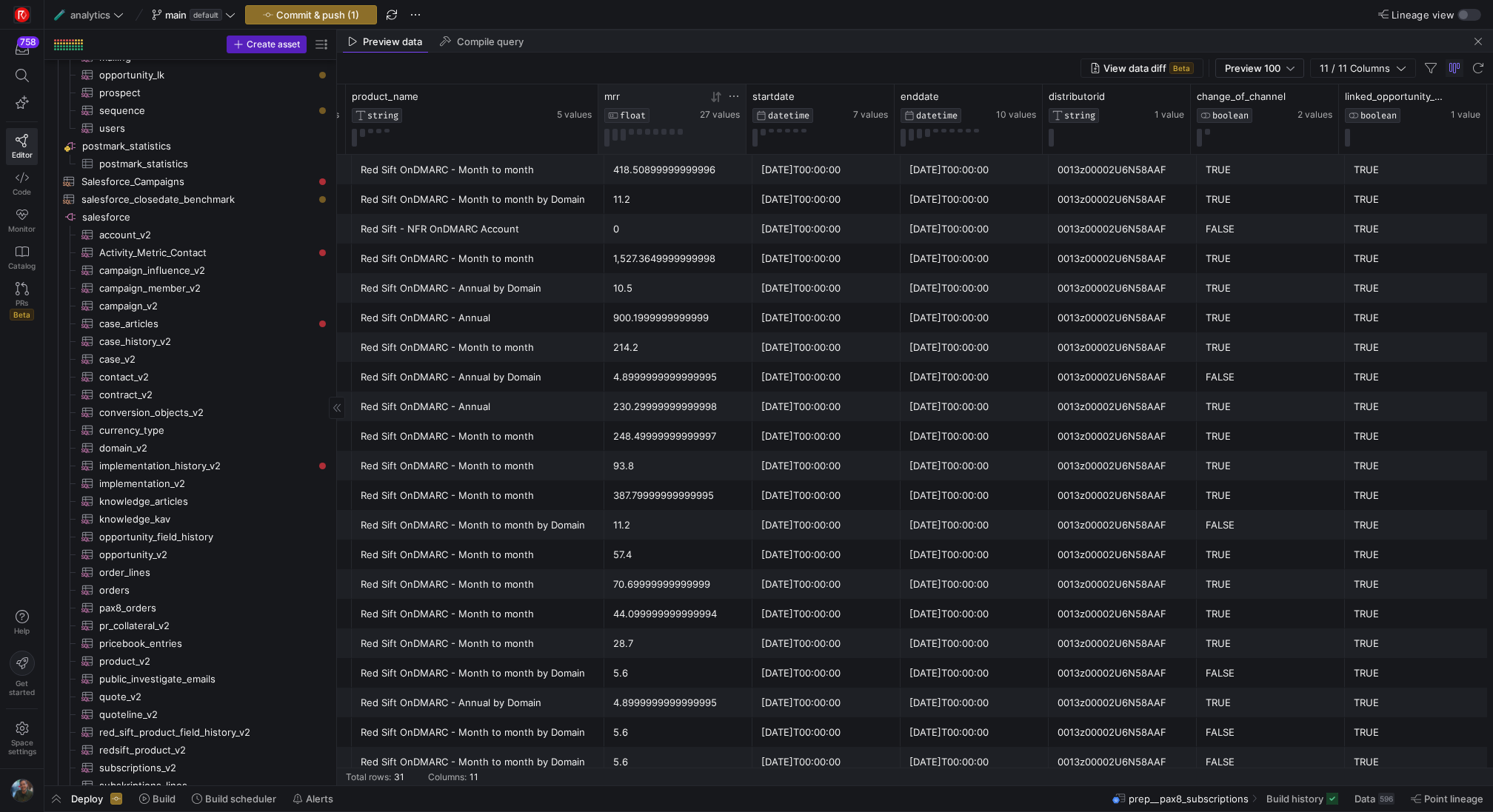
click at [711, 101] on icon at bounding box center [716, 97] width 12 height 12
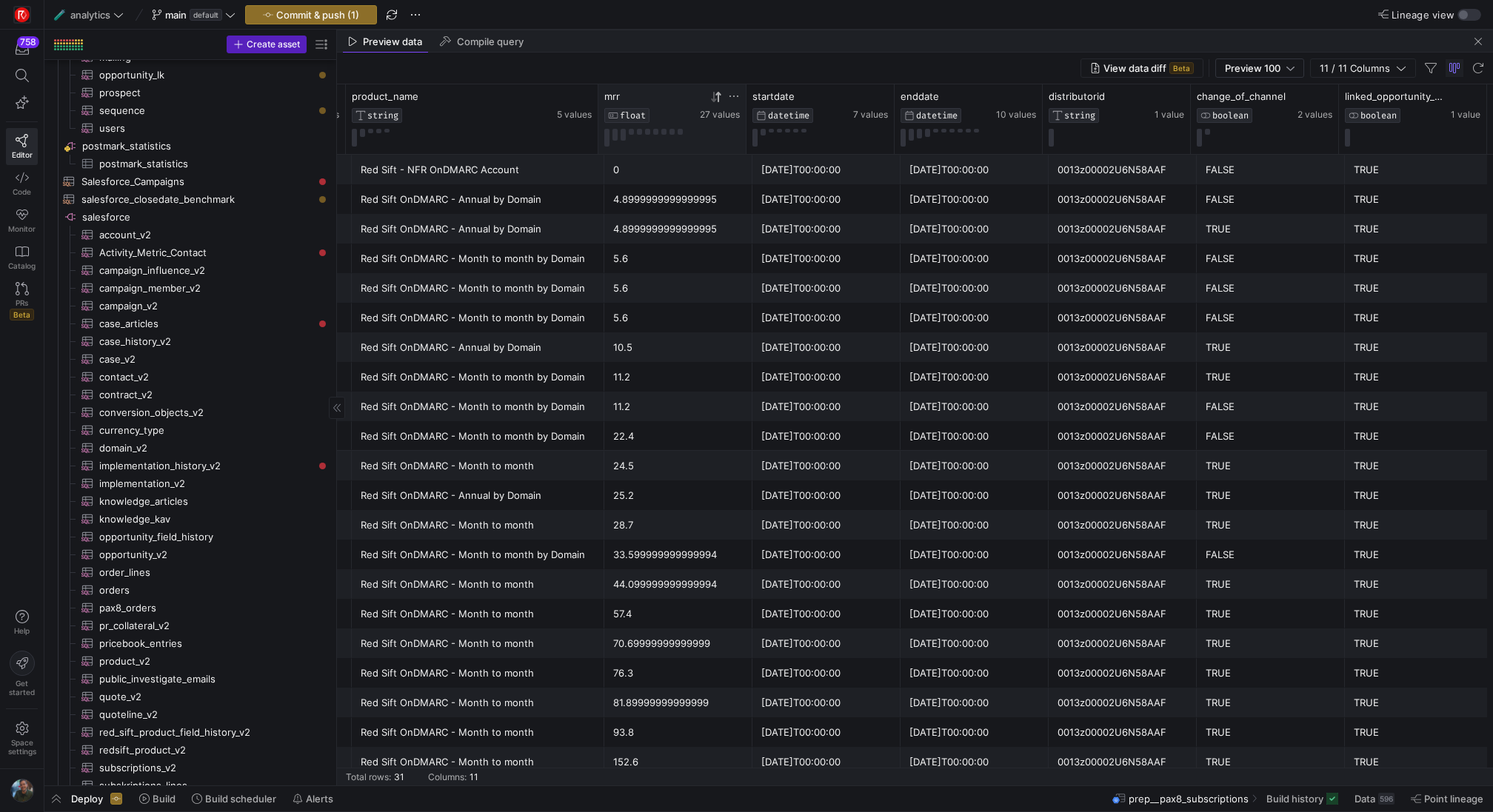
click at [712, 101] on icon at bounding box center [716, 97] width 12 height 12
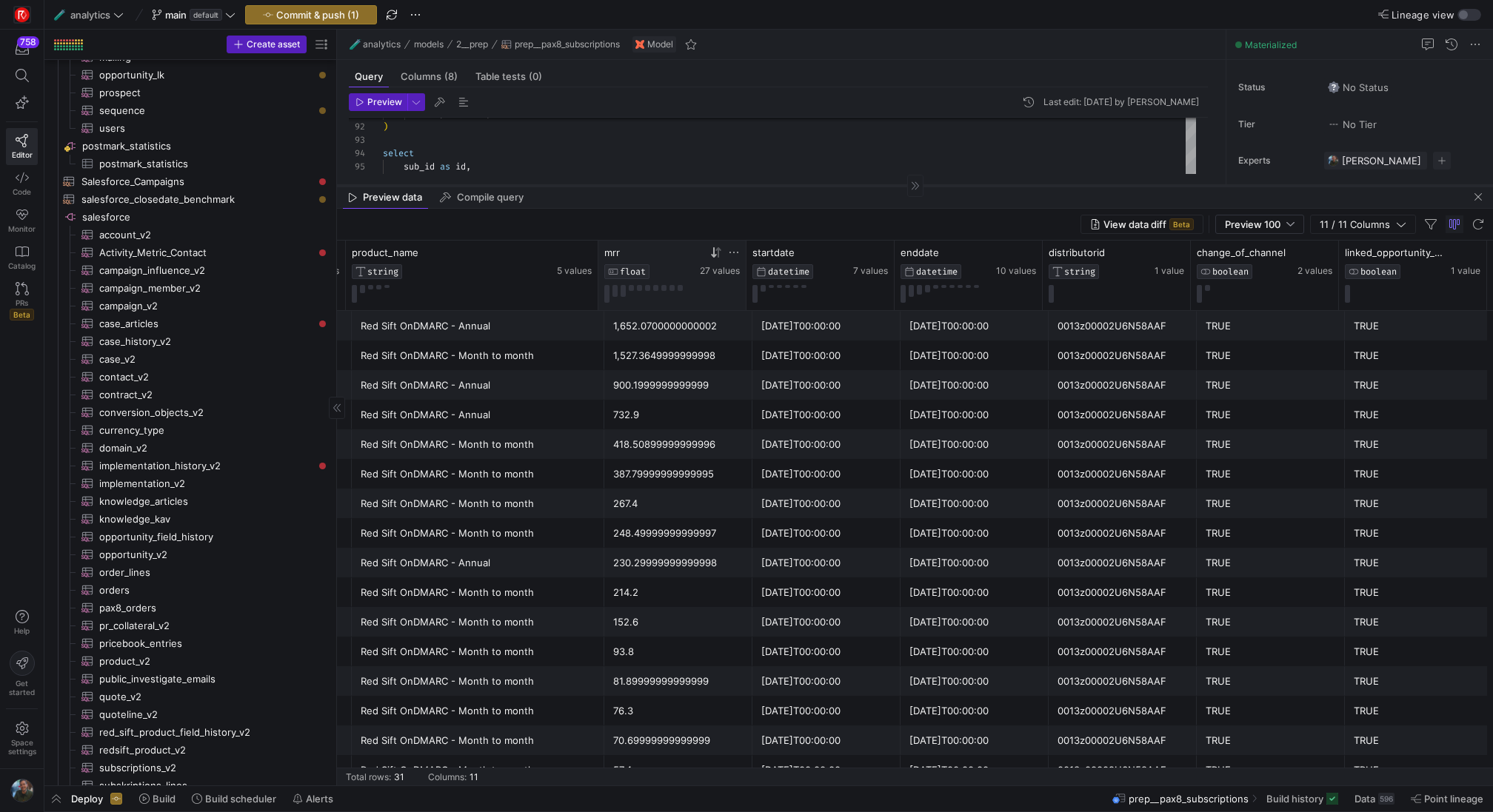
drag, startPoint x: 597, startPoint y: 30, endPoint x: 585, endPoint y: 316, distance: 286.3
click at [585, 186] on div at bounding box center [915, 186] width 1156 height 1
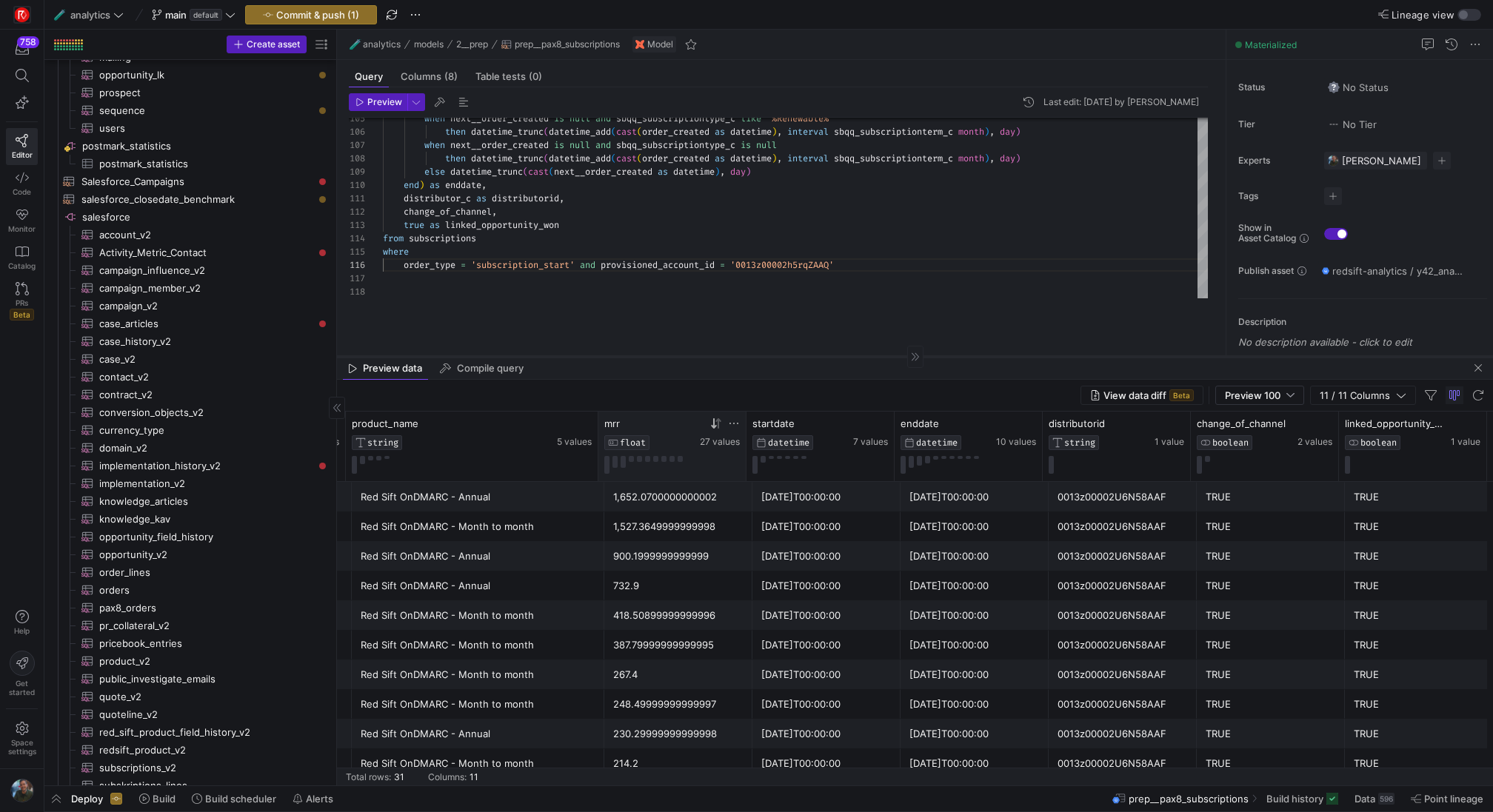
drag, startPoint x: 603, startPoint y: 316, endPoint x: 603, endPoint y: 360, distance: 44.0
click at [603, 358] on div at bounding box center [915, 357] width 1156 height 1
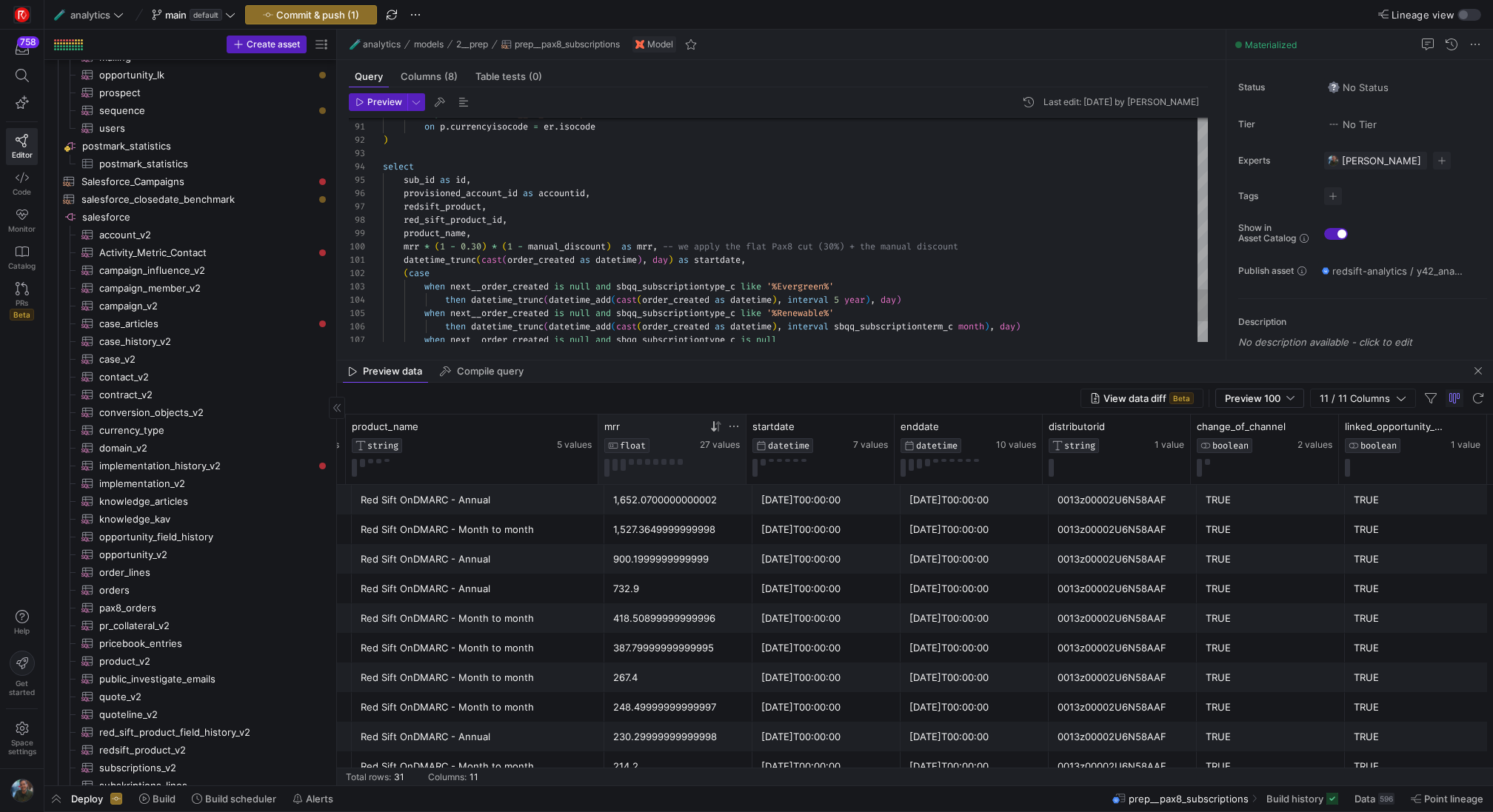
scroll to position [120, 240]
click at [376, 99] on span "Preview" at bounding box center [385, 102] width 35 height 11
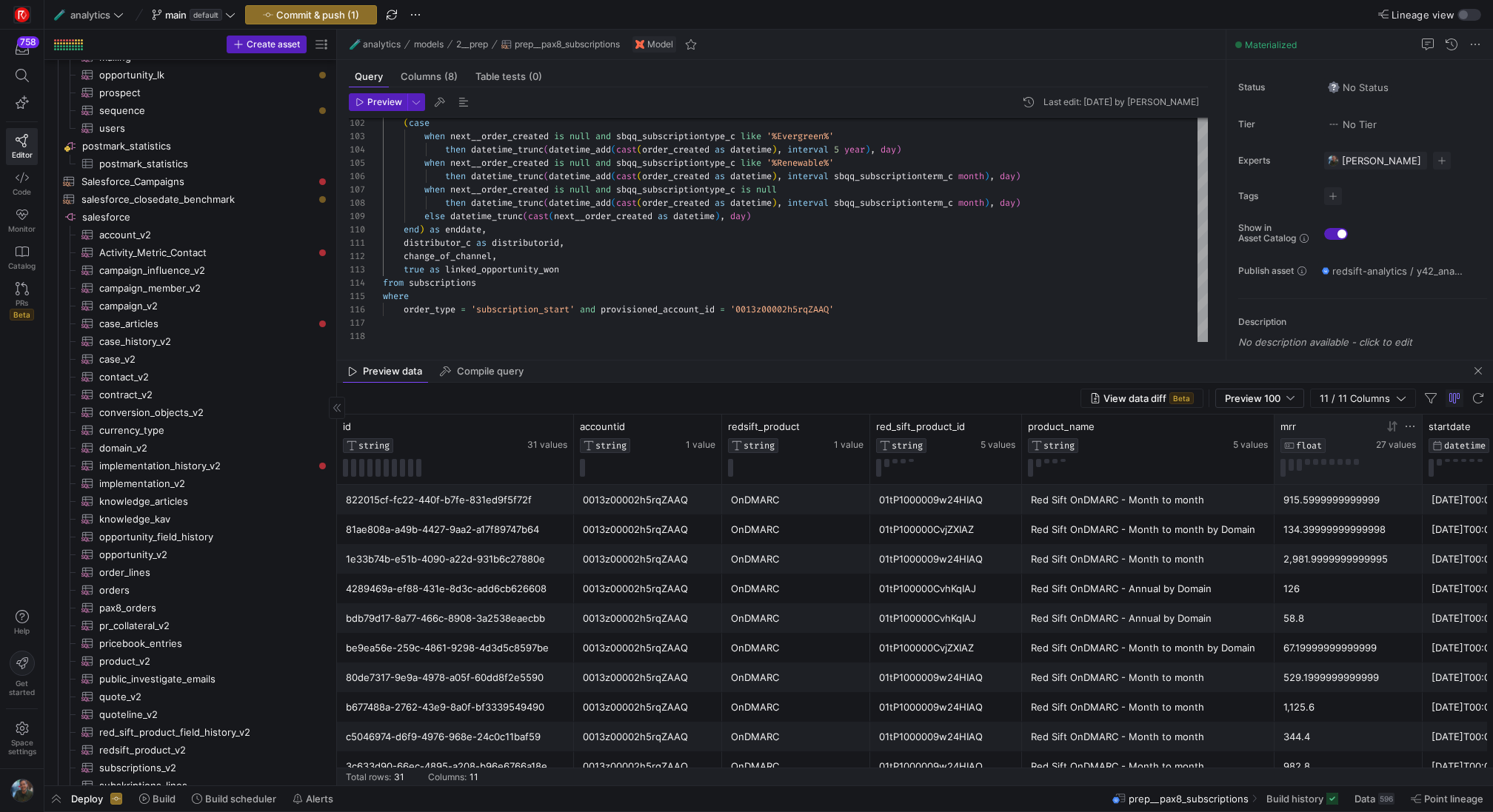
click at [1389, 428] on icon at bounding box center [1393, 427] width 12 height 12
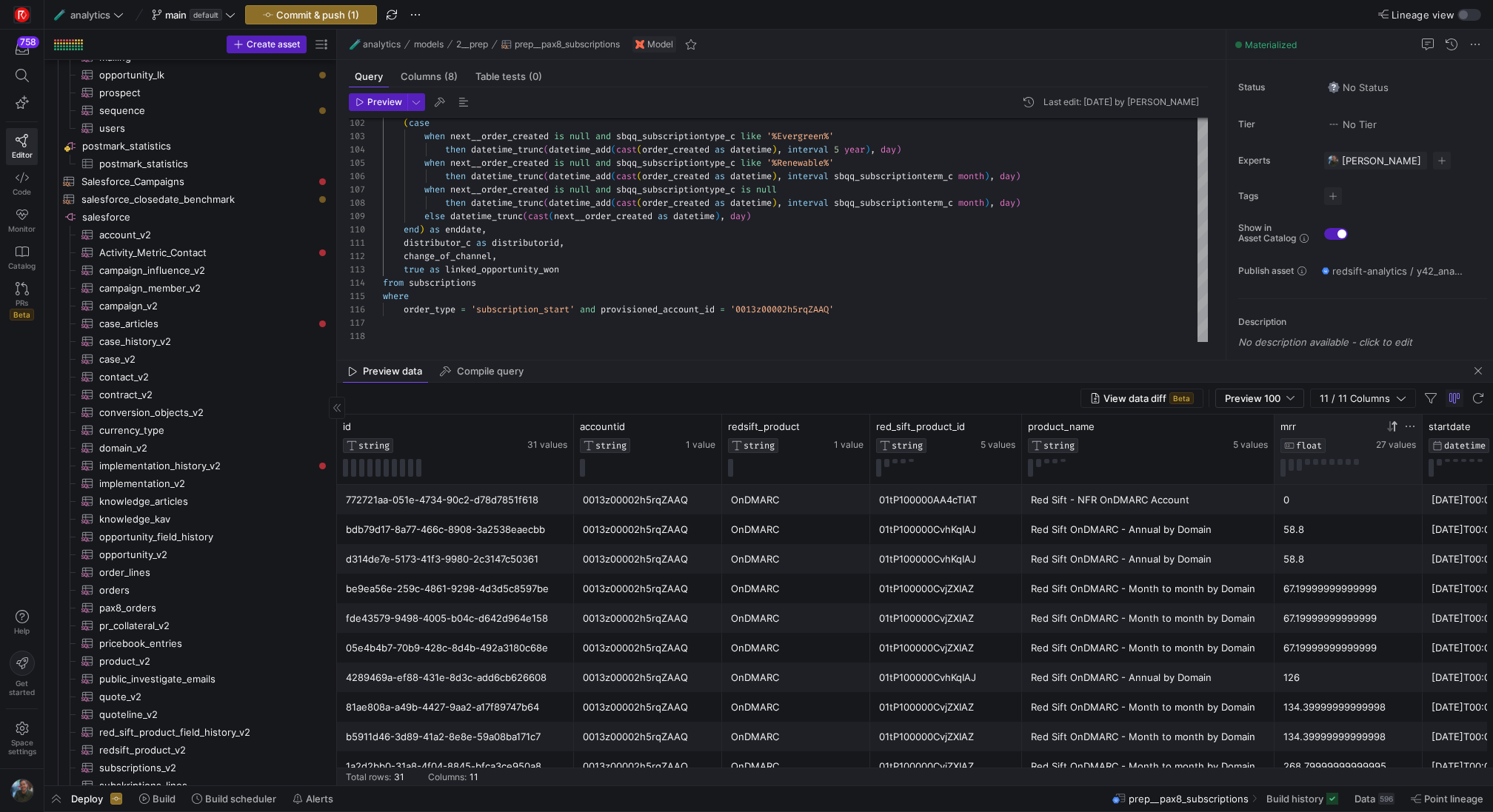
click at [1389, 428] on icon at bounding box center [1393, 427] width 12 height 12
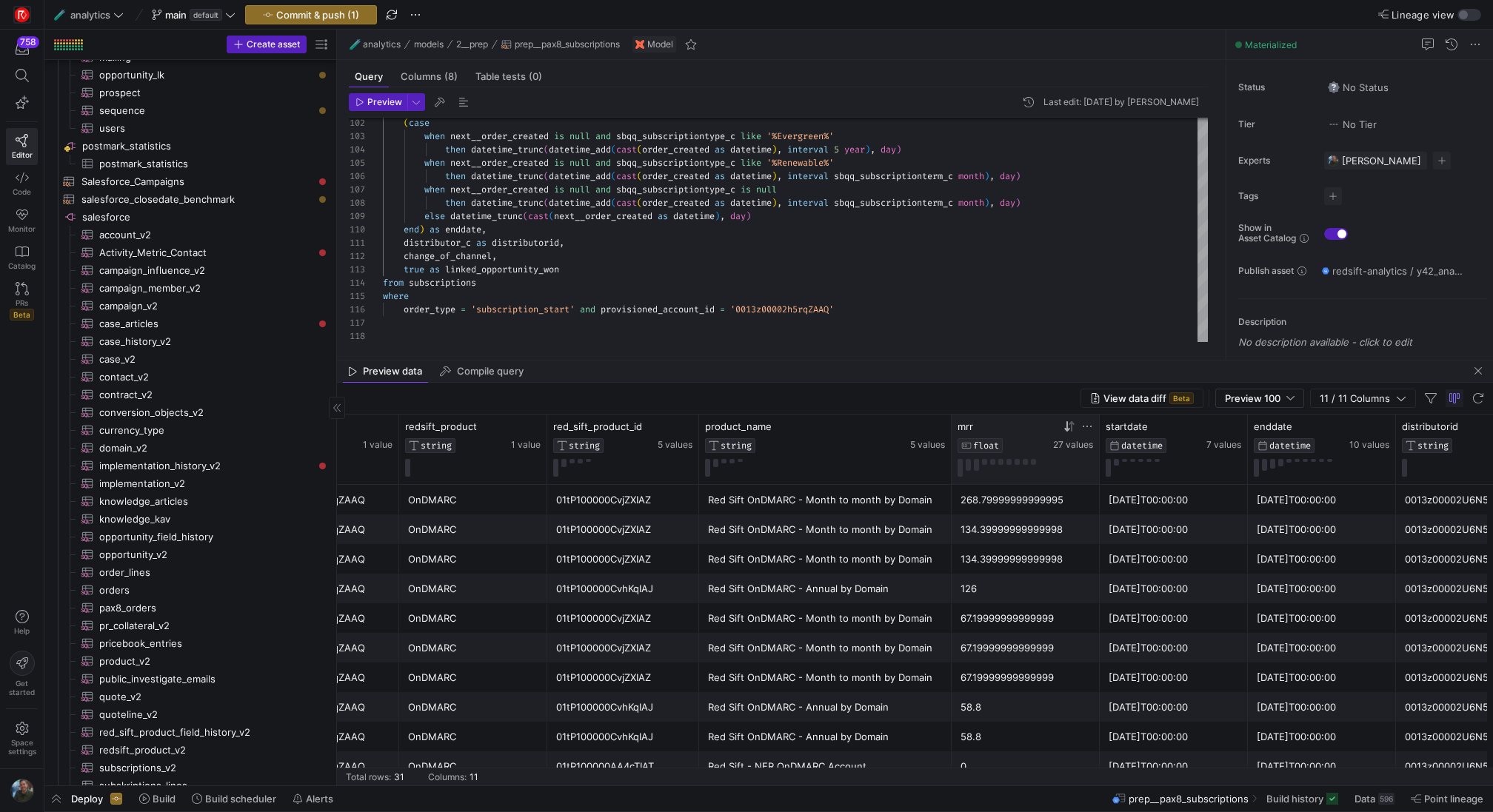
scroll to position [113, 0]
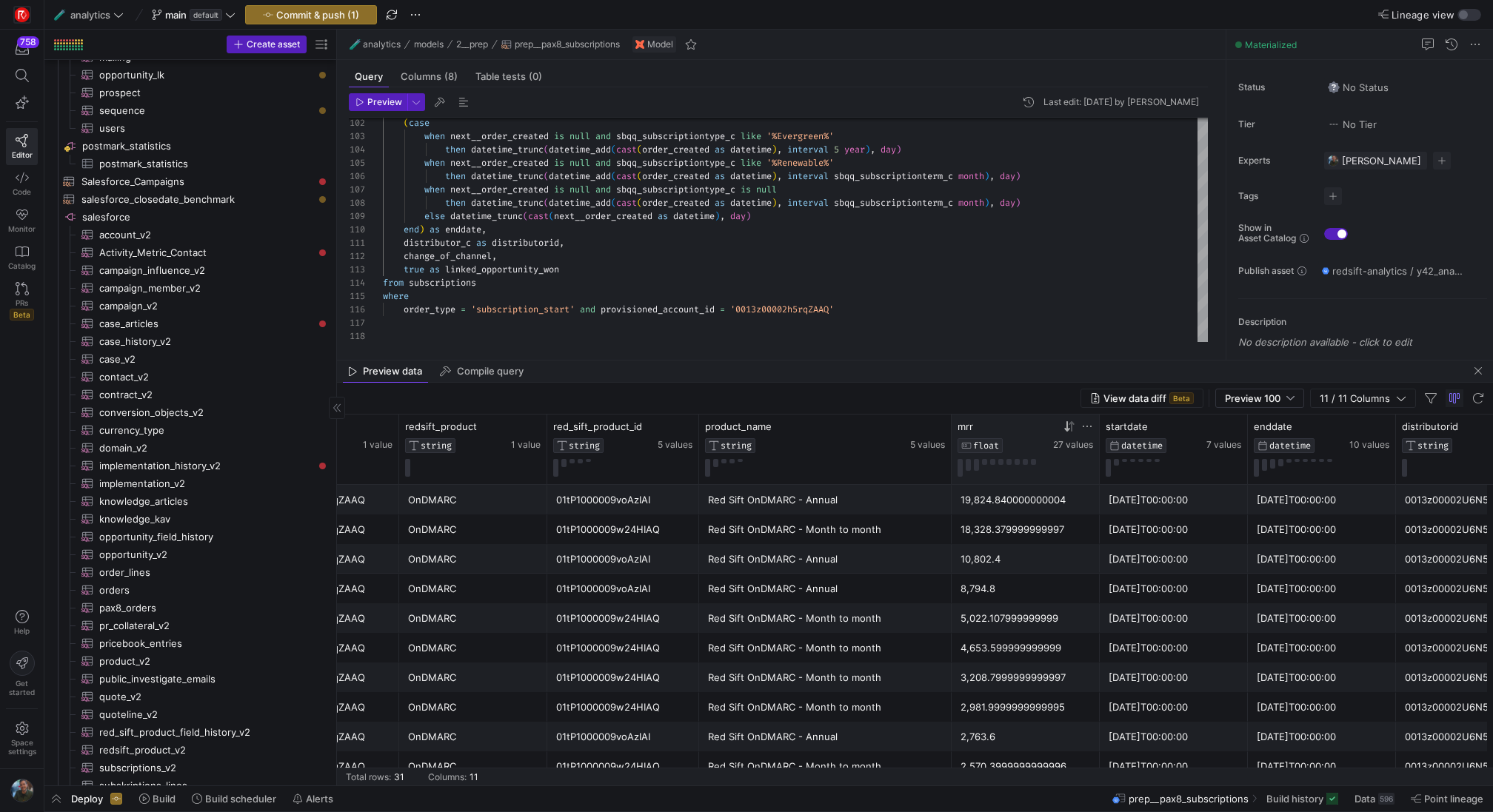
click at [1038, 433] on div "mrr FLOAT" at bounding box center [1004, 437] width 93 height 32
click at [1036, 497] on div "19,824.840000000004" at bounding box center [1025, 500] width 130 height 29
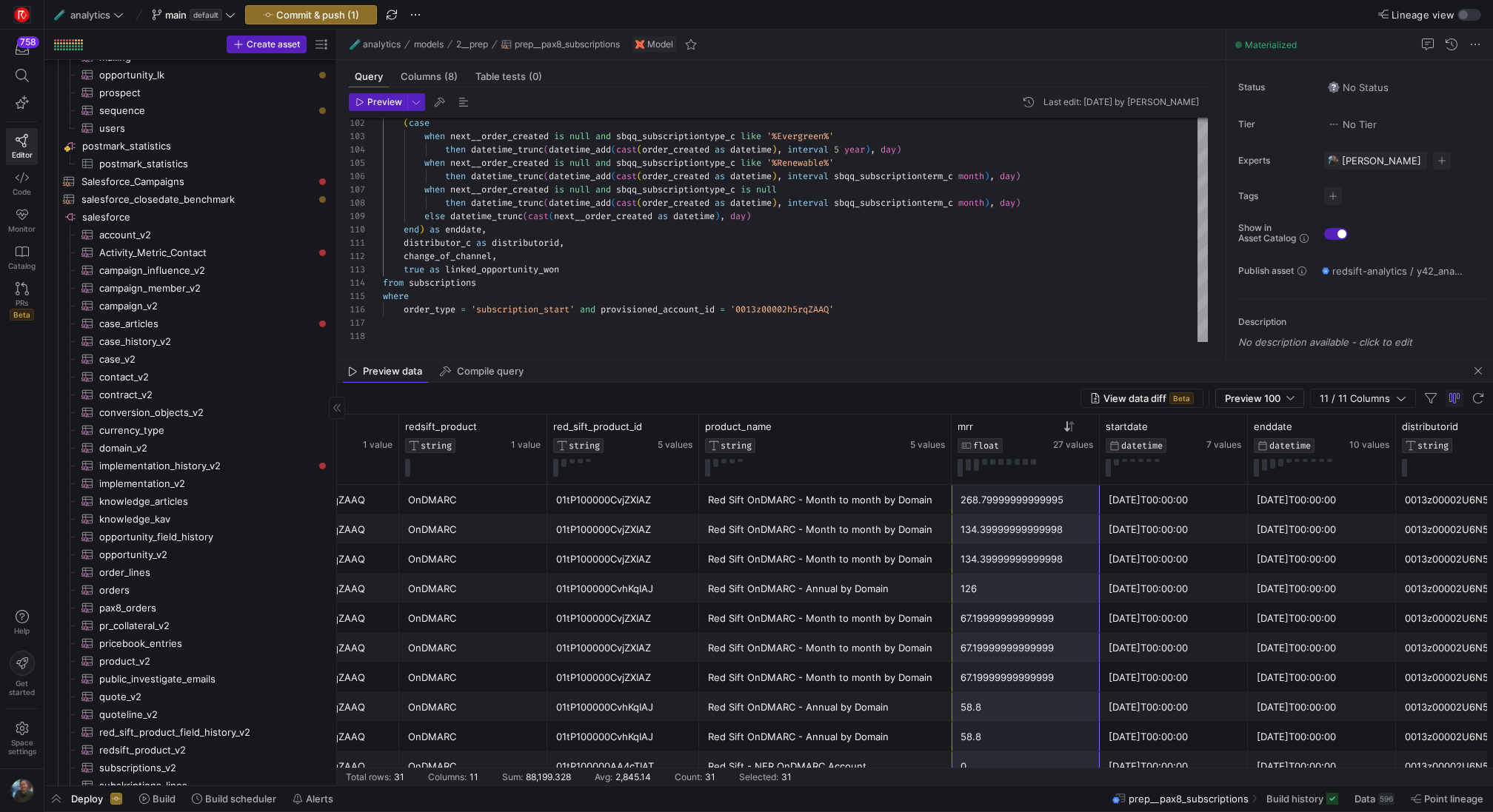
click at [1007, 759] on div "0" at bounding box center [1025, 766] width 130 height 29
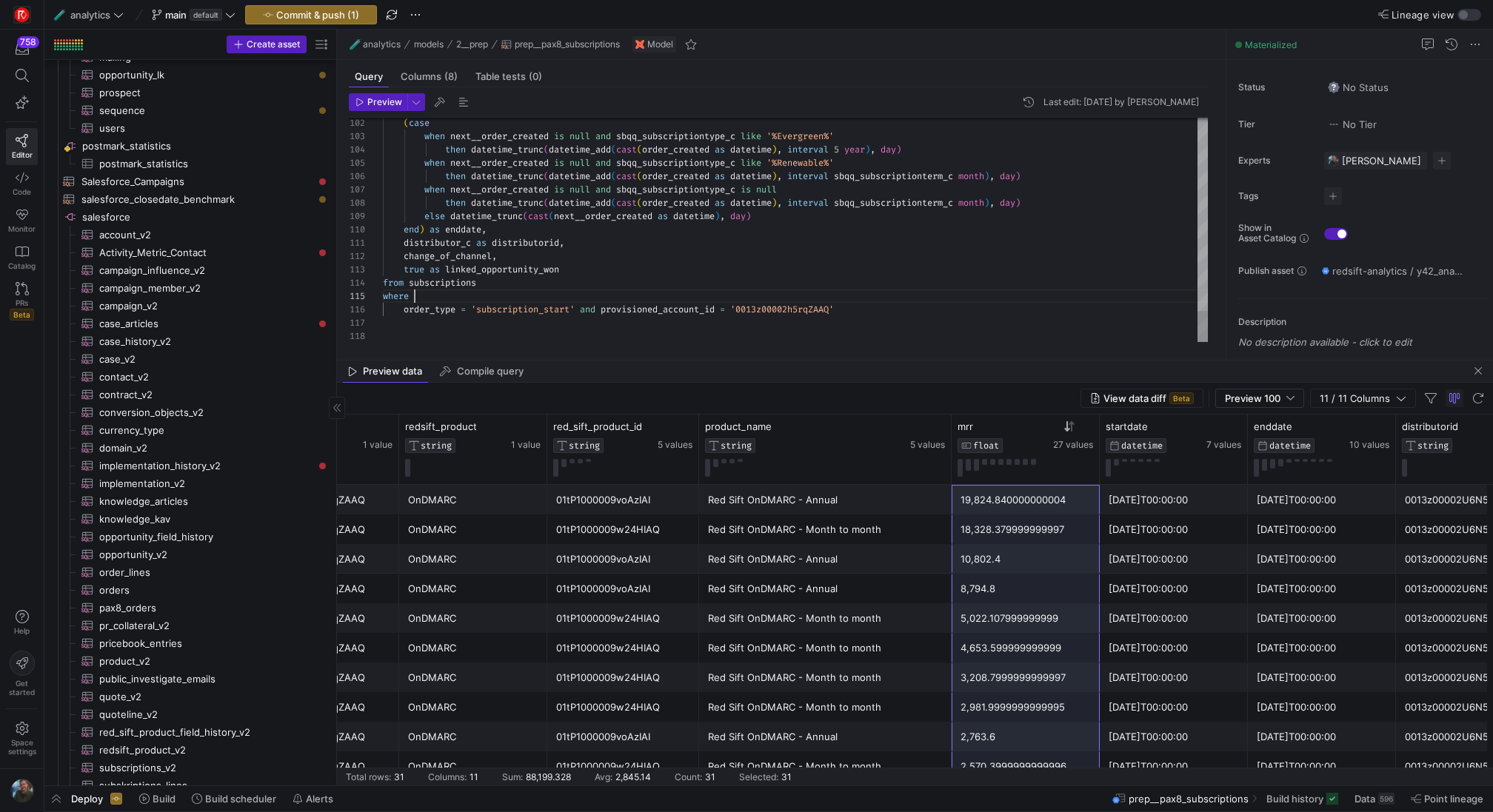
drag, startPoint x: 862, startPoint y: 311, endPoint x: 581, endPoint y: 313, distance: 281.0
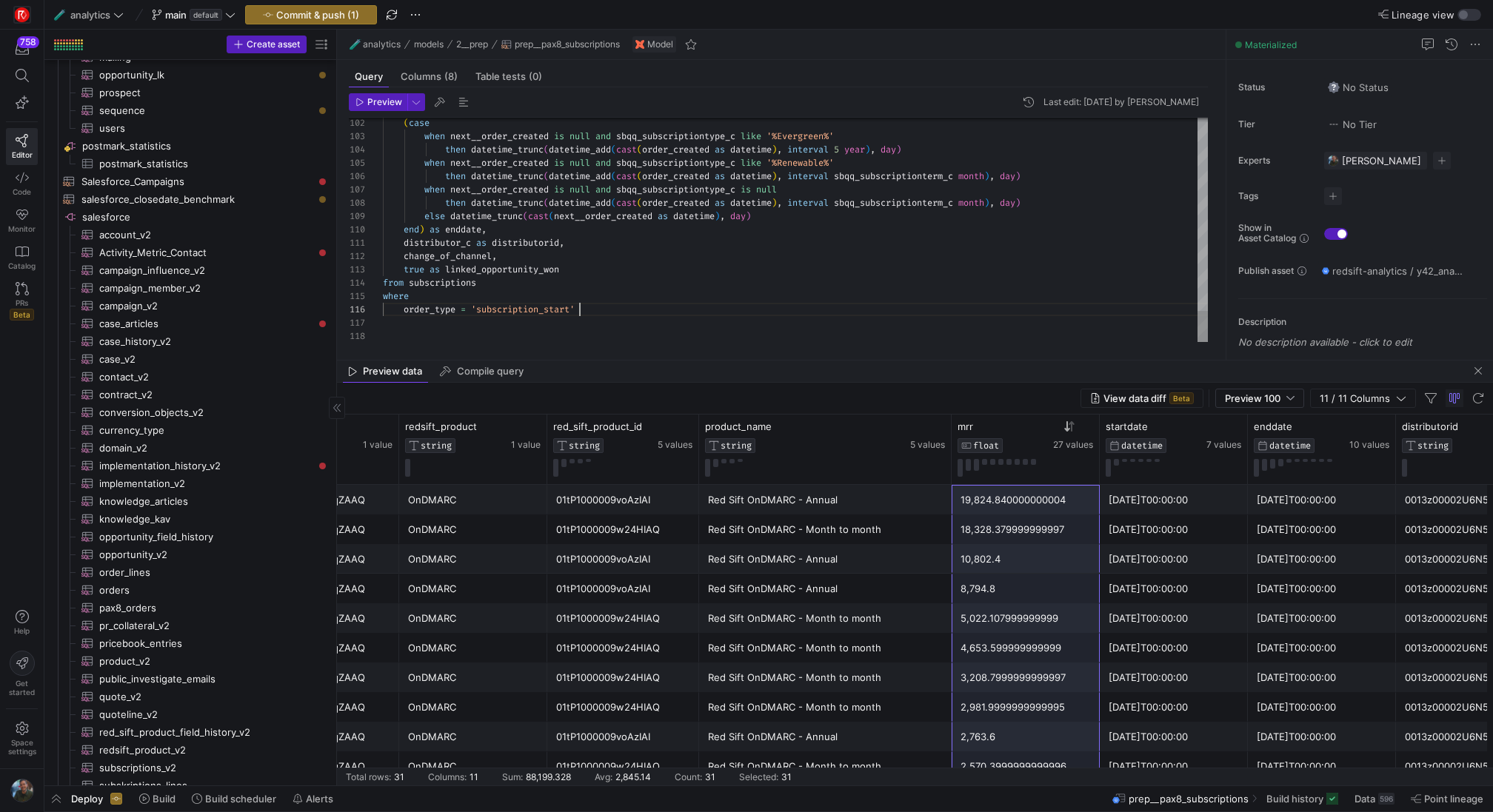
scroll to position [66, 196]
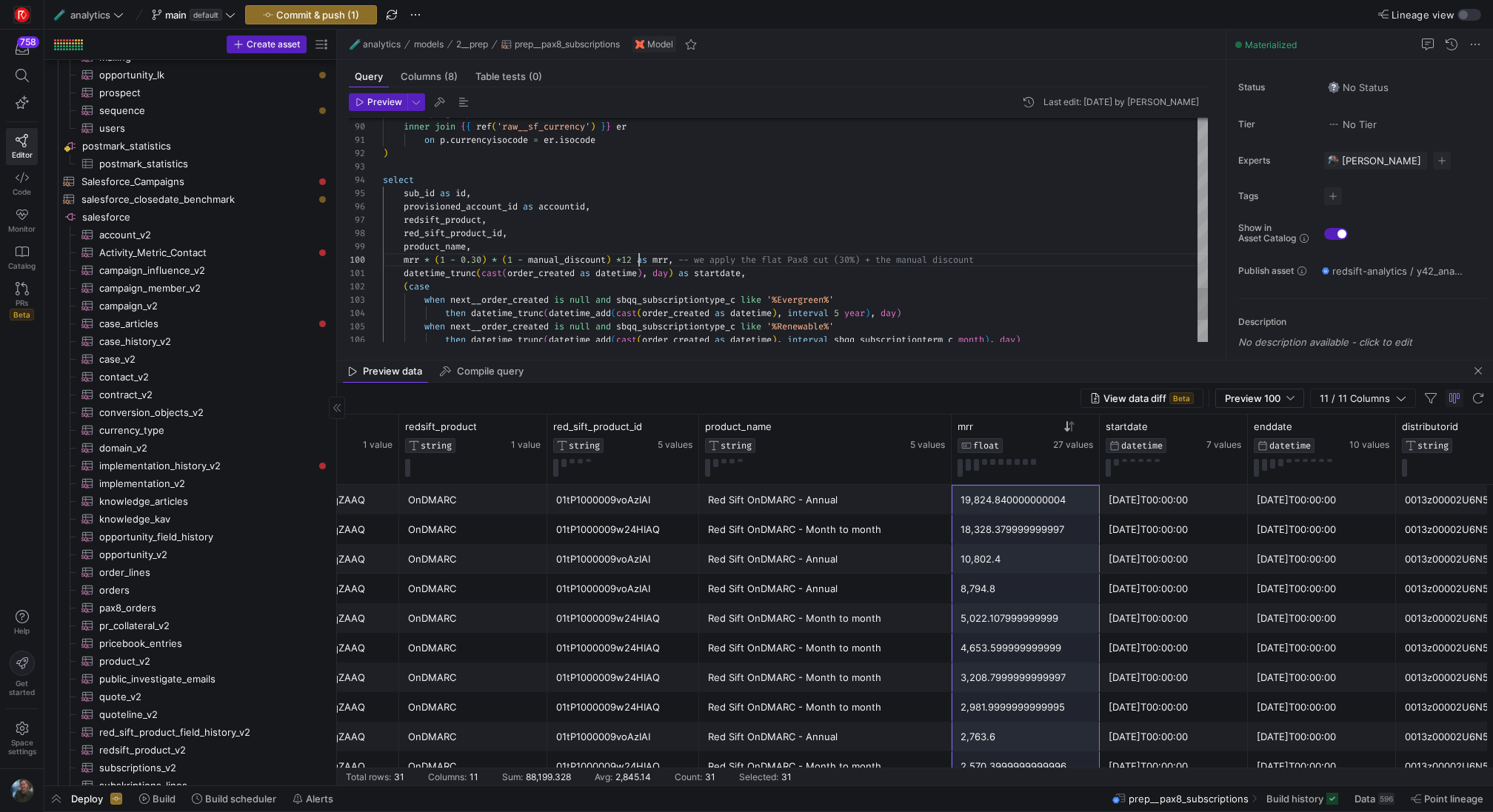
type textarea "datetime_trunc(cast(order_created as datetime), day) as startdate, (case when n…"
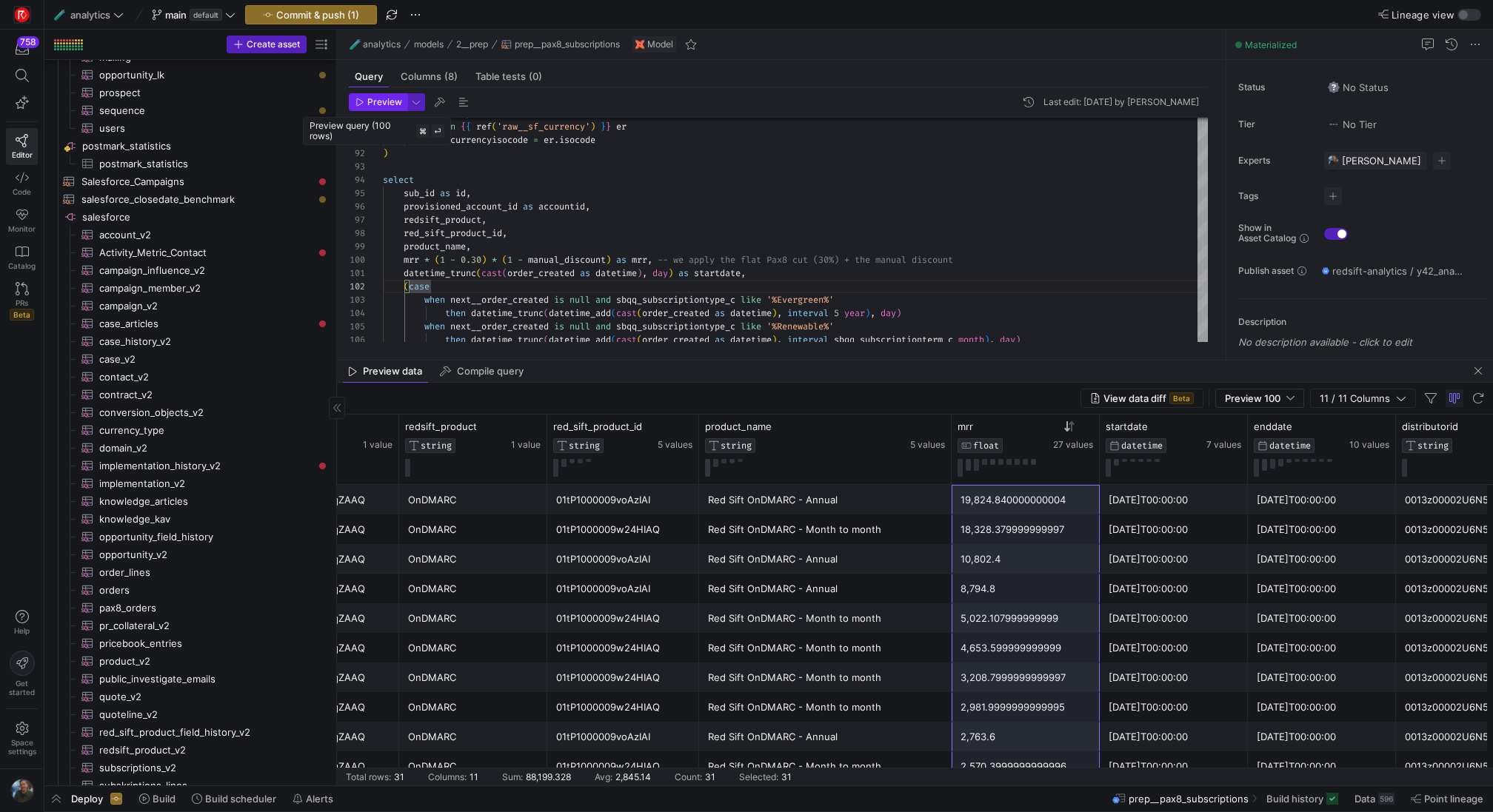
click at [386, 101] on span "Preview" at bounding box center [385, 102] width 35 height 11
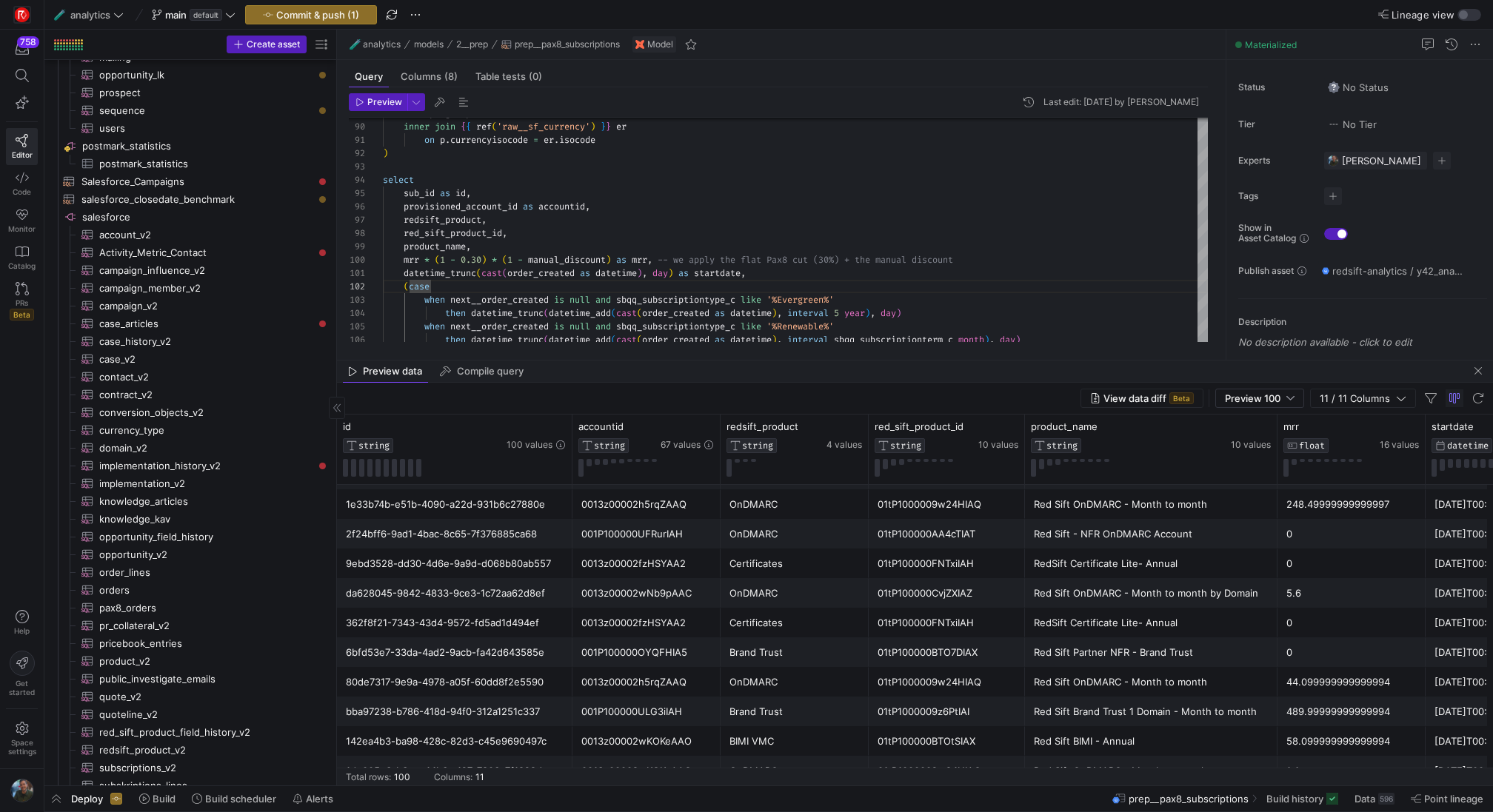
scroll to position [859, 0]
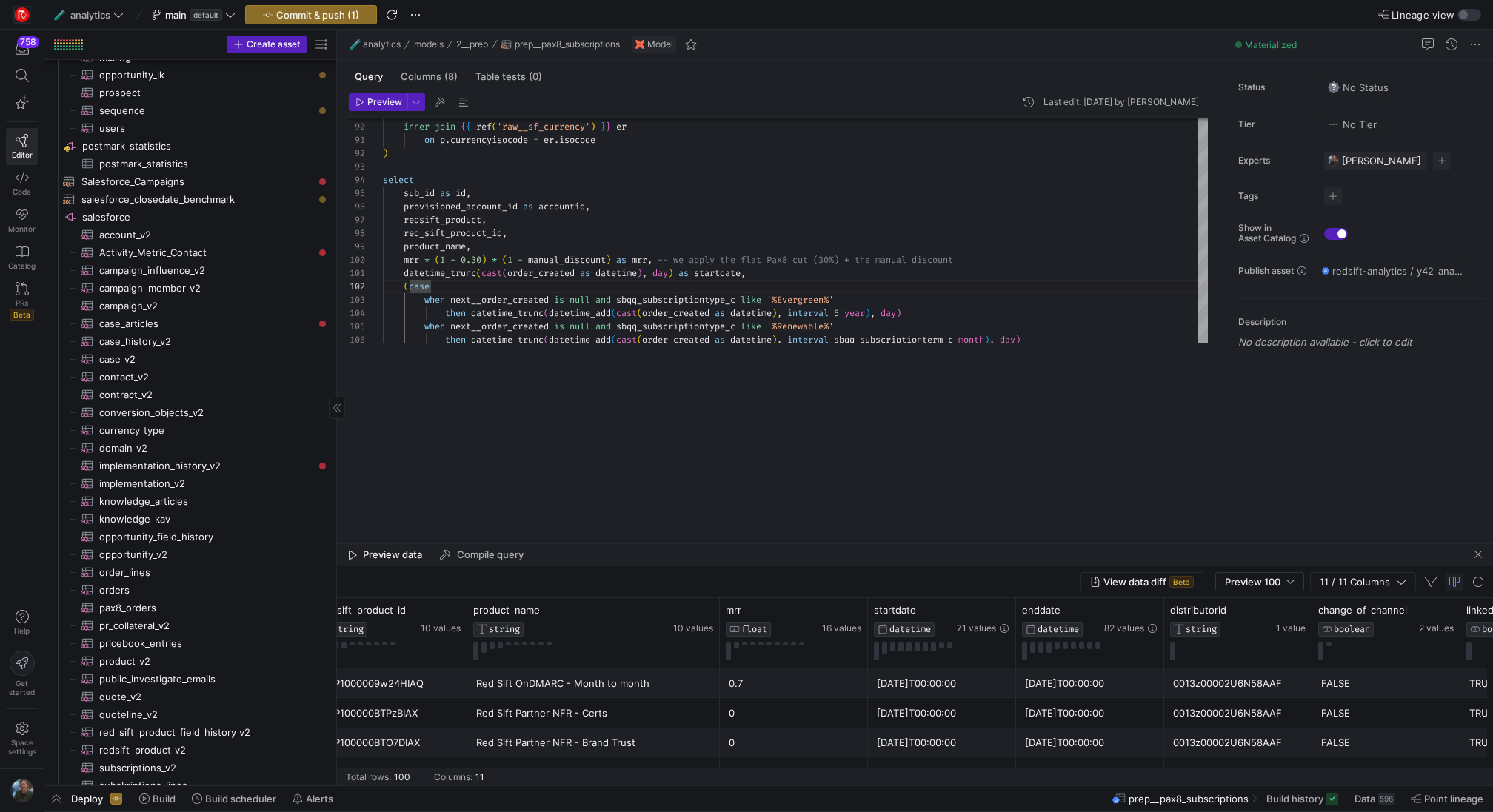
drag, startPoint x: 762, startPoint y: 360, endPoint x: 763, endPoint y: 546, distance: 186.0
click at [763, 546] on as-split "🧪 analytics models 2__prep prep__pax8_subscriptions Model Query Columns (8) Tab…" at bounding box center [915, 408] width 1156 height 756
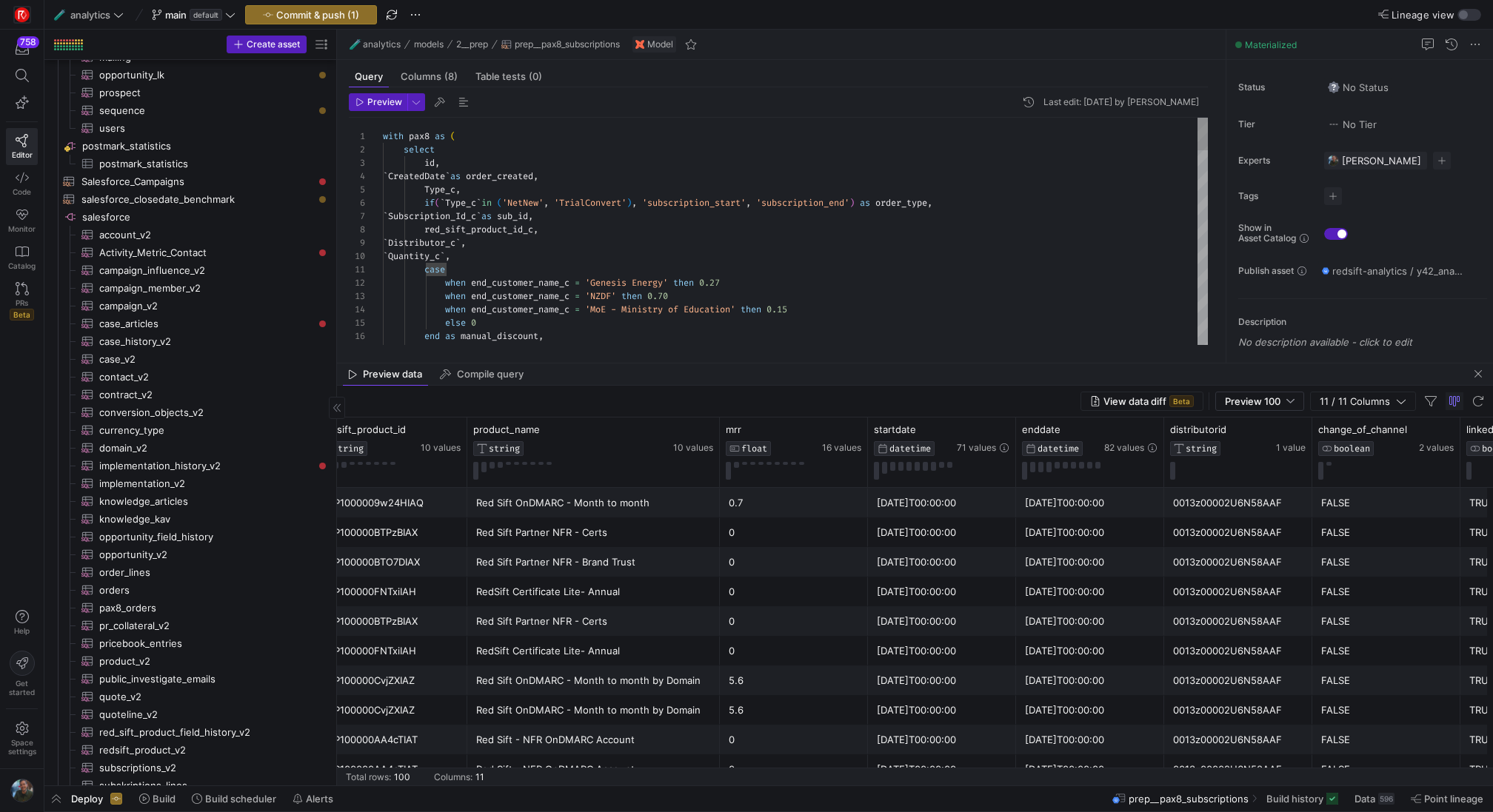
drag, startPoint x: 947, startPoint y: 544, endPoint x: 920, endPoint y: 361, distance: 185.0
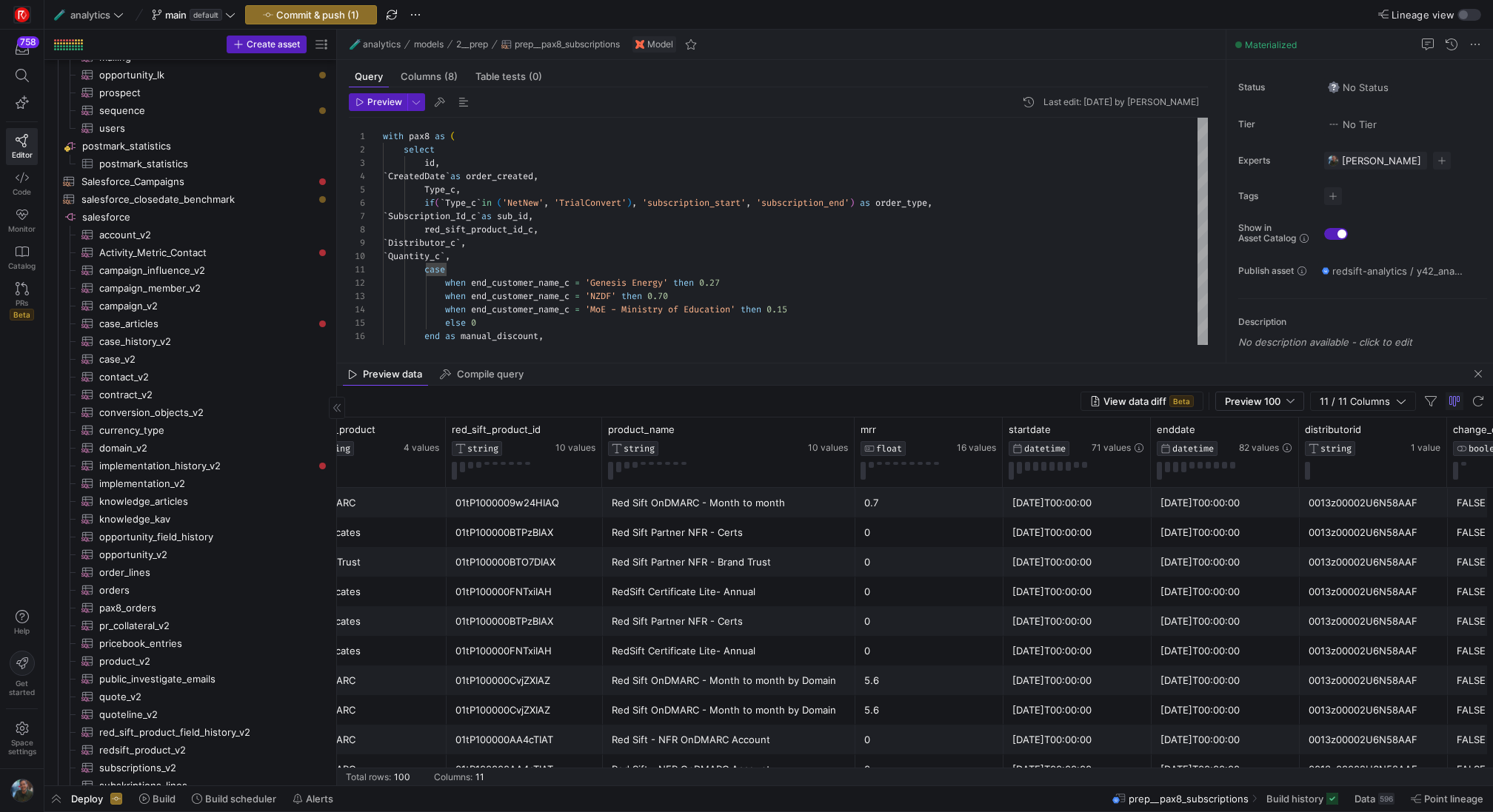
scroll to position [0, 395]
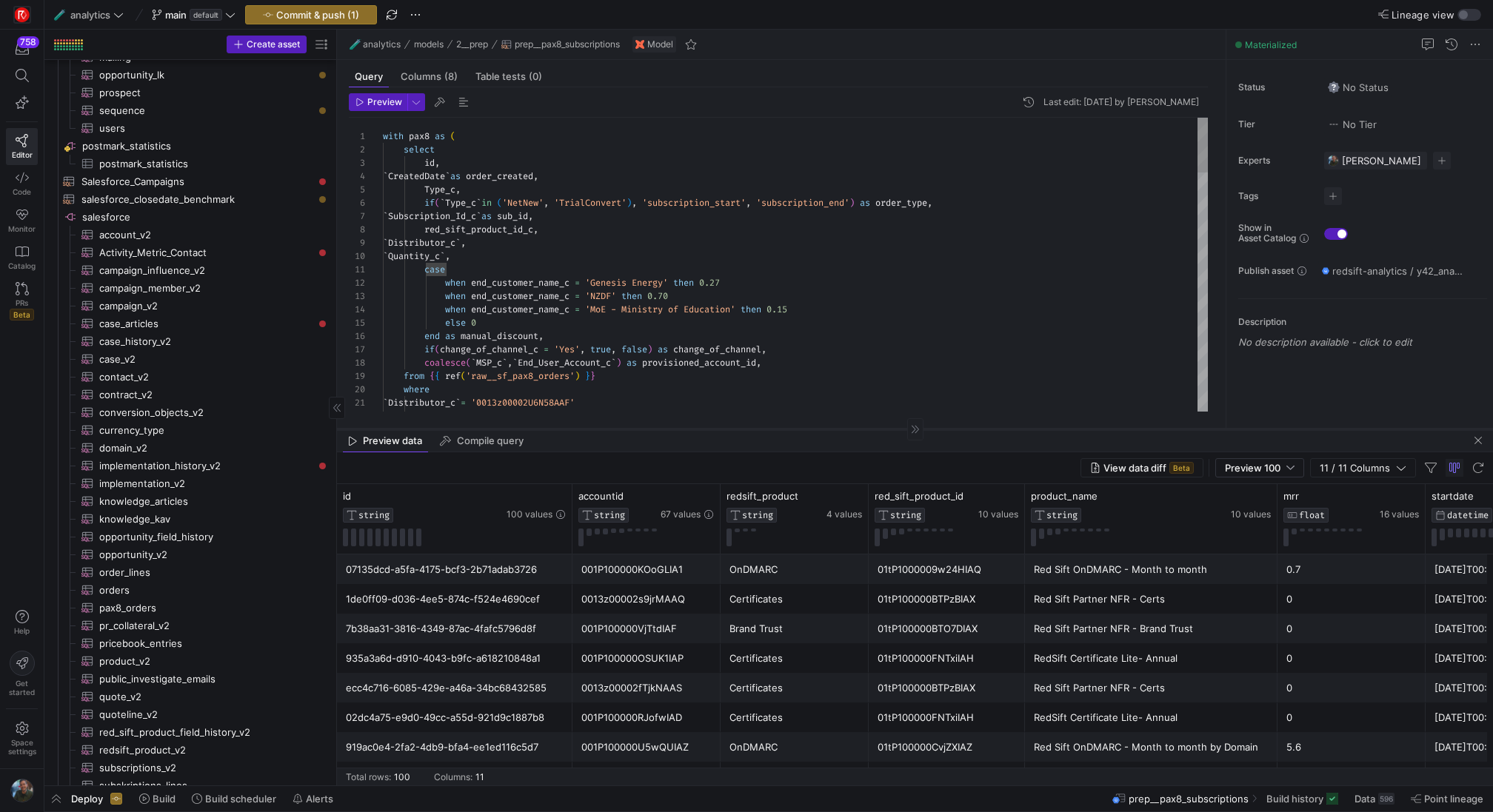
drag, startPoint x: 880, startPoint y: 363, endPoint x: 878, endPoint y: 429, distance: 66.0
click at [878, 429] on div at bounding box center [915, 429] width 1156 height 1
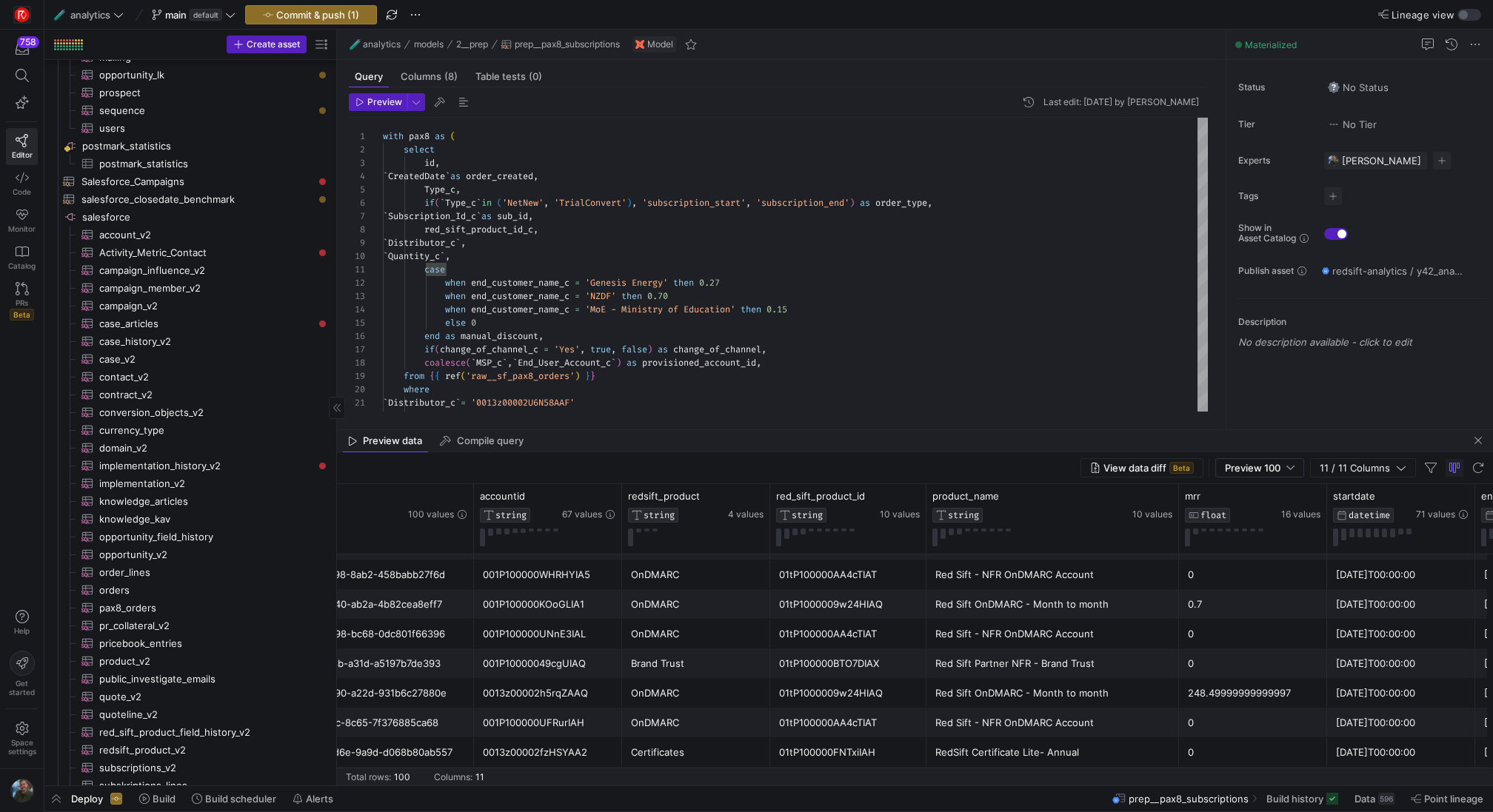
scroll to position [0, 120]
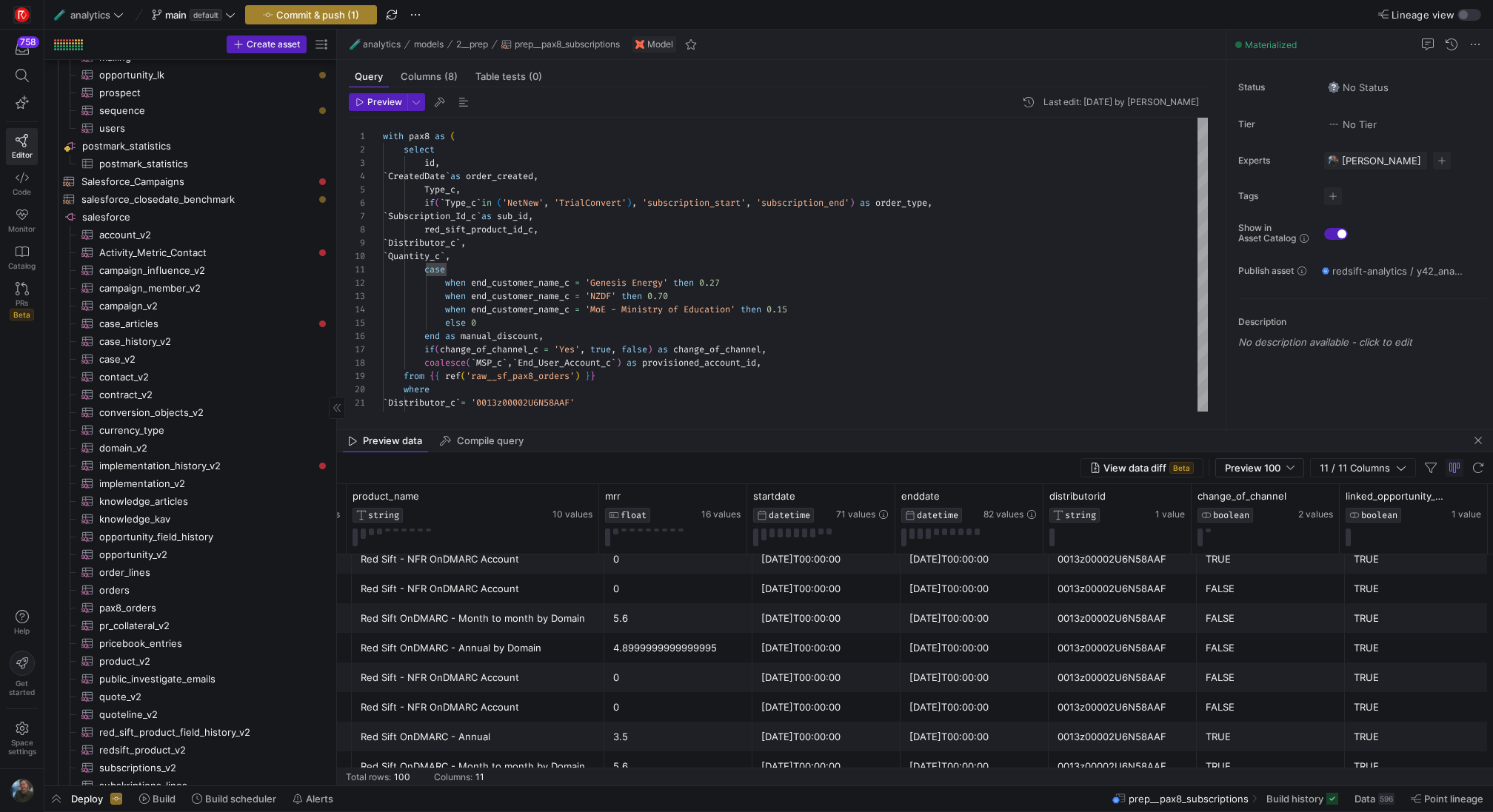
click at [322, 23] on span "button" at bounding box center [311, 14] width 130 height 17
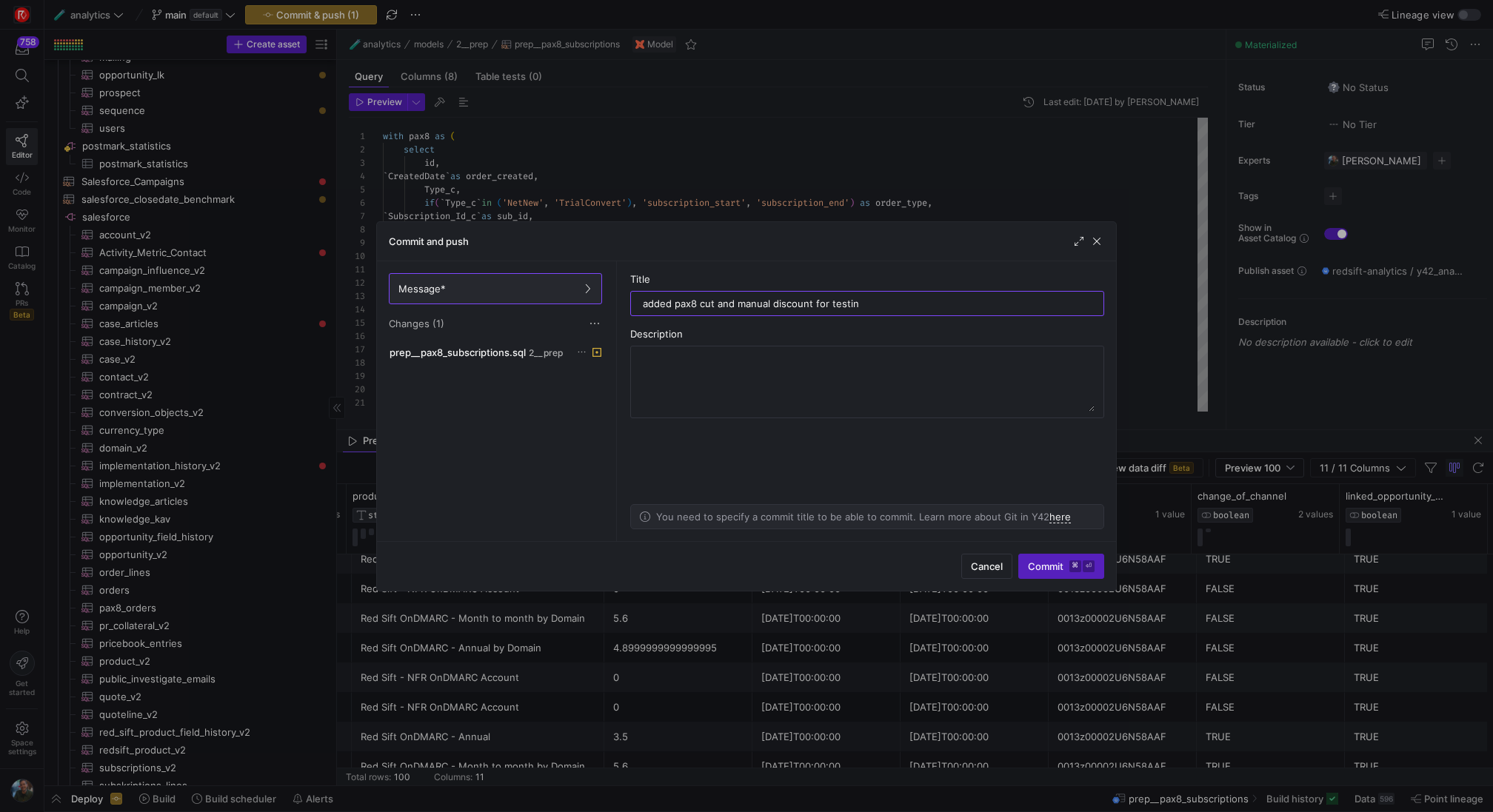
type input "added pax8 cut and manual discount for testing"
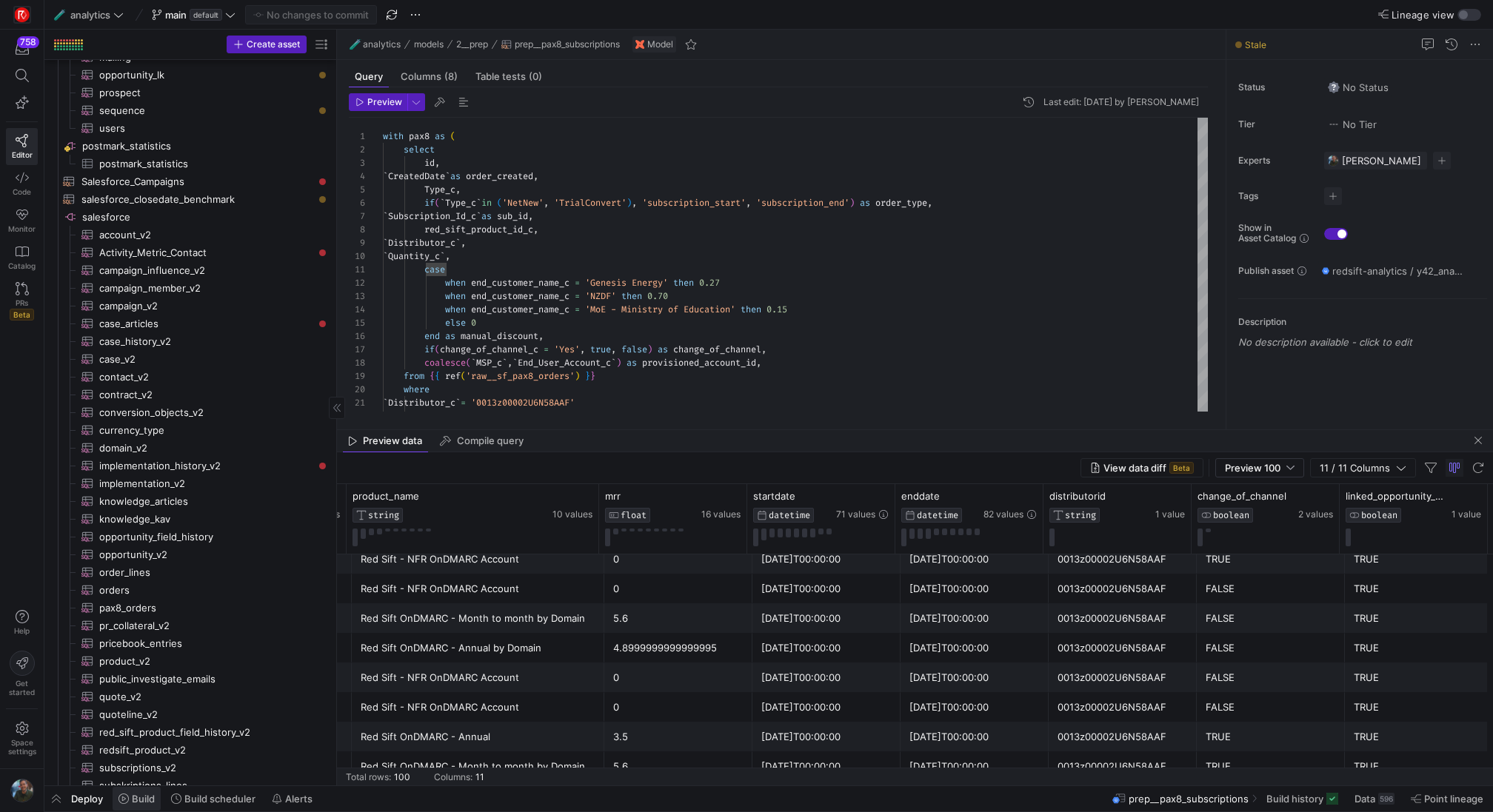
click at [128, 806] on span at bounding box center [137, 799] width 48 height 24
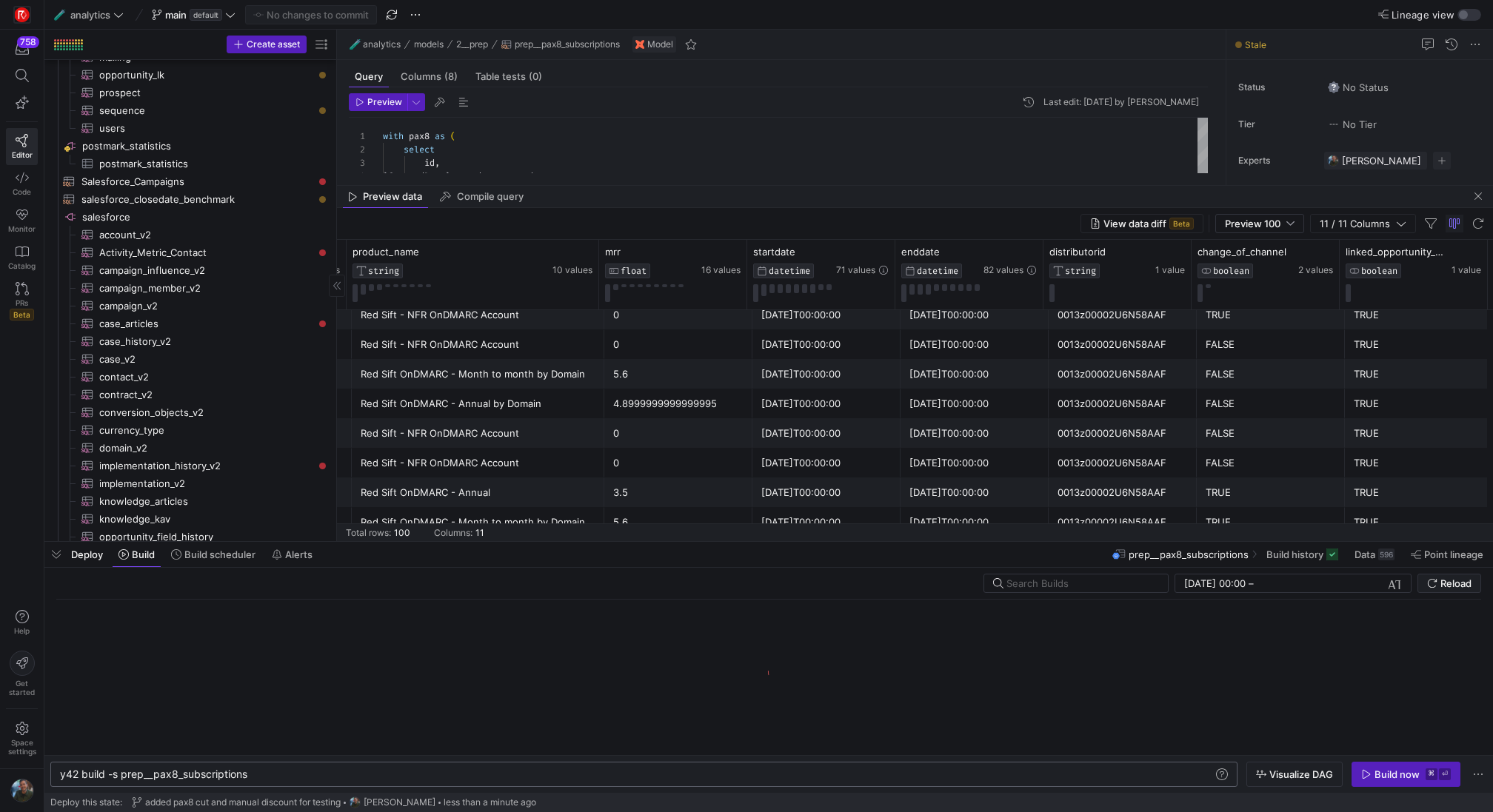
click at [336, 778] on div "y42 build -s prep__pax8_subscriptions" at bounding box center [637, 774] width 1155 height 12
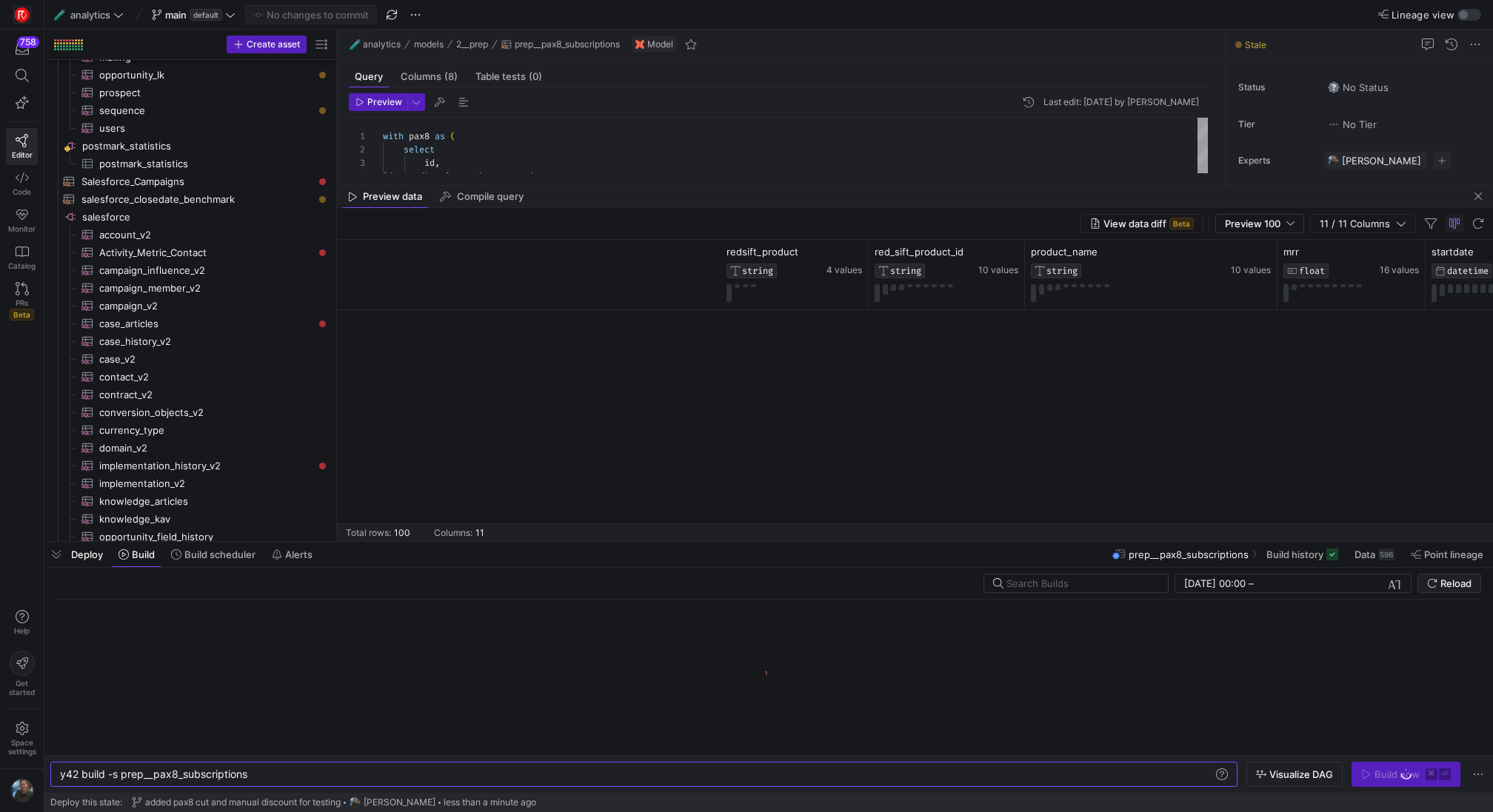
scroll to position [0, 678]
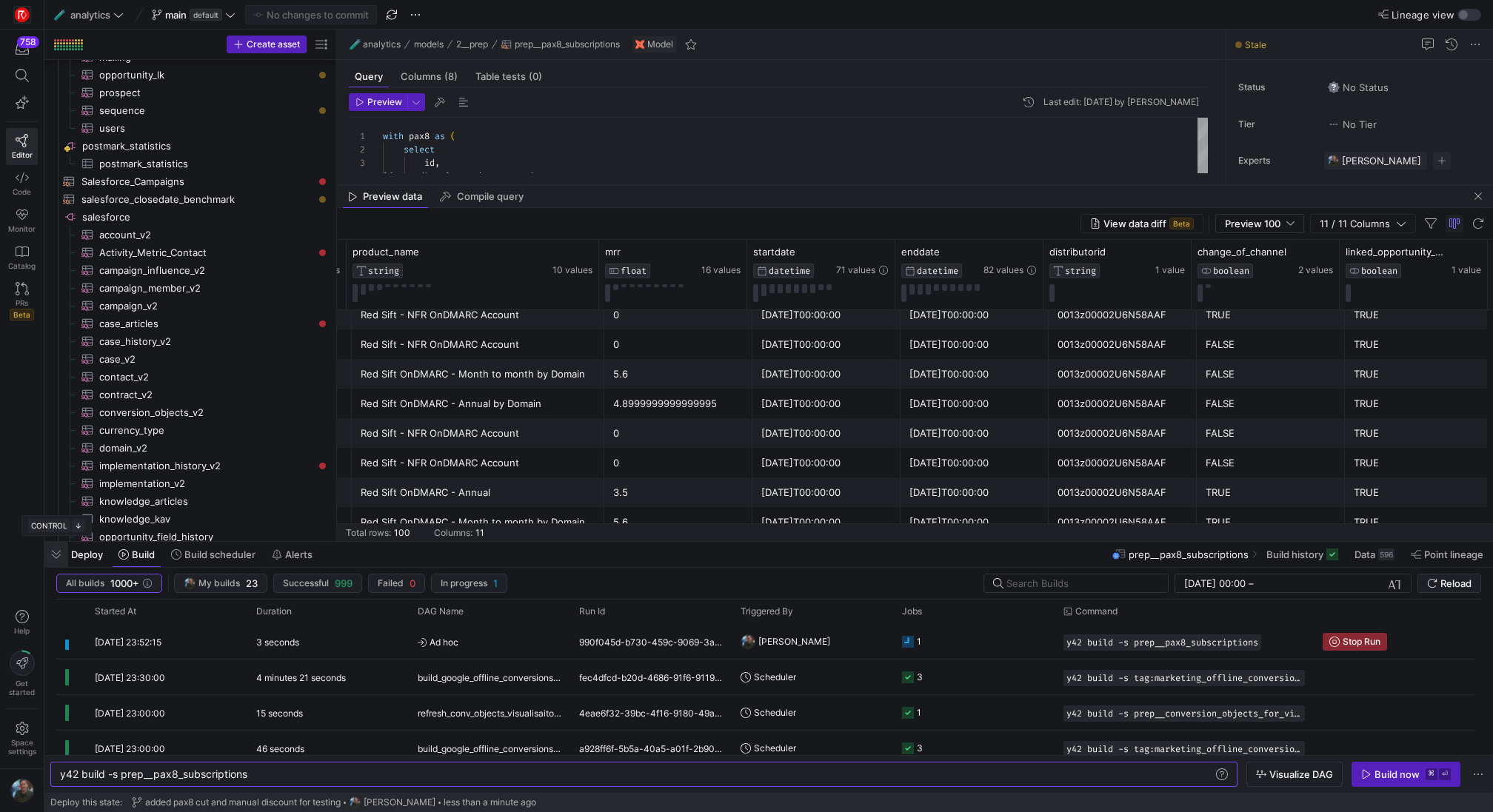
click at [59, 553] on span "button" at bounding box center [56, 554] width 24 height 25
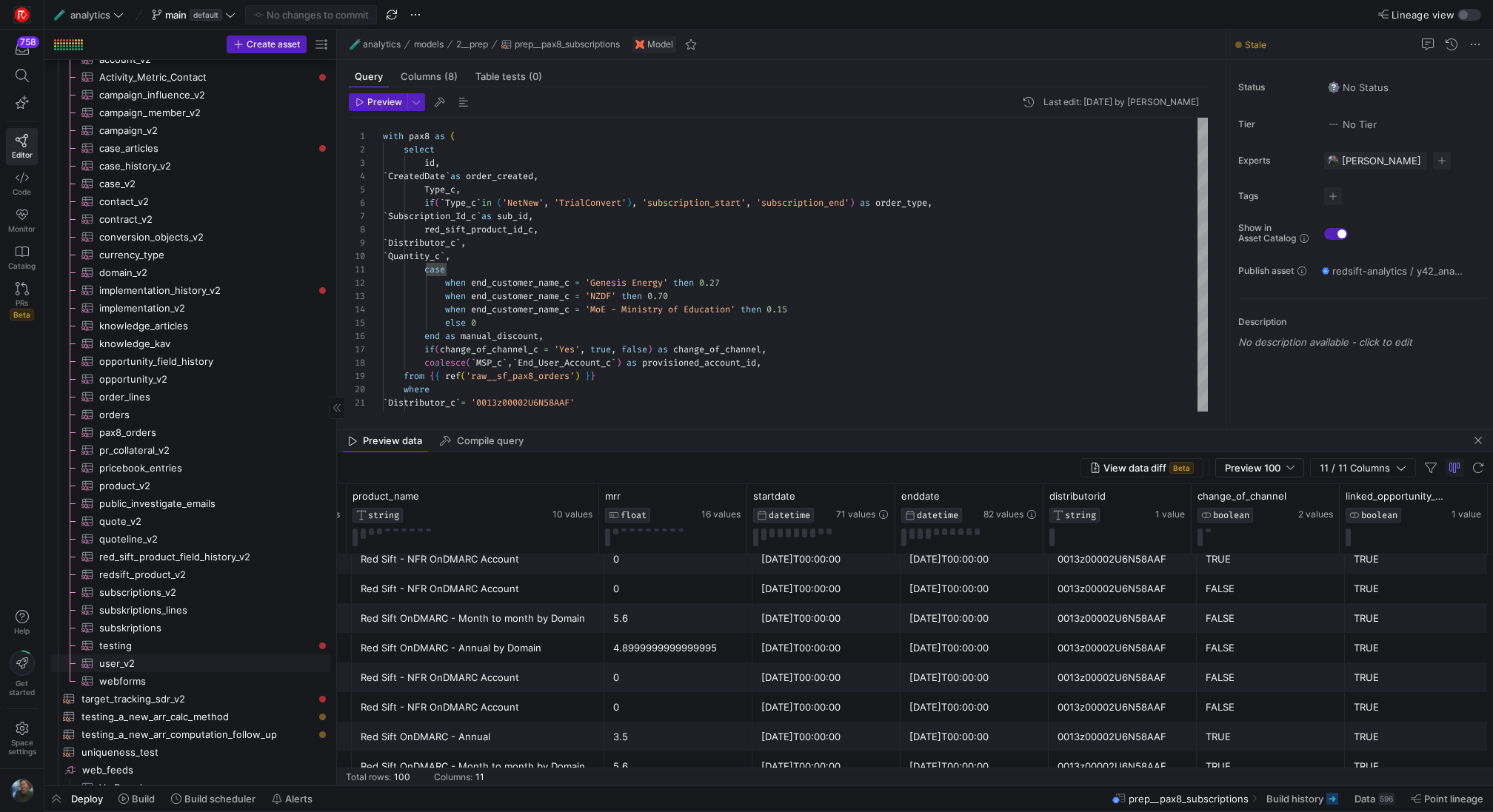
scroll to position [3698, 0]
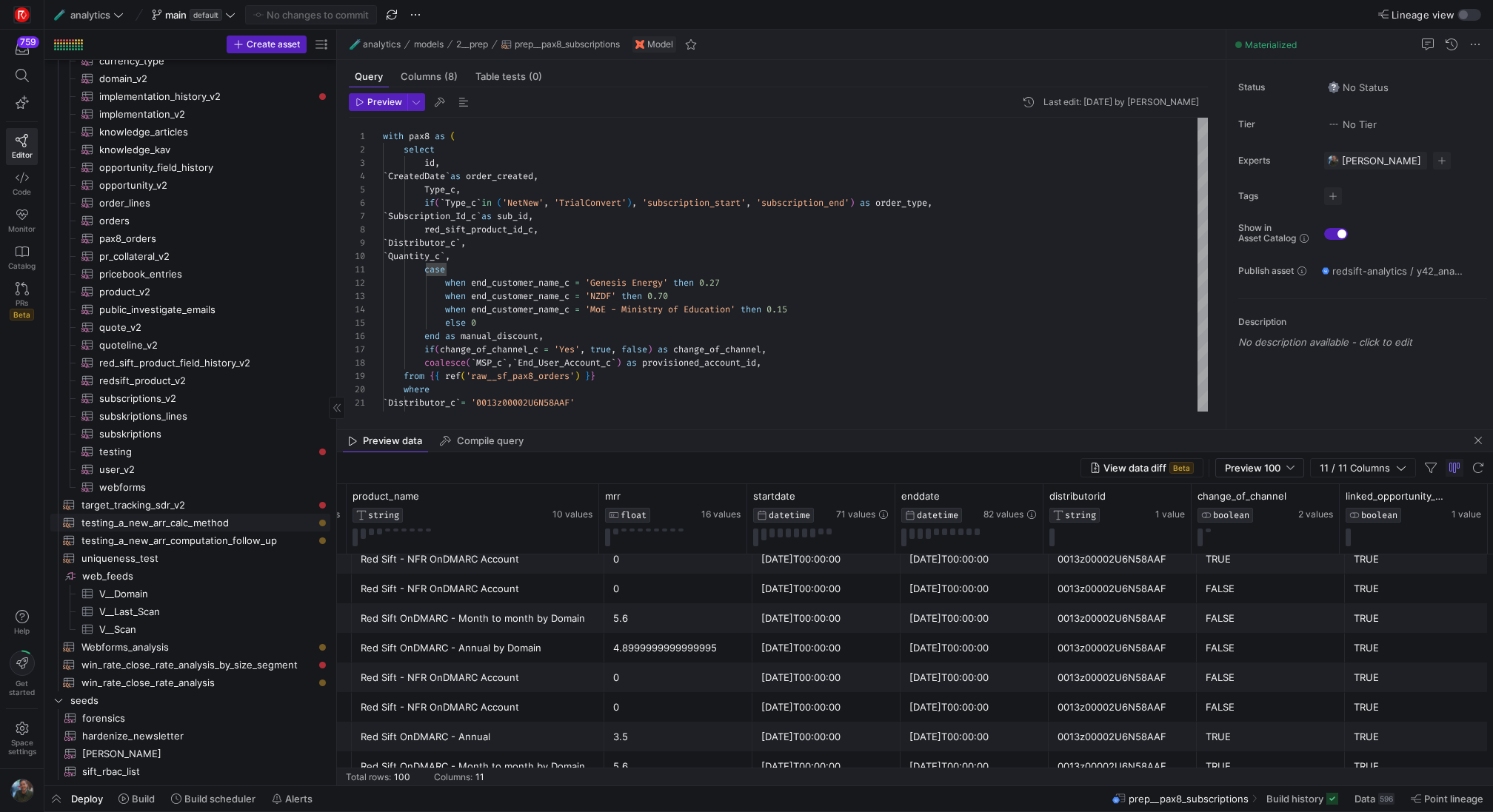
click at [196, 525] on span "testing_a_new_arr_calc_method​​​​​​​​​​" at bounding box center [197, 523] width 232 height 17
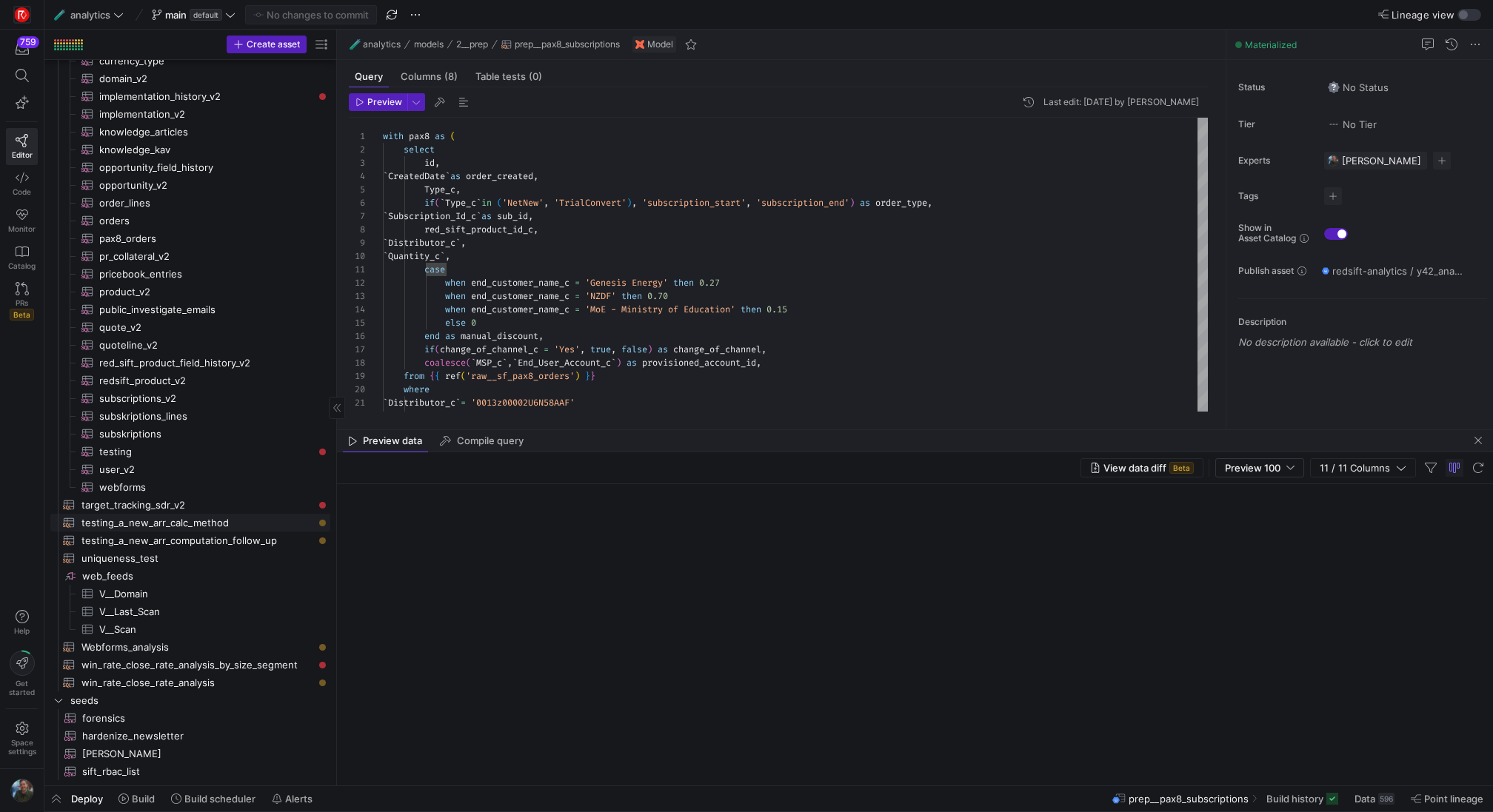
type textarea "with subs_prep as ( SELECT s.id, s.sbqq_account_c as accountid, IF(s.product_fa…"
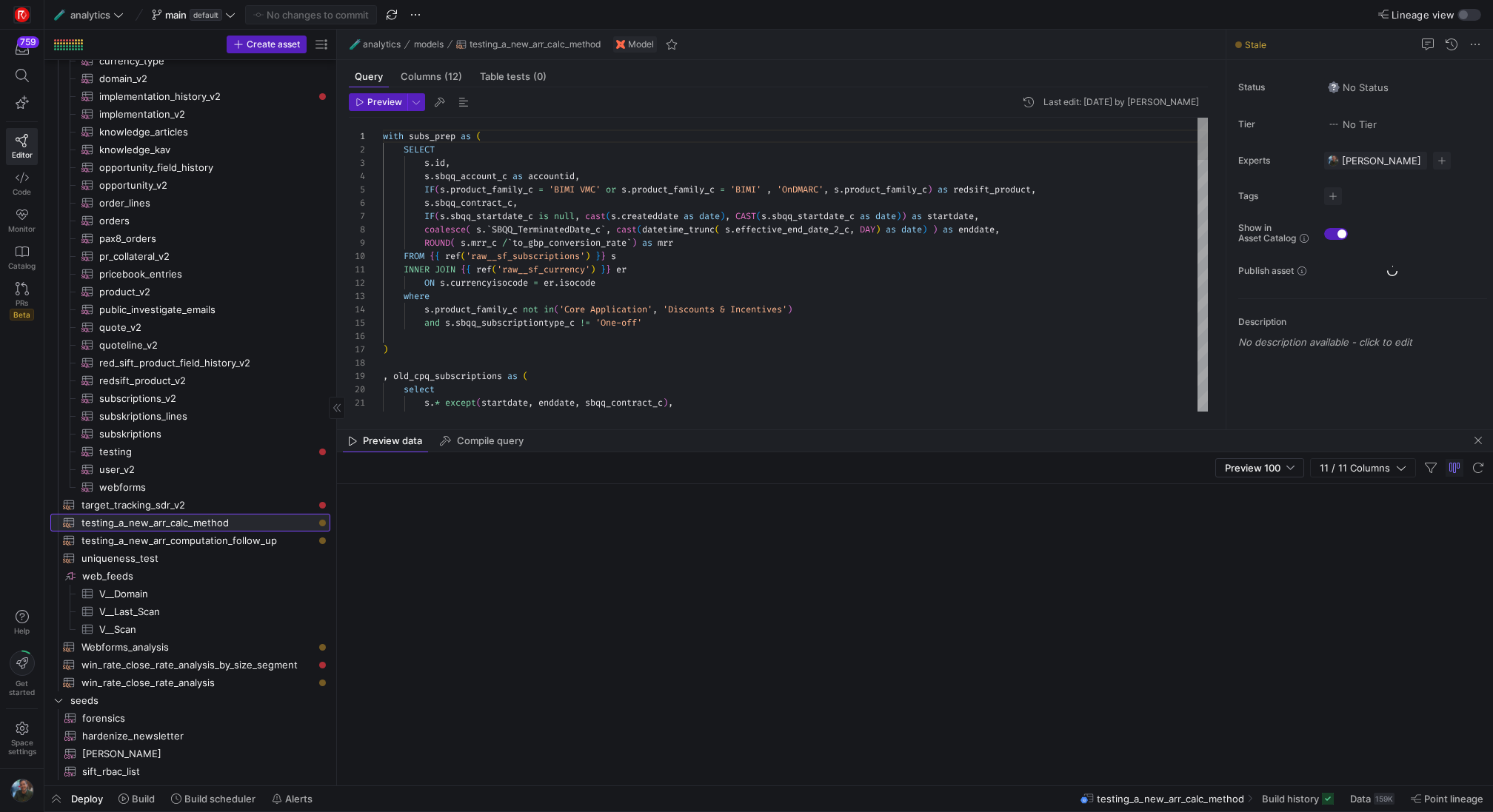
scroll to position [107, 0]
click at [156, 802] on span at bounding box center [137, 799] width 48 height 24
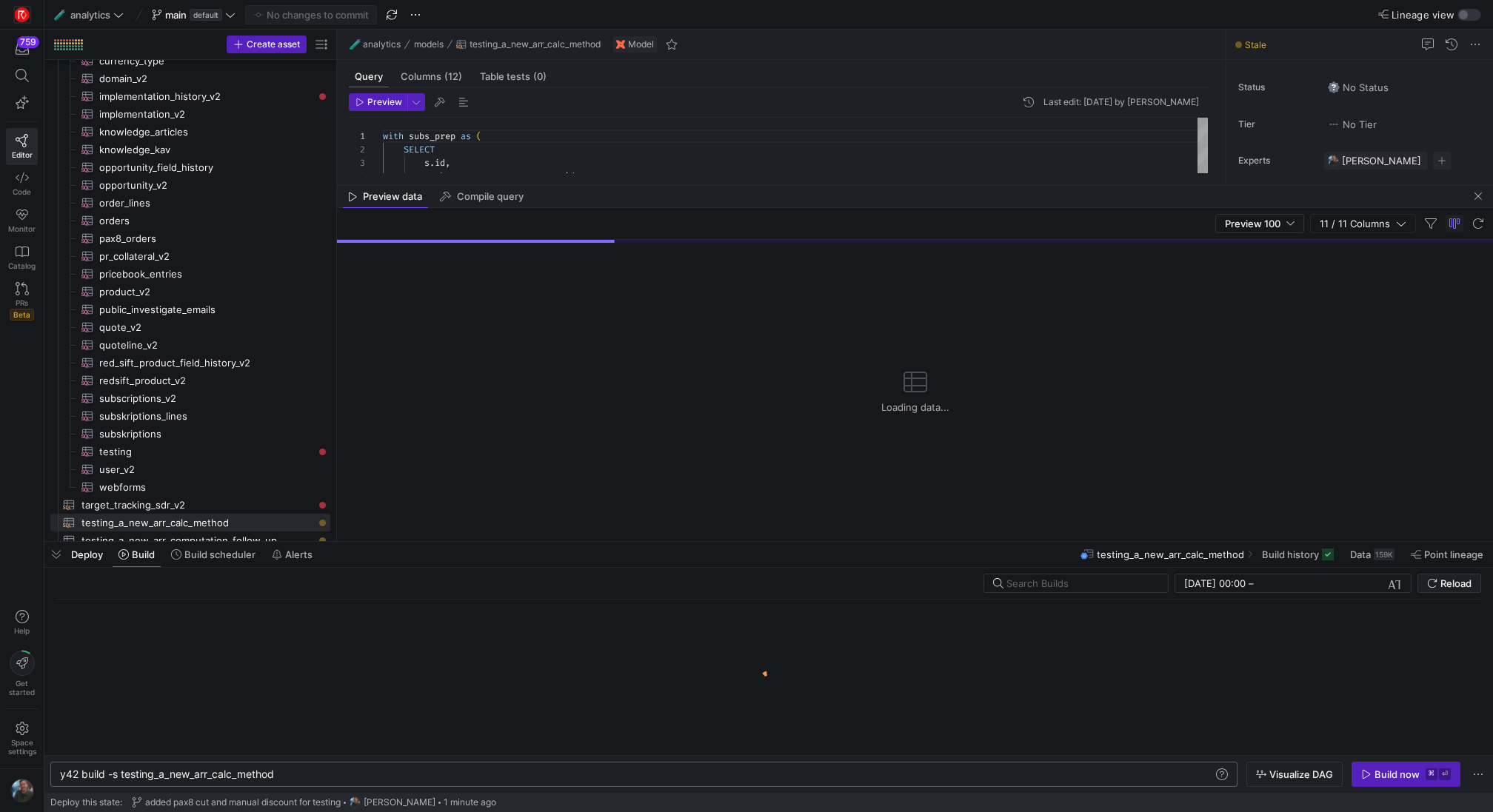
click at [300, 771] on div "y42 build -s testing_a_new_arr_calc_method" at bounding box center [637, 774] width 1155 height 12
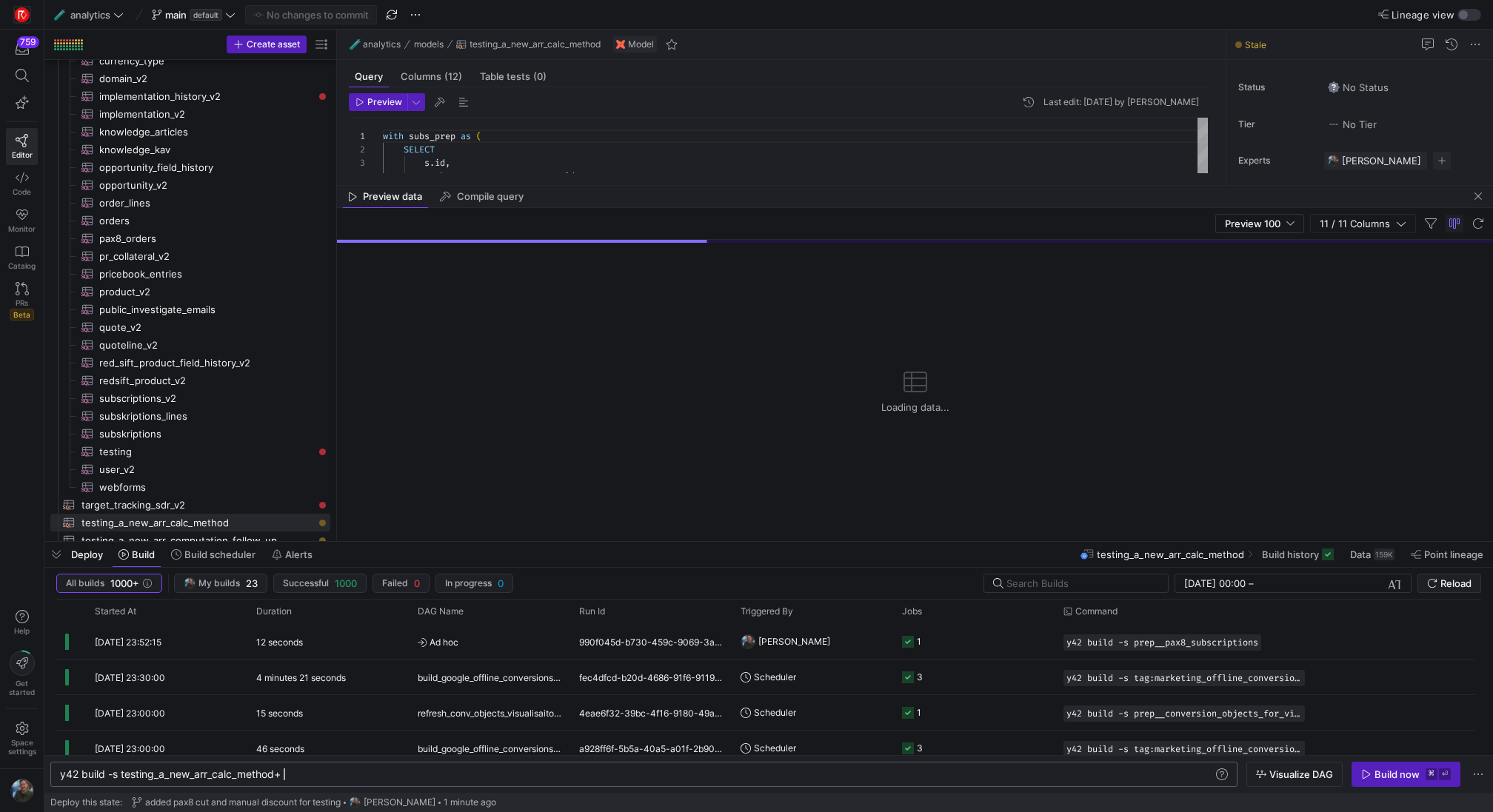
type textarea "y42 build -s testing_a_new_arr_calc_method+1"
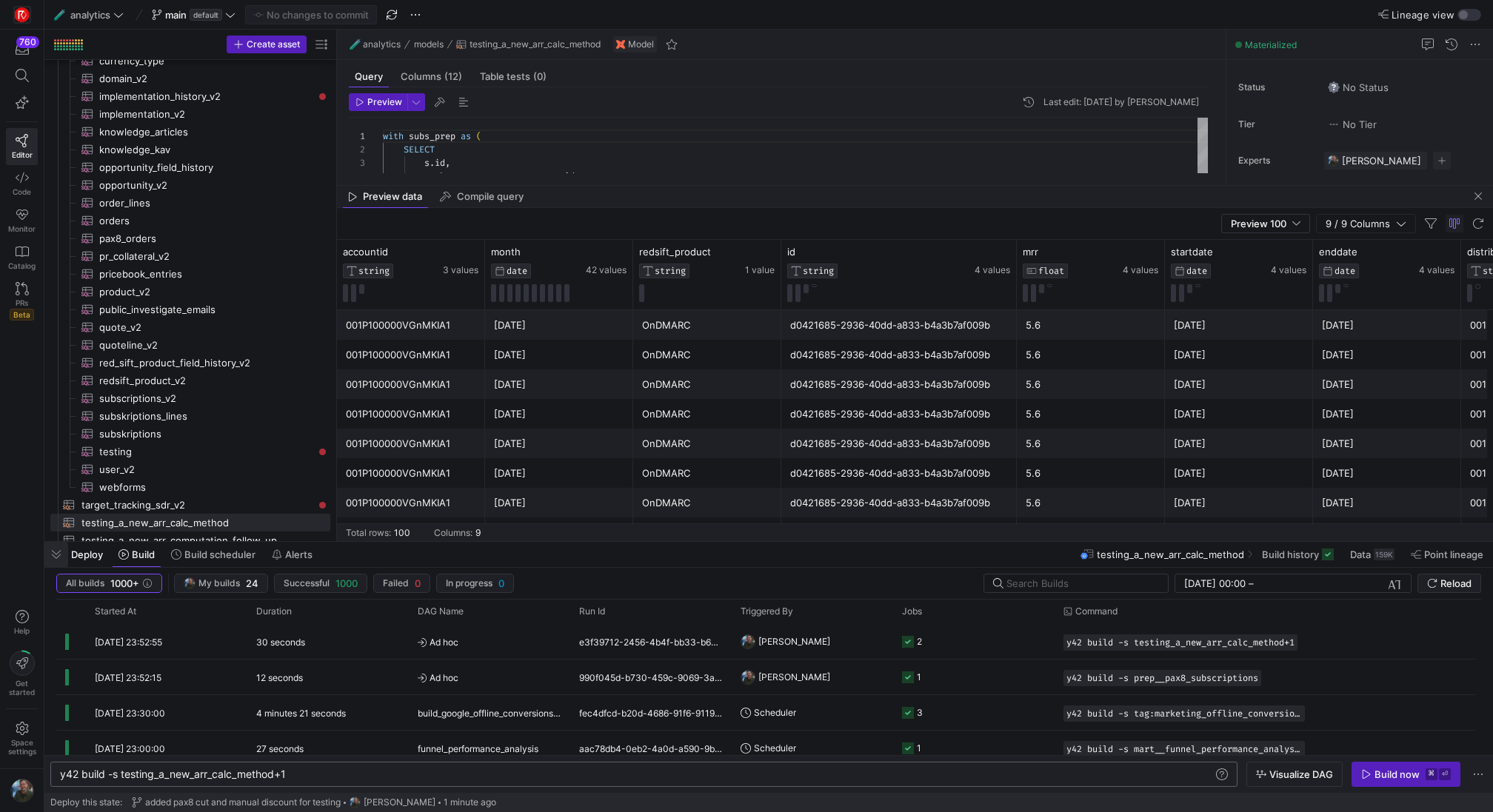
click at [60, 554] on span "button" at bounding box center [56, 554] width 24 height 25
